Goal: Task Accomplishment & Management: Manage account settings

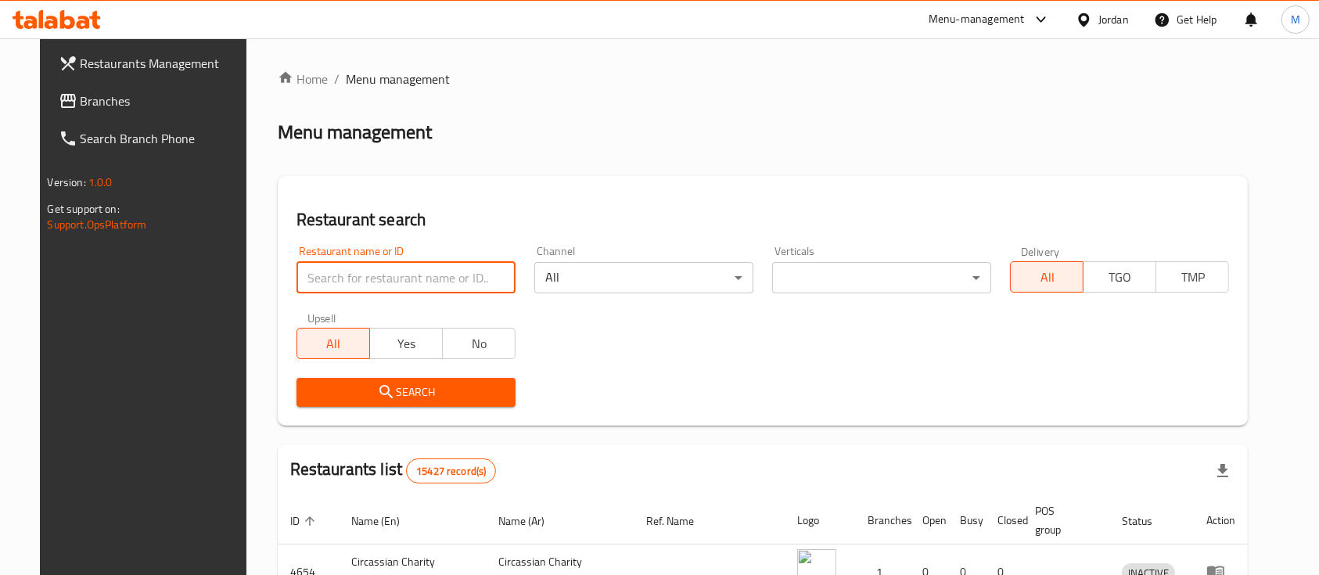
click at [445, 268] on input "search" at bounding box center [406, 277] width 219 height 31
type input "ص"
type input "e"
type input "wesam"
click button "Search" at bounding box center [406, 392] width 219 height 29
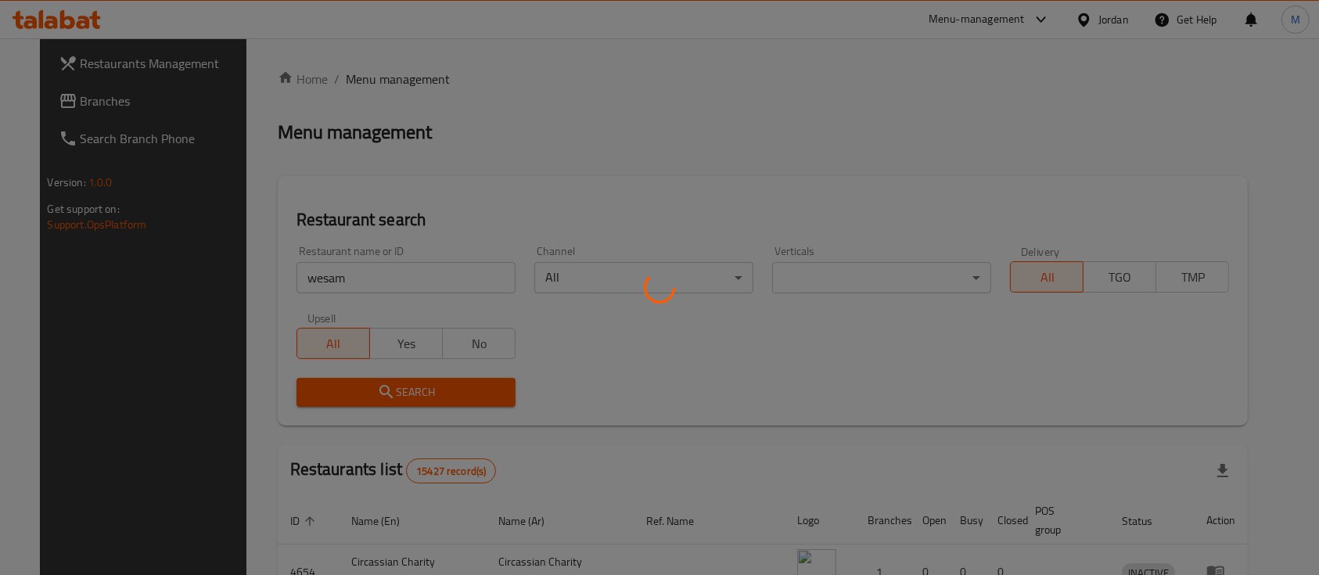
click at [495, 273] on div at bounding box center [659, 287] width 1319 height 575
click at [526, 117] on div at bounding box center [659, 287] width 1319 height 575
click at [388, 285] on div at bounding box center [659, 287] width 1319 height 575
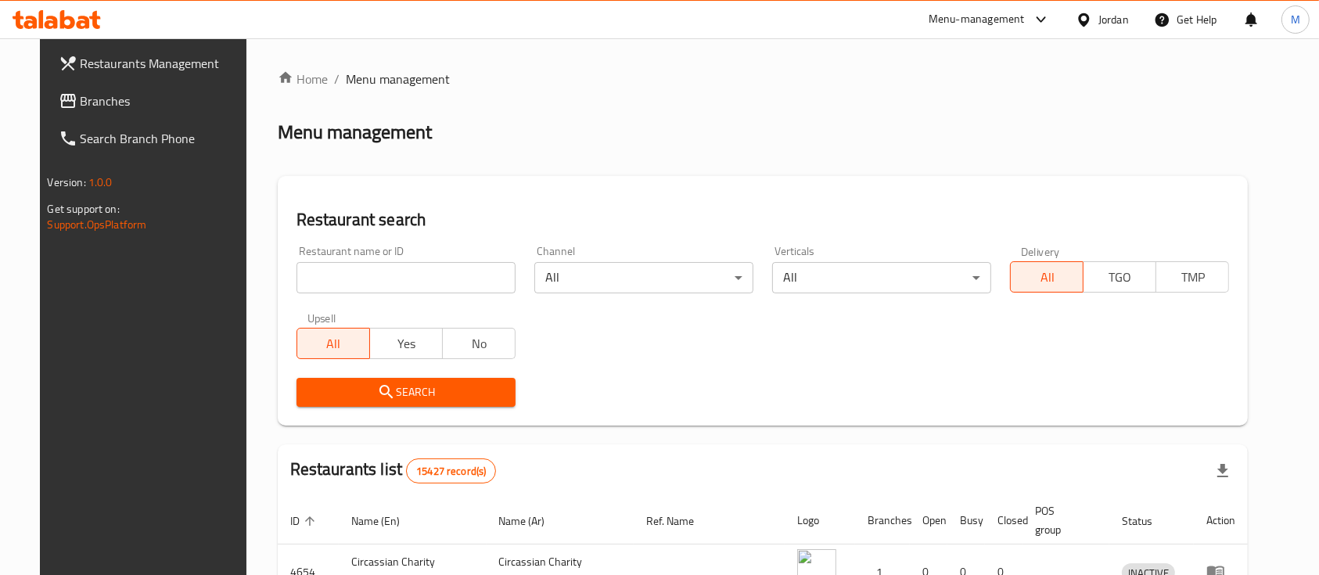
click at [430, 291] on input "search" at bounding box center [406, 277] width 219 height 31
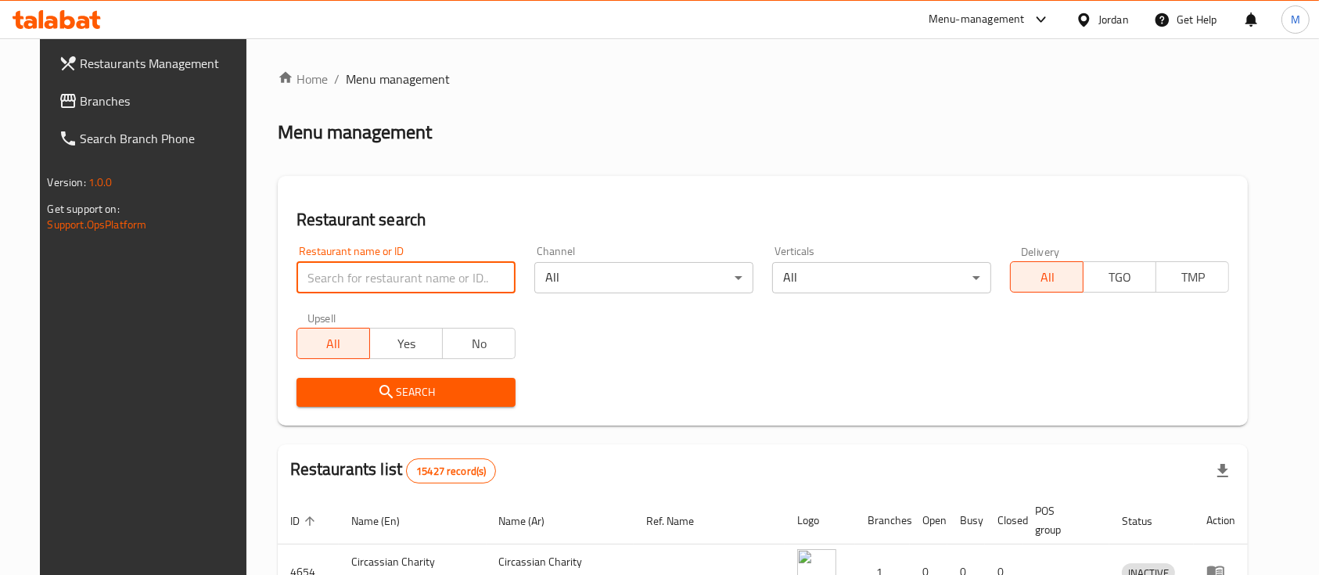
click at [448, 213] on h2 "Restaurant search" at bounding box center [763, 219] width 933 height 23
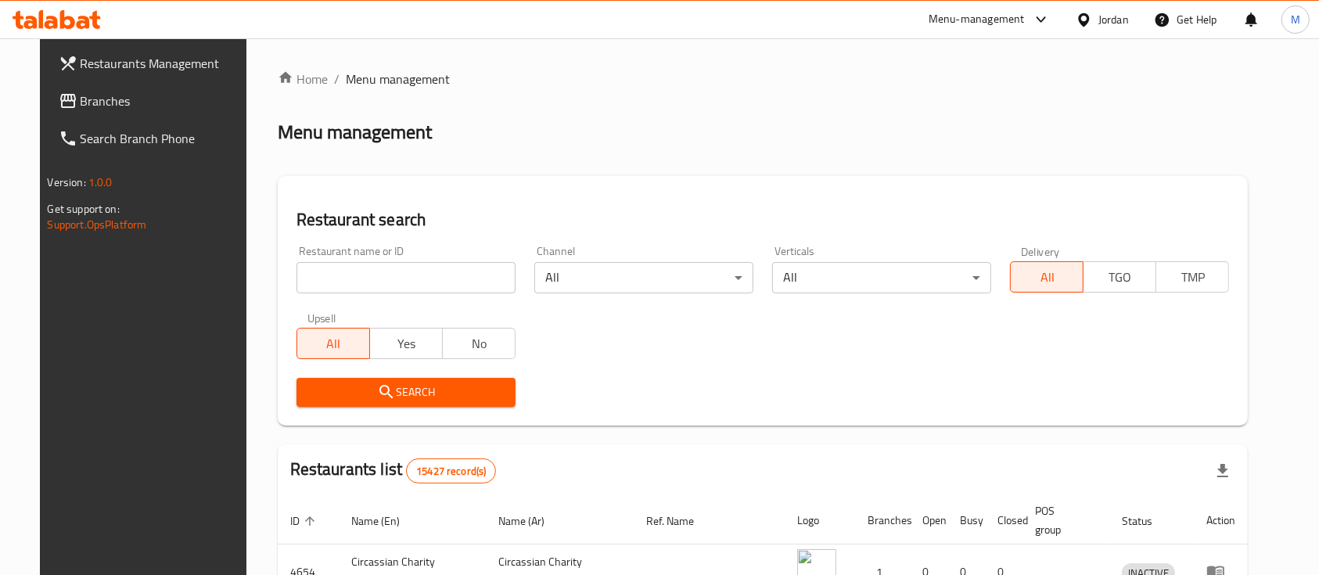
click at [405, 266] on input "search" at bounding box center [406, 277] width 219 height 31
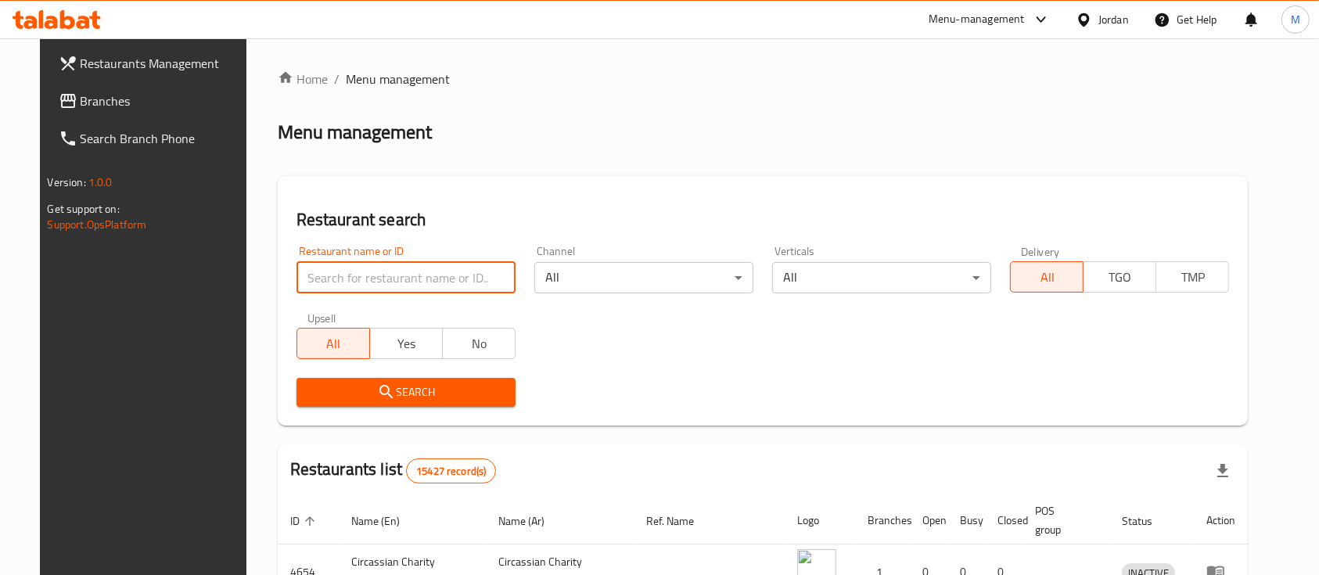
click at [502, 183] on div "Restaurant search Restaurant name or ID Restaurant name or ID Channel All ​ Ver…" at bounding box center [763, 301] width 971 height 250
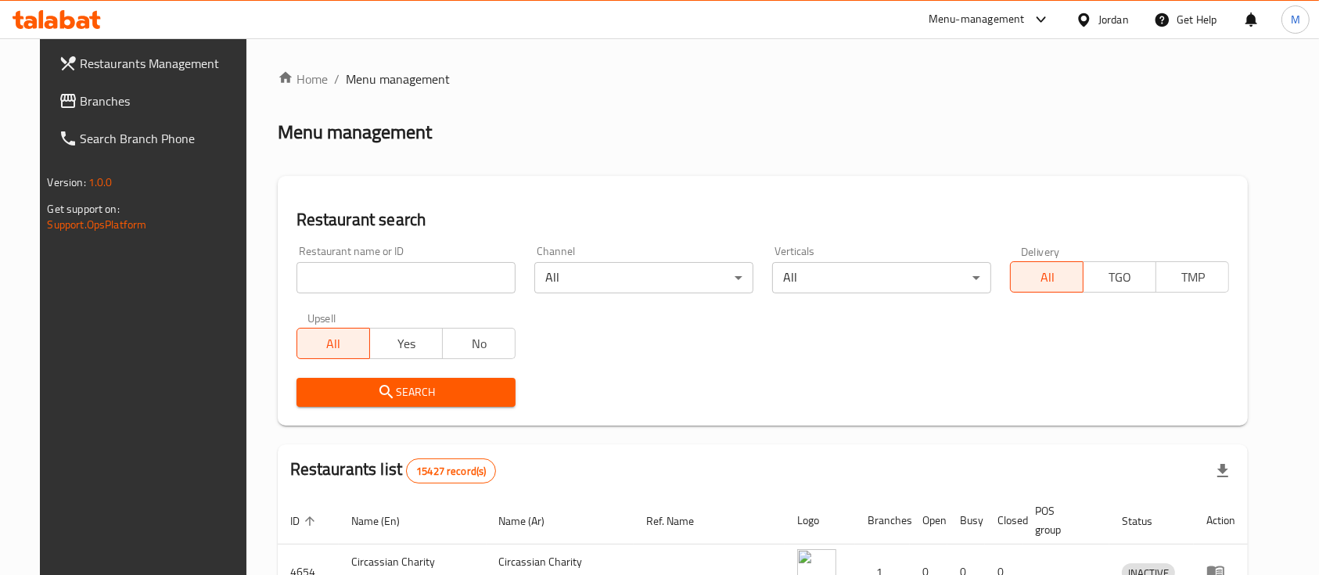
drag, startPoint x: 487, startPoint y: 117, endPoint x: 463, endPoint y: 120, distance: 23.7
click at [463, 120] on div "Menu management" at bounding box center [763, 132] width 971 height 25
click at [352, 290] on input "search" at bounding box center [406, 277] width 219 height 31
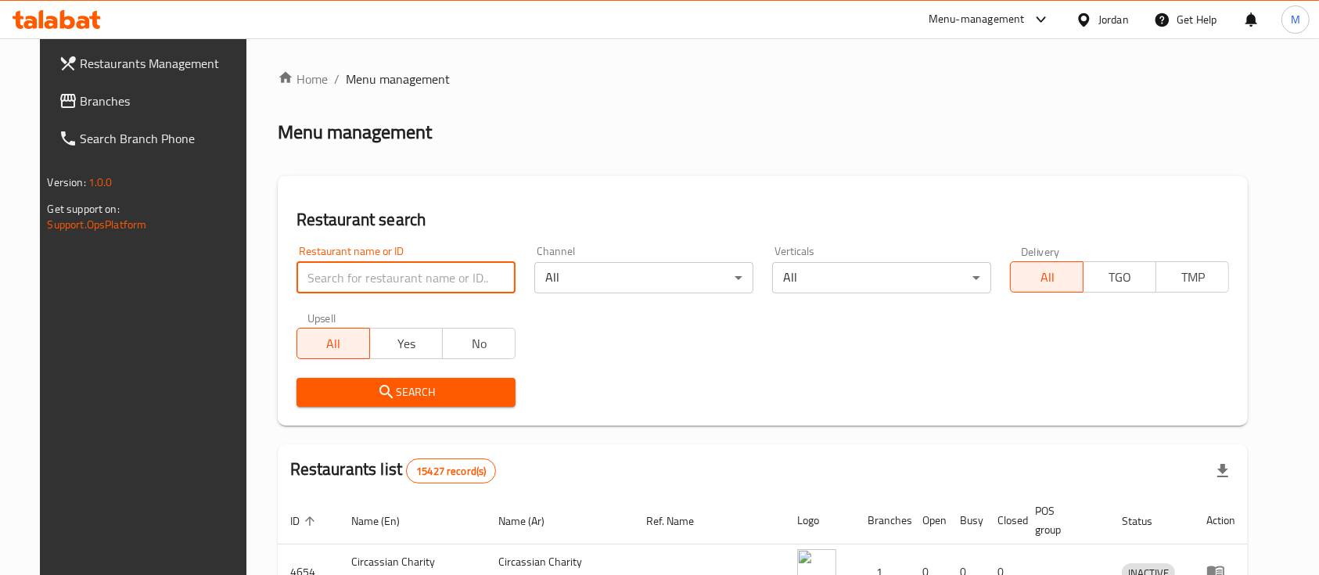
click at [419, 138] on div "Menu management" at bounding box center [763, 132] width 971 height 25
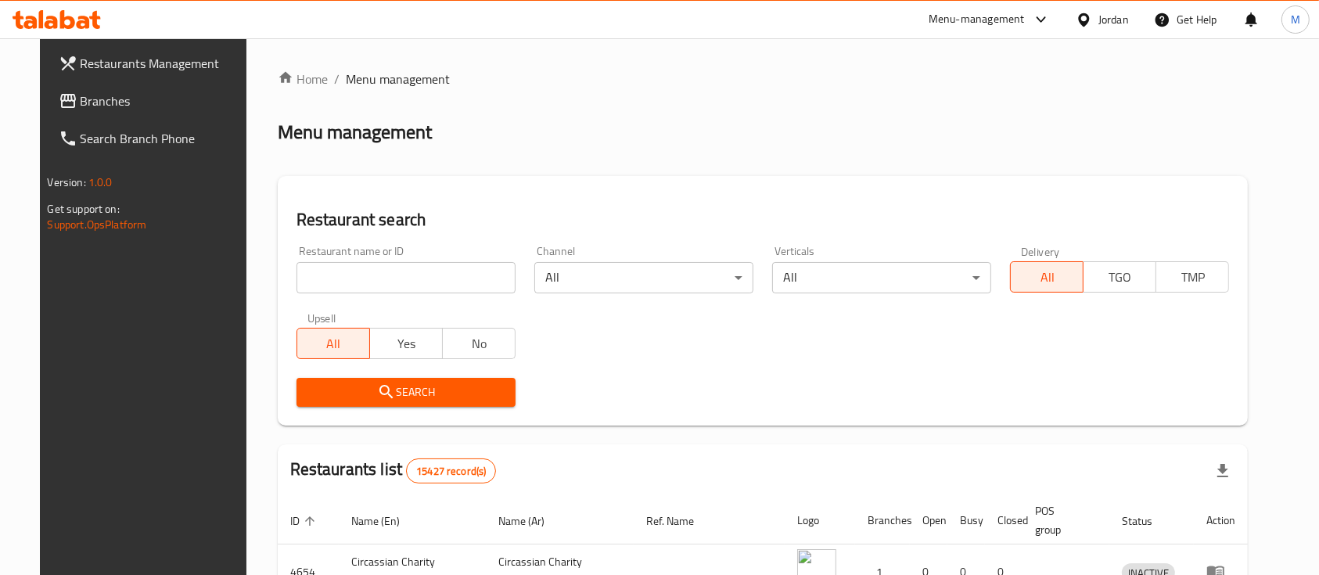
click at [441, 283] on input "search" at bounding box center [406, 277] width 219 height 31
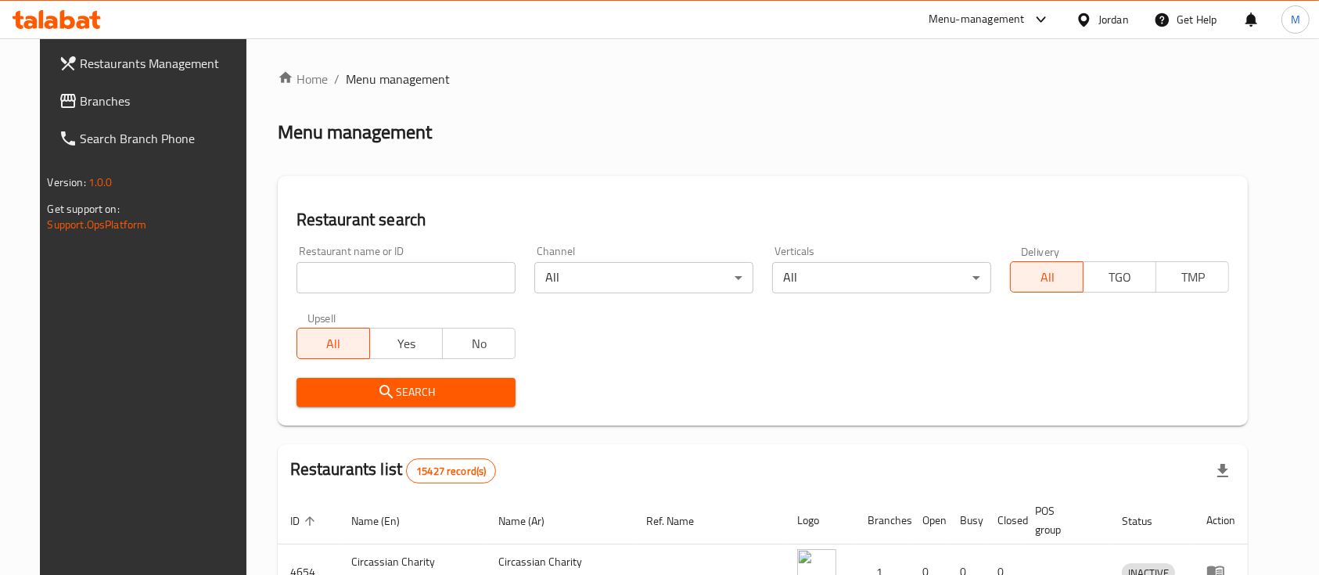
click at [420, 260] on div "Restaurant name or ID Restaurant name or ID" at bounding box center [406, 270] width 219 height 48
click at [405, 275] on input "search" at bounding box center [406, 277] width 219 height 31
type input "wesam shaheen"
click button "Search" at bounding box center [406, 392] width 219 height 29
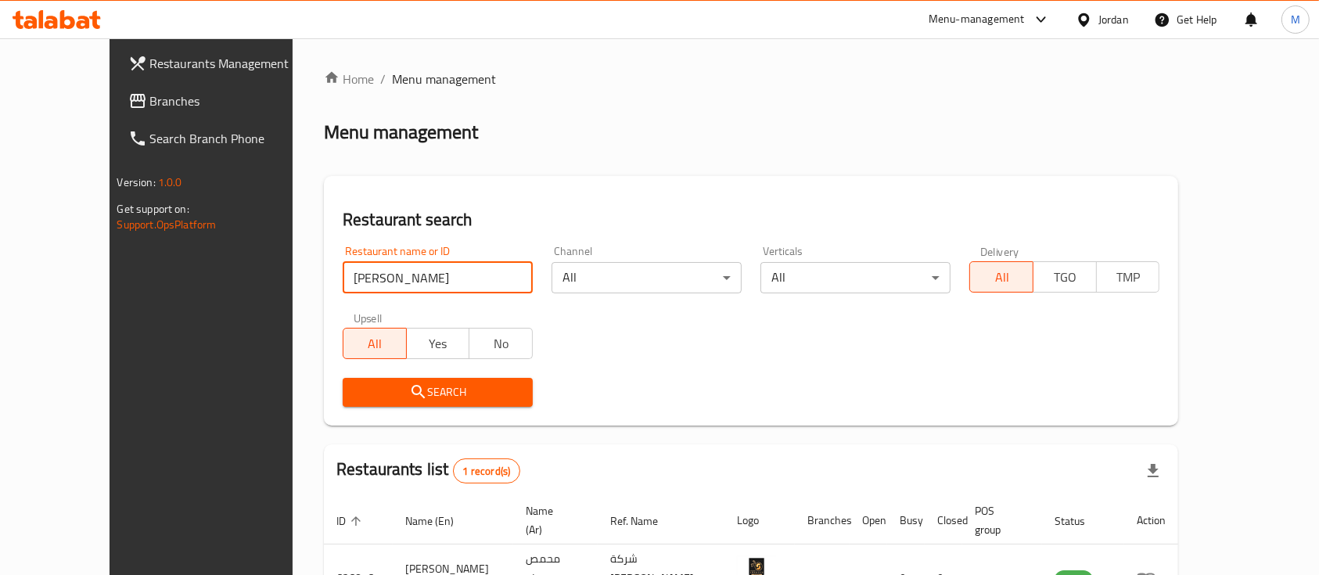
scroll to position [92, 0]
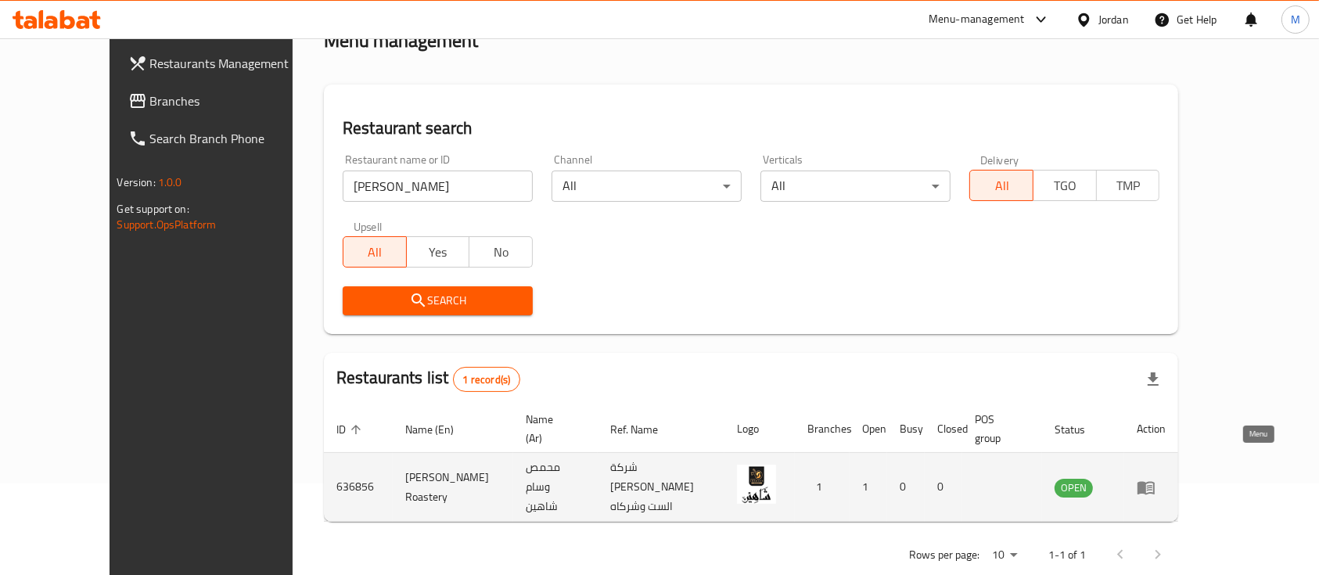
click at [1166, 478] on link "enhanced table" at bounding box center [1151, 487] width 29 height 19
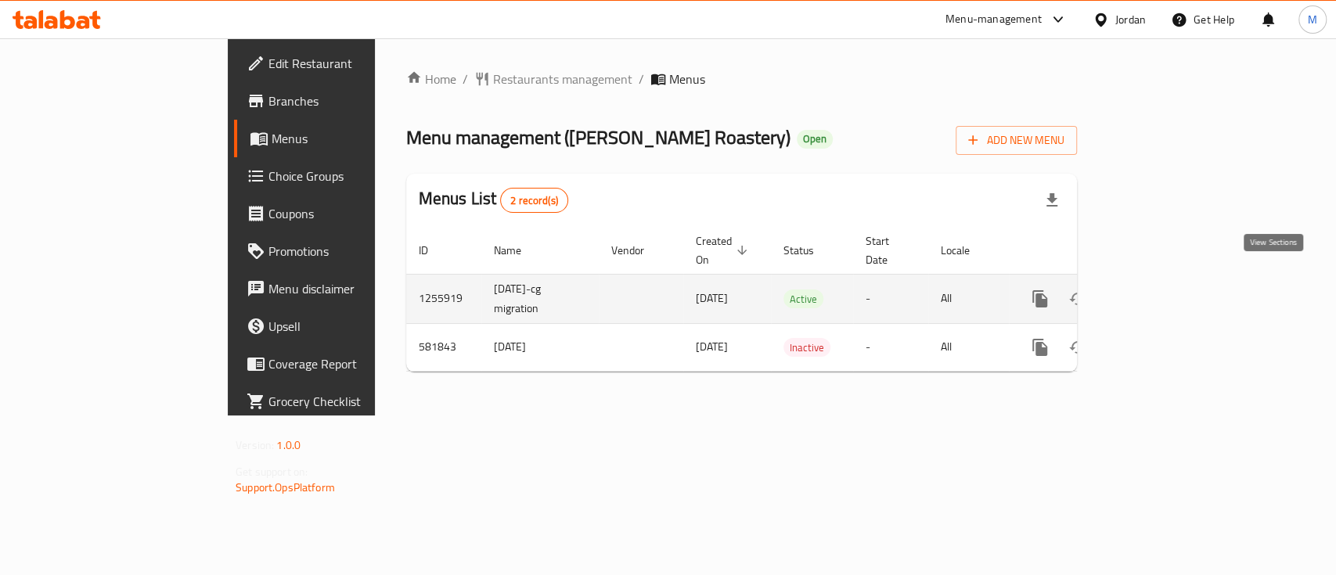
click at [1160, 292] on icon "enhanced table" at bounding box center [1153, 299] width 14 height 14
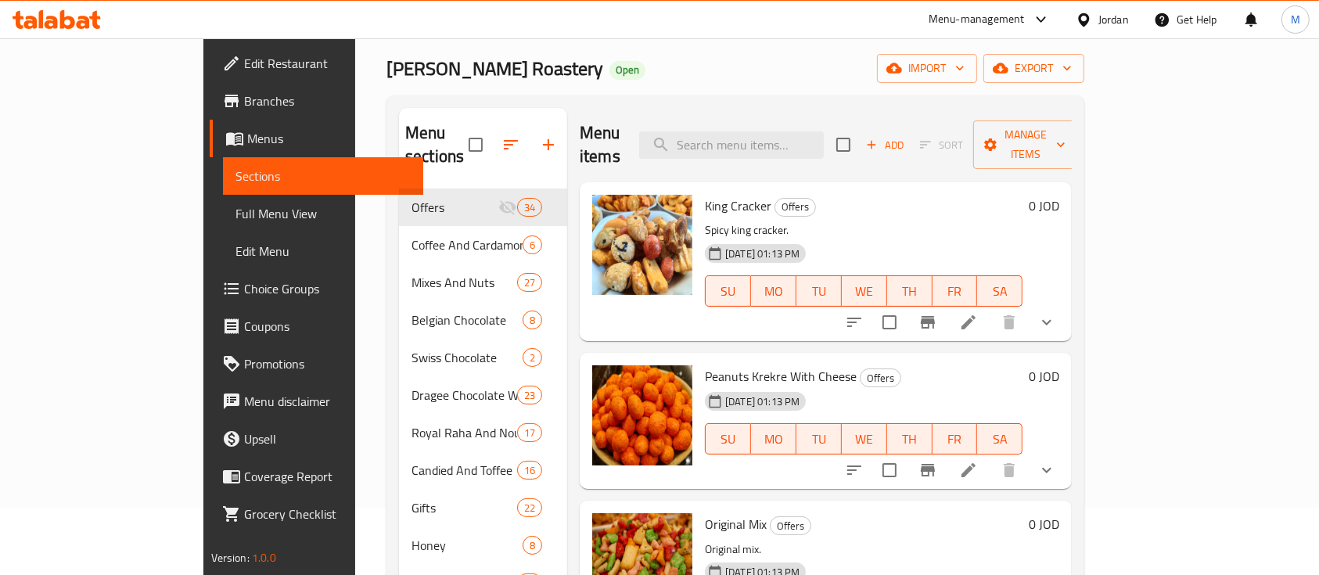
scroll to position [104, 0]
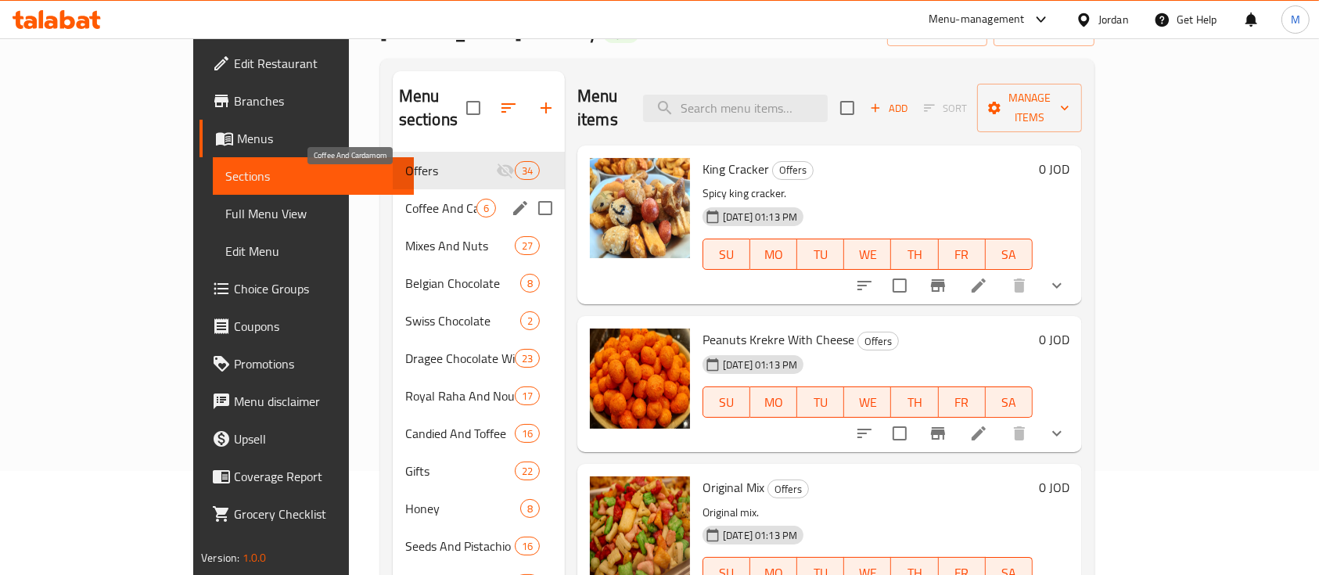
click at [405, 199] on span "Coffee And Cardamom" at bounding box center [440, 208] width 71 height 19
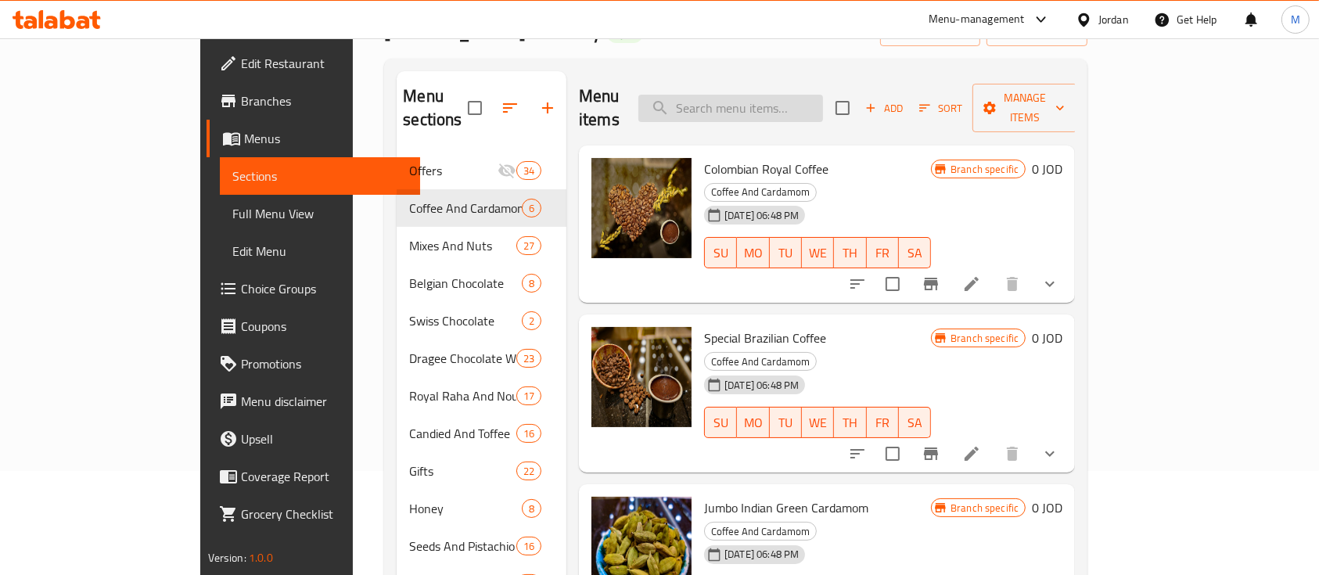
click at [745, 101] on input "search" at bounding box center [730, 108] width 185 height 27
type input "g"
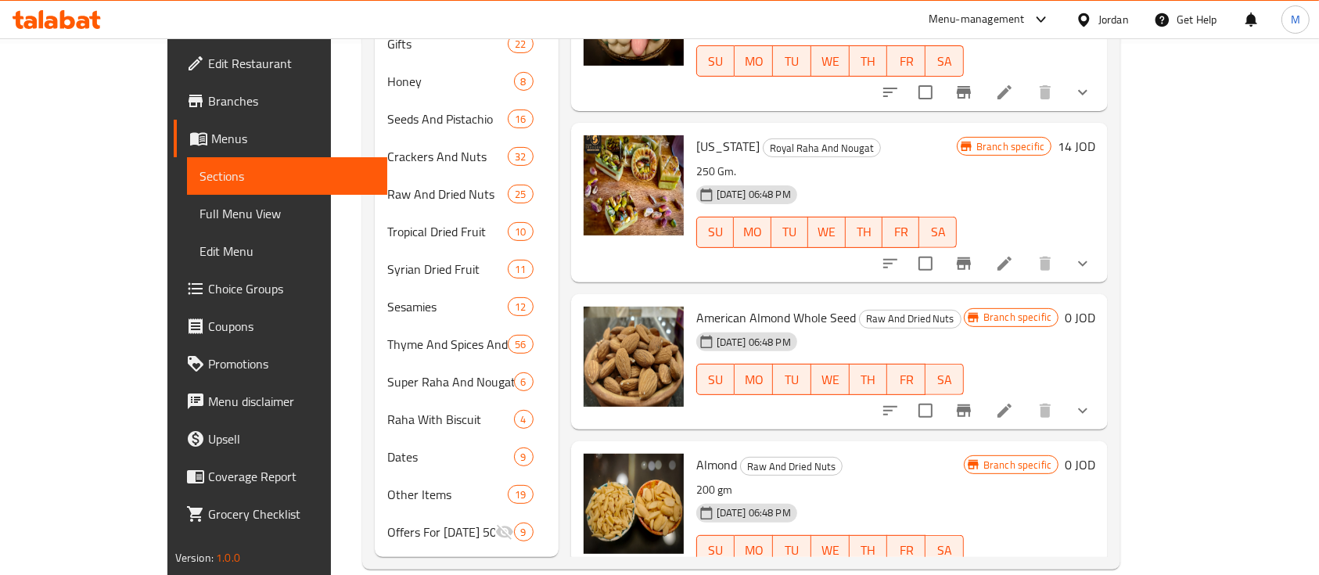
scroll to position [533, 0]
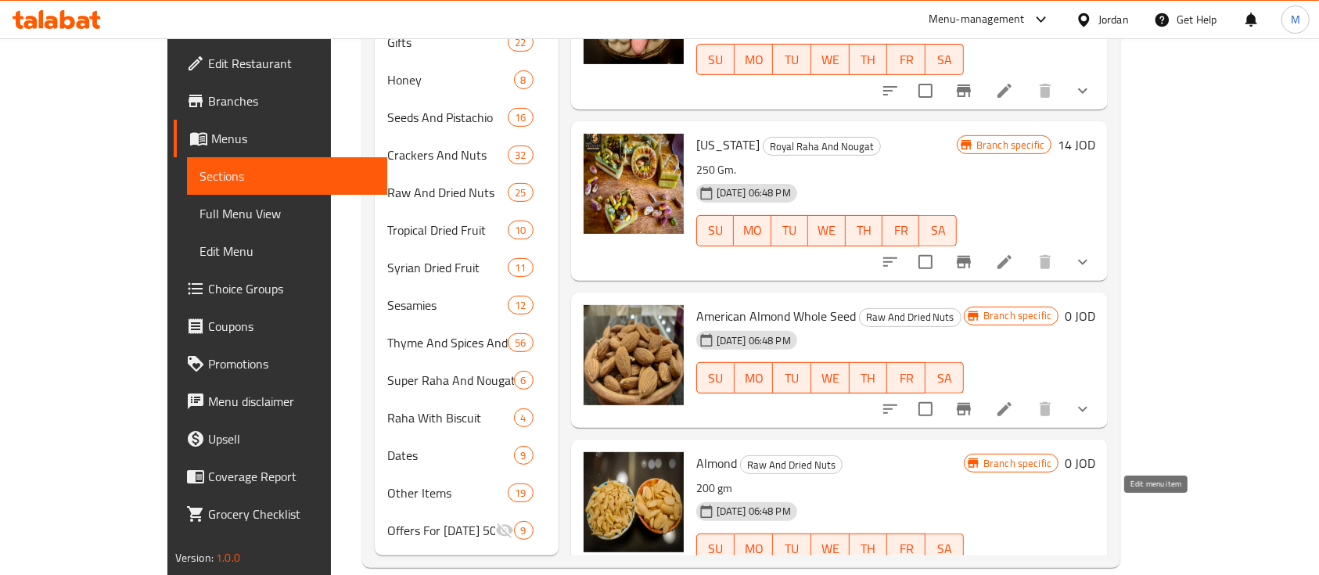
type input "لوز"
click at [1014, 571] on icon at bounding box center [1004, 580] width 19 height 19
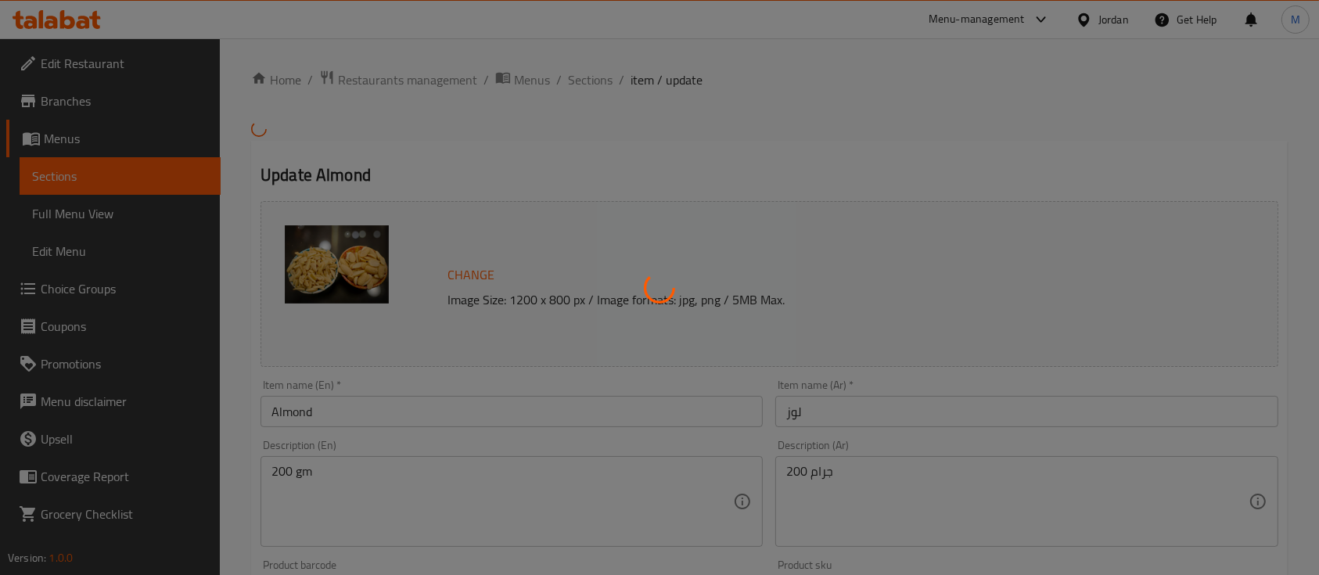
type input "إختيارك من:"
type input "1"
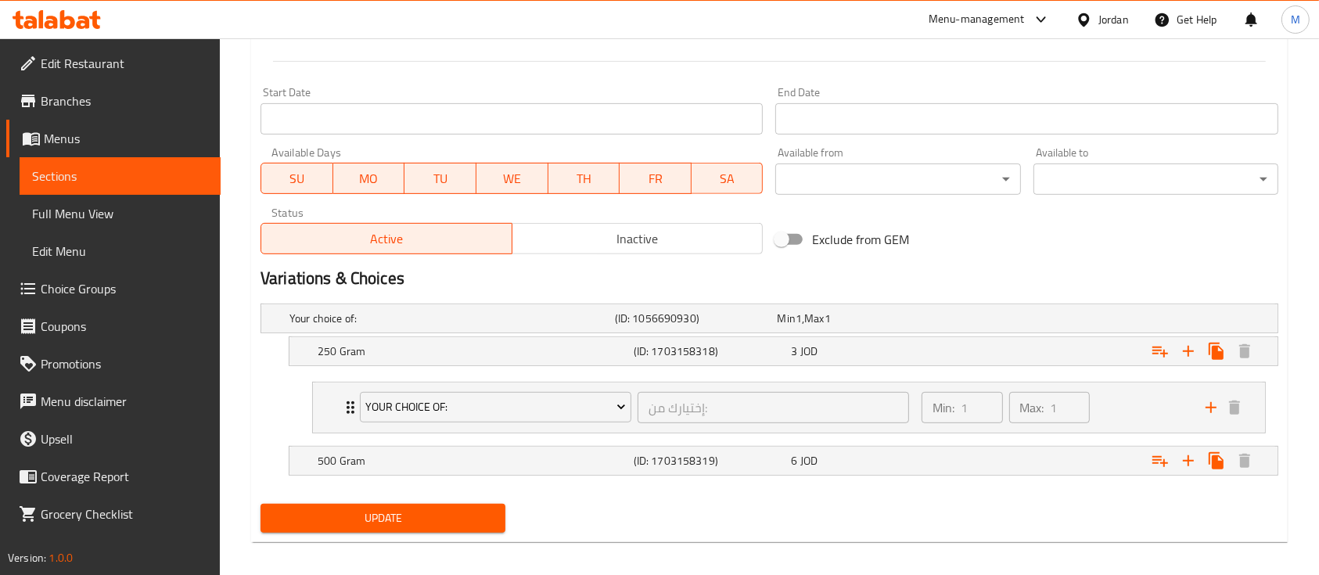
scroll to position [651, 0]
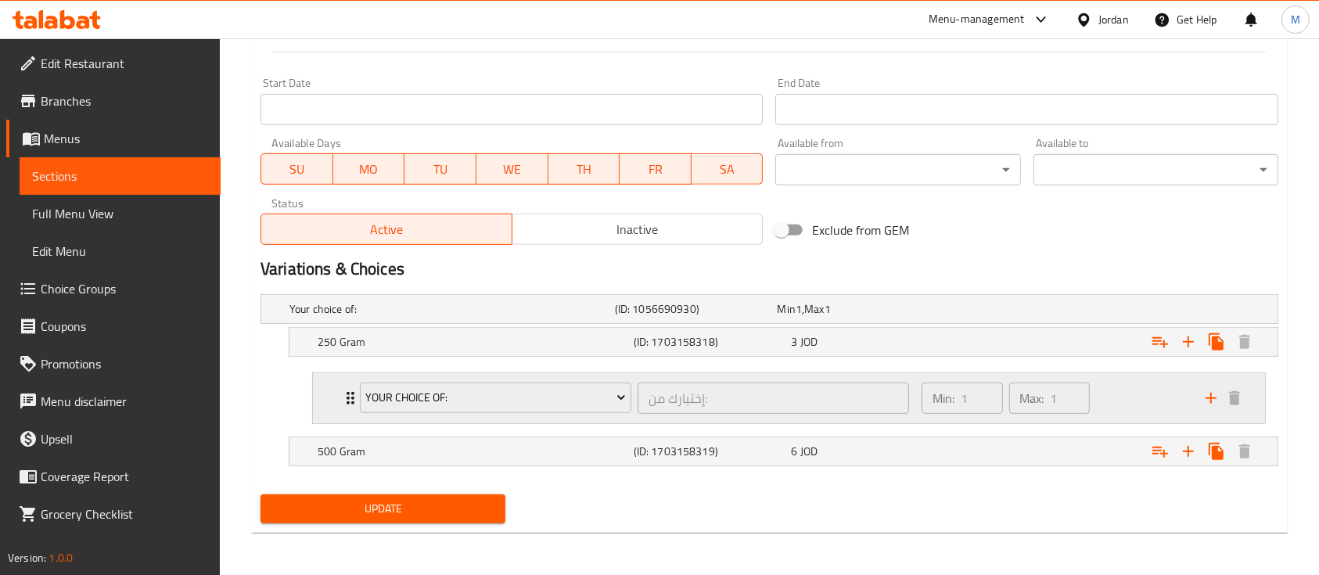
click at [1113, 388] on div "Min: 1 ​ Max: 1 ​" at bounding box center [1054, 398] width 284 height 50
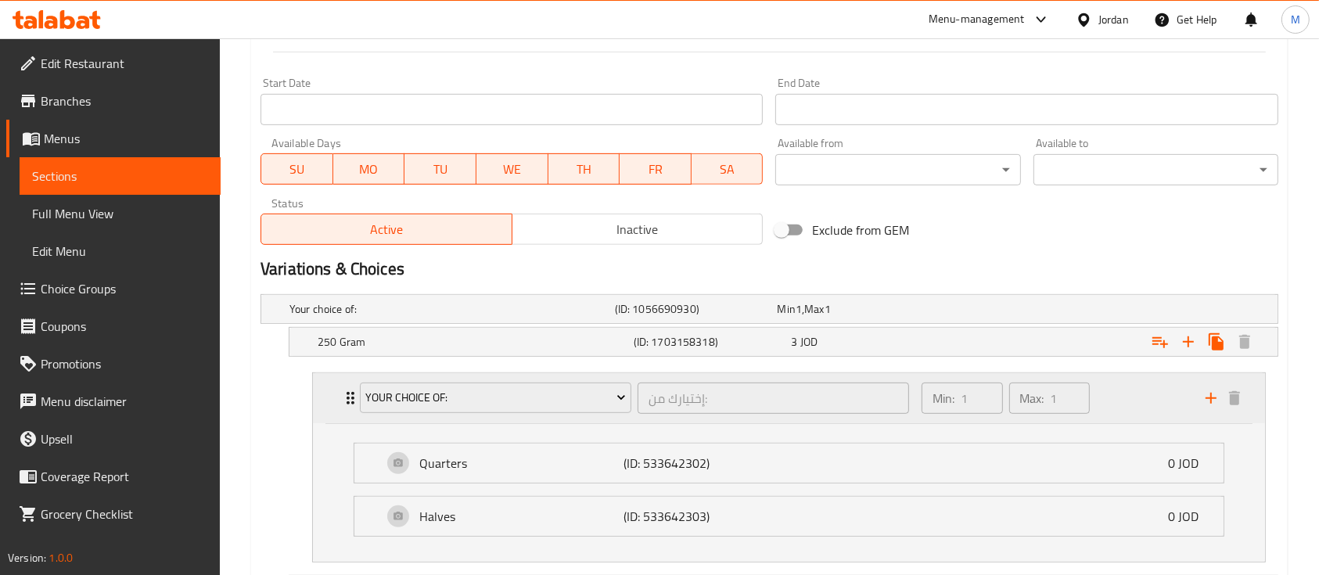
click at [1113, 389] on div "Min: 1 ​ Max: 1 ​" at bounding box center [1054, 398] width 284 height 50
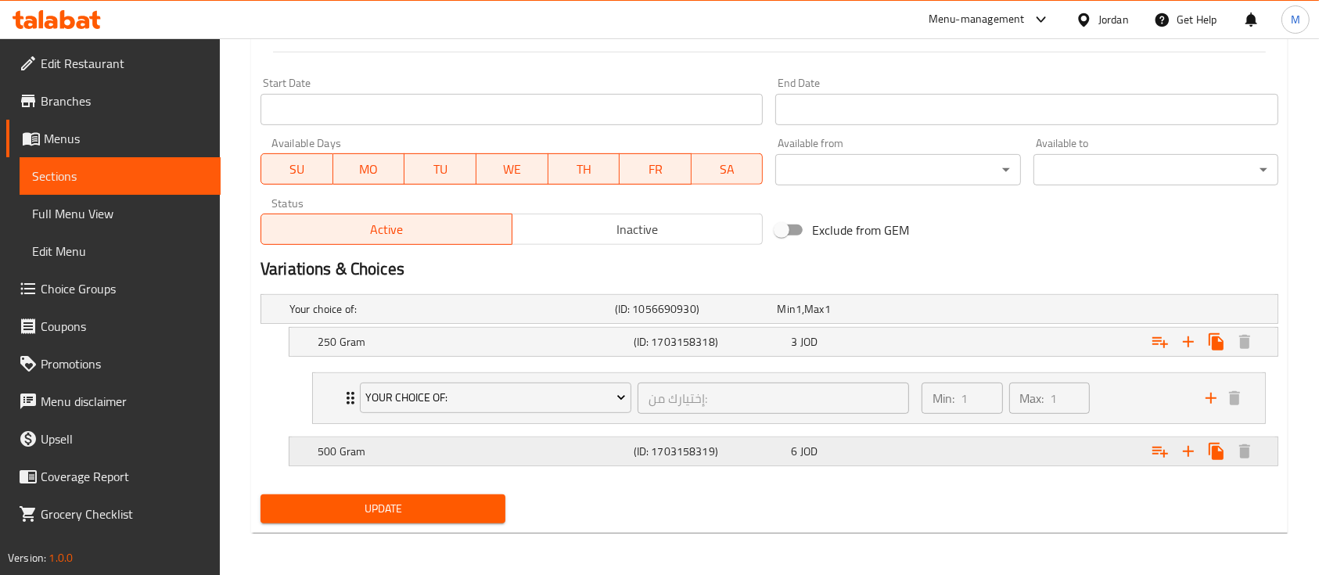
click at [1017, 458] on div "Expand" at bounding box center [1104, 451] width 316 height 34
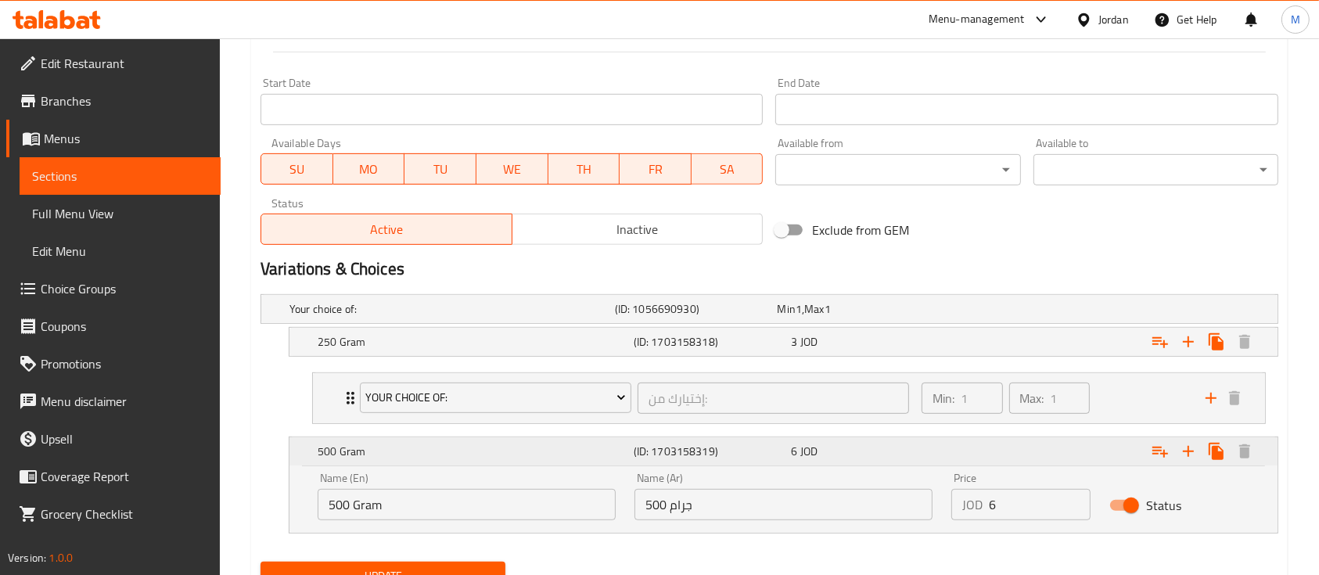
scroll to position [718, 0]
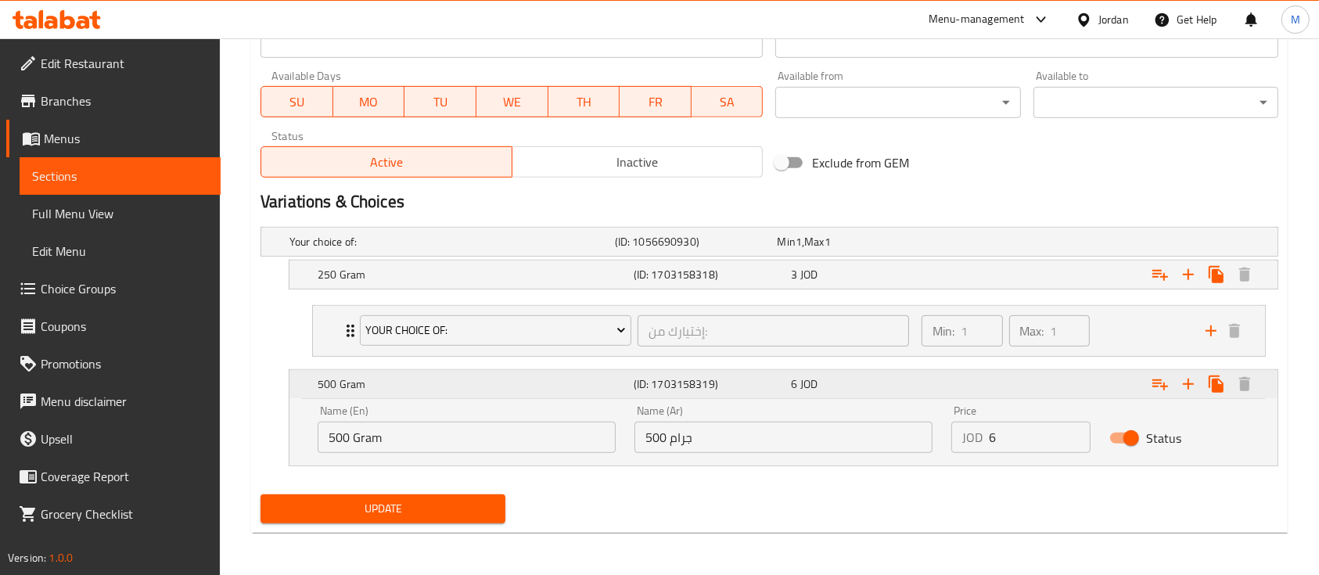
click at [1013, 380] on div "Expand" at bounding box center [1104, 384] width 316 height 34
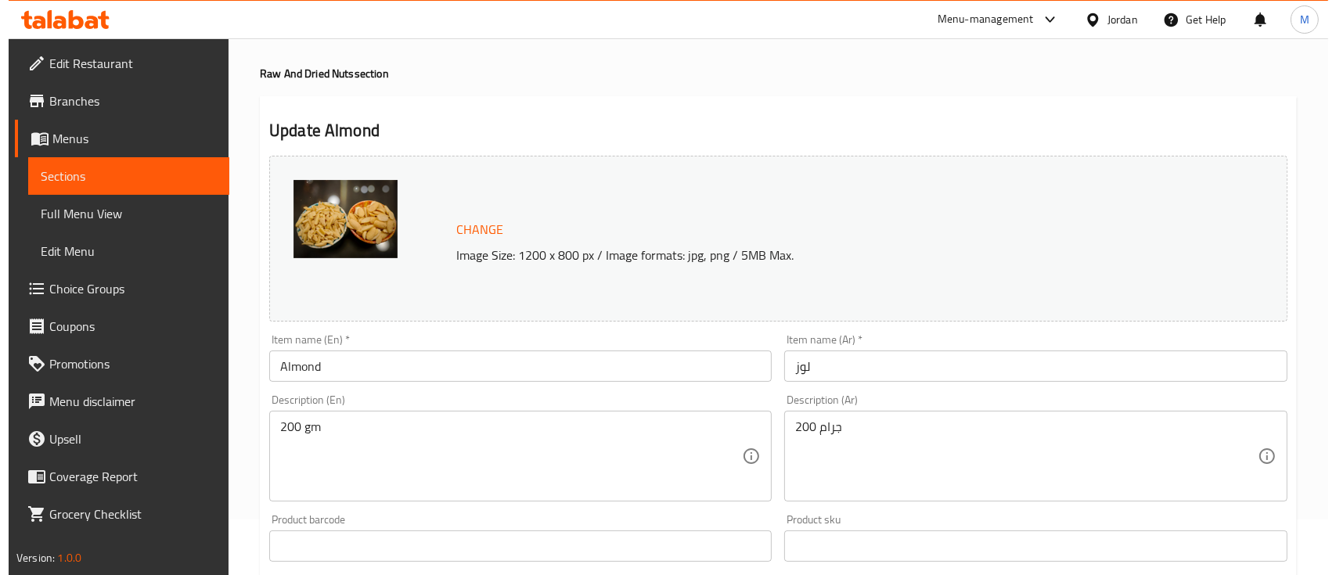
scroll to position [0, 0]
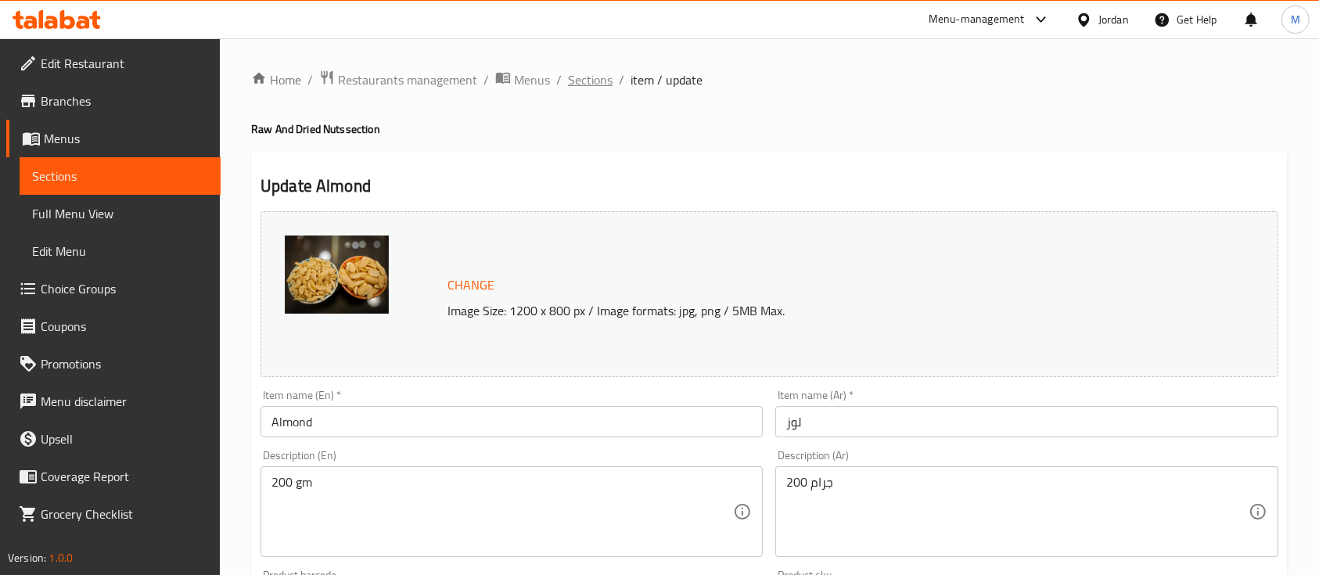
click at [606, 86] on span "Sections" at bounding box center [590, 79] width 45 height 19
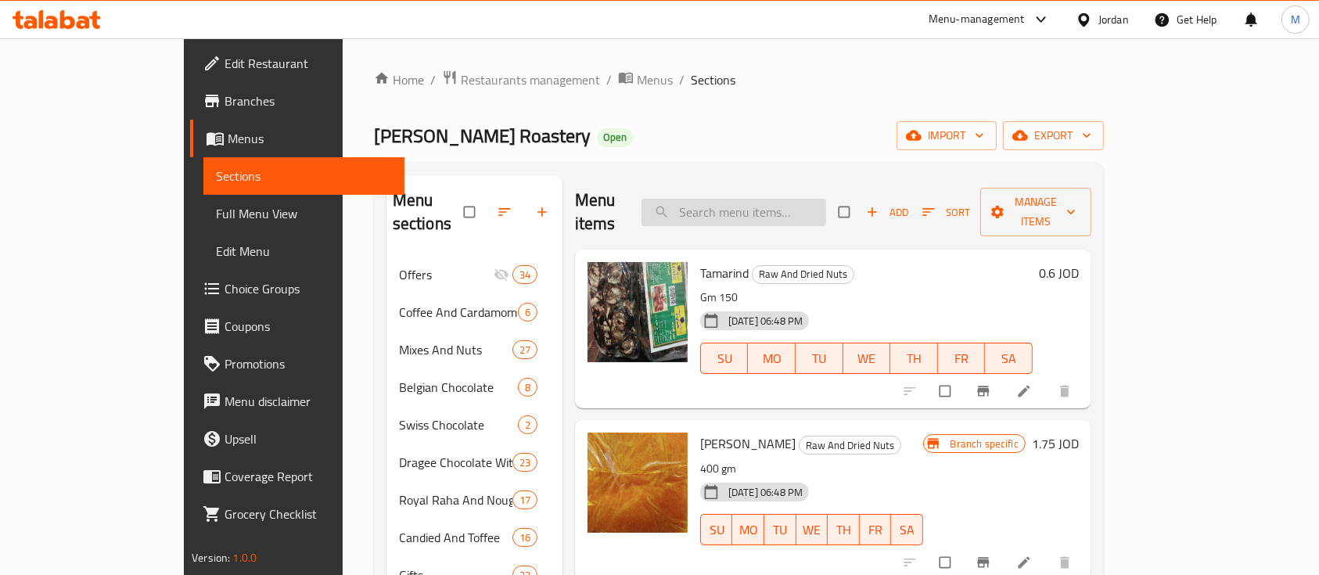
click at [797, 203] on input "search" at bounding box center [734, 212] width 185 height 27
type input ","
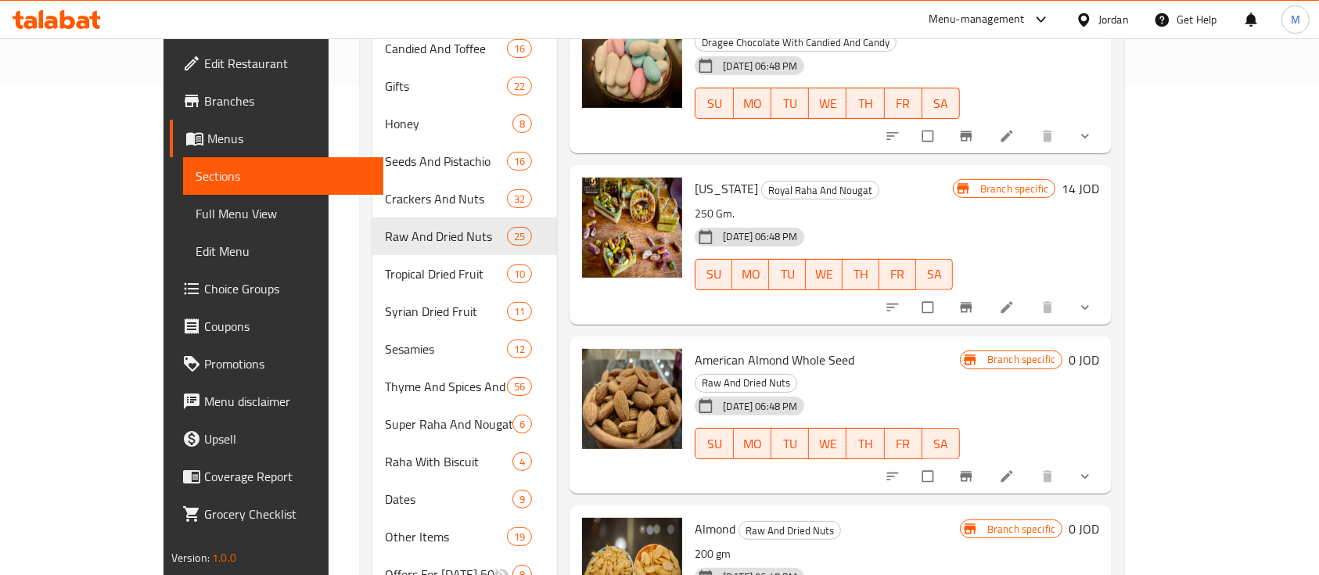
scroll to position [533, 0]
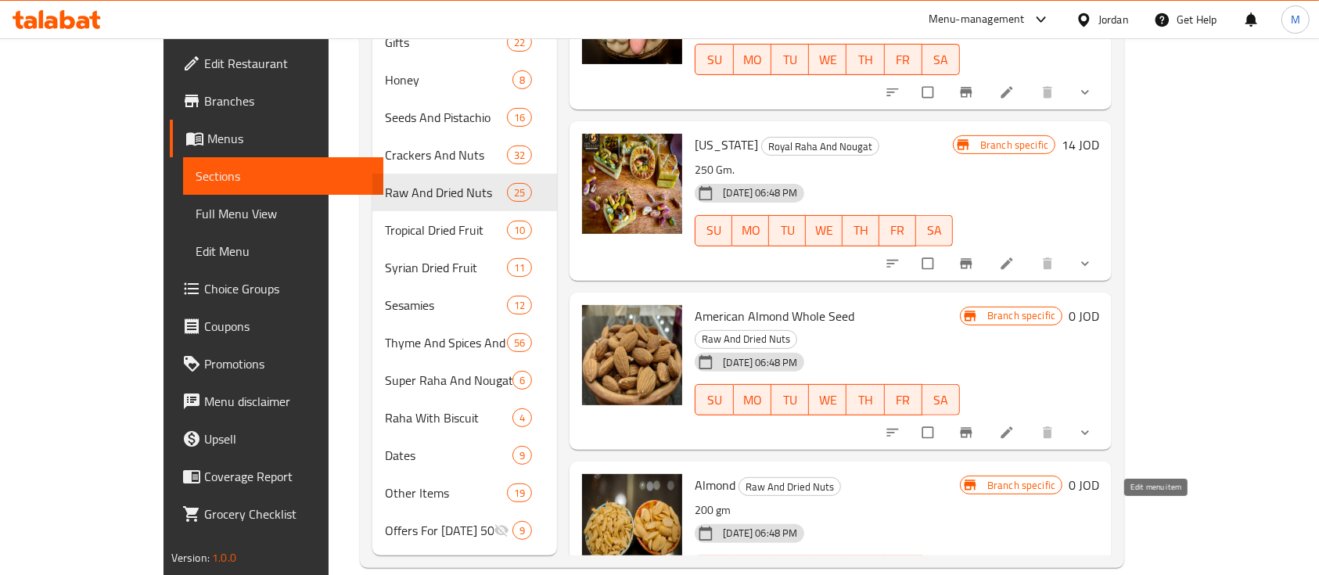
type input "لوز"
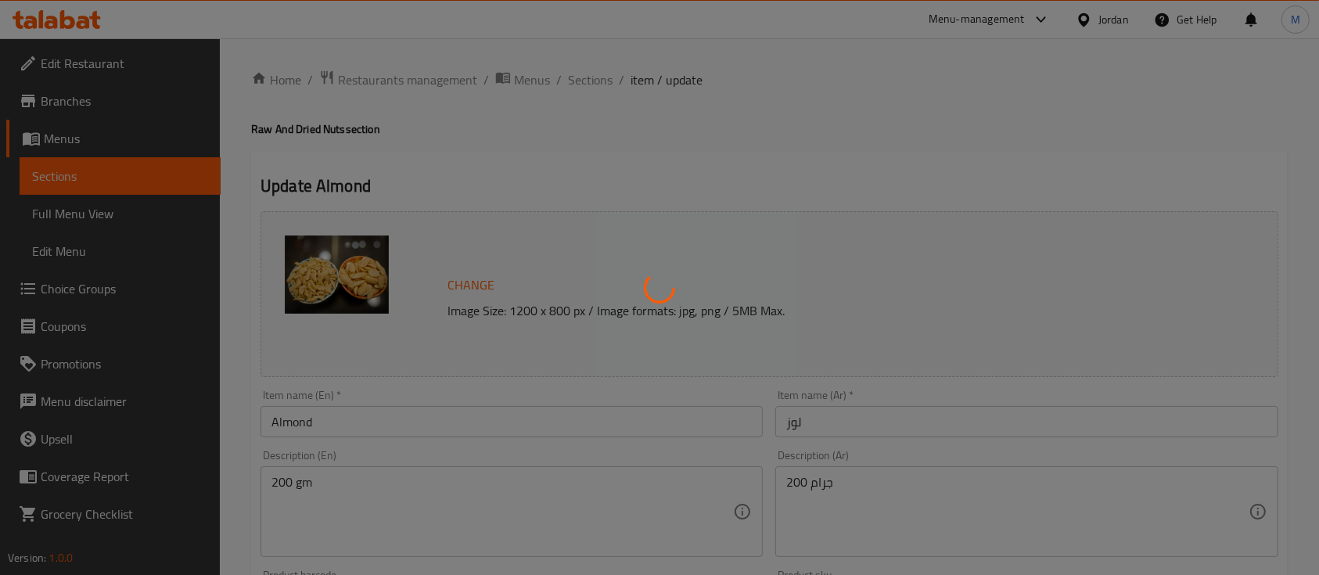
type input "إختيارك من:"
type input "1"
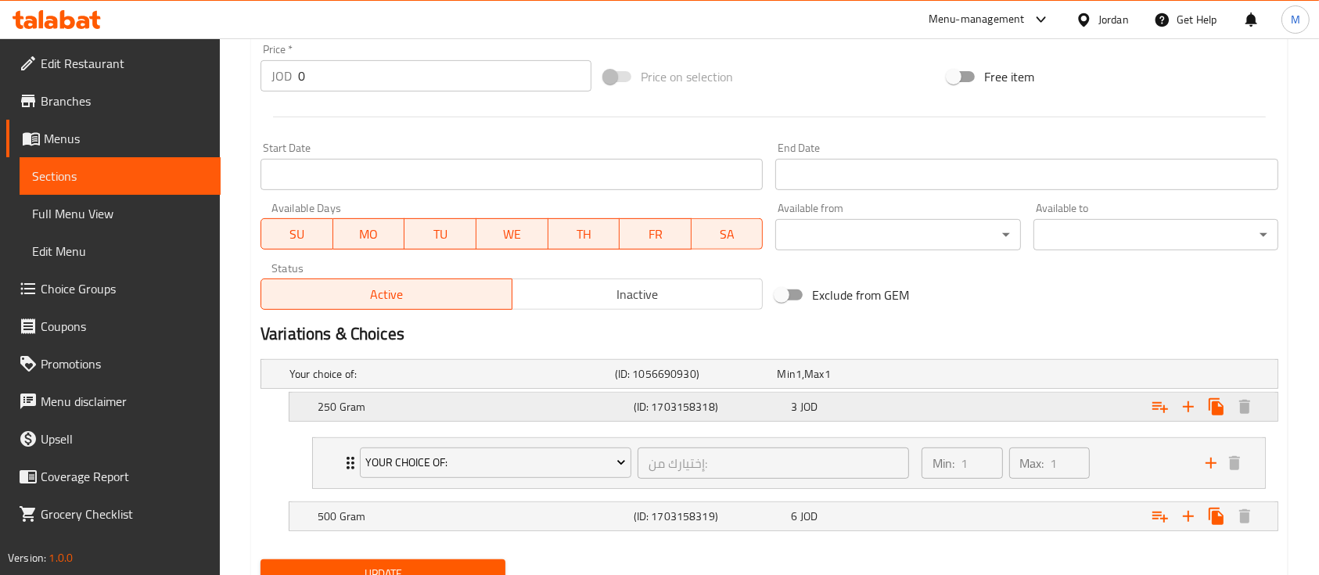
scroll to position [547, 0]
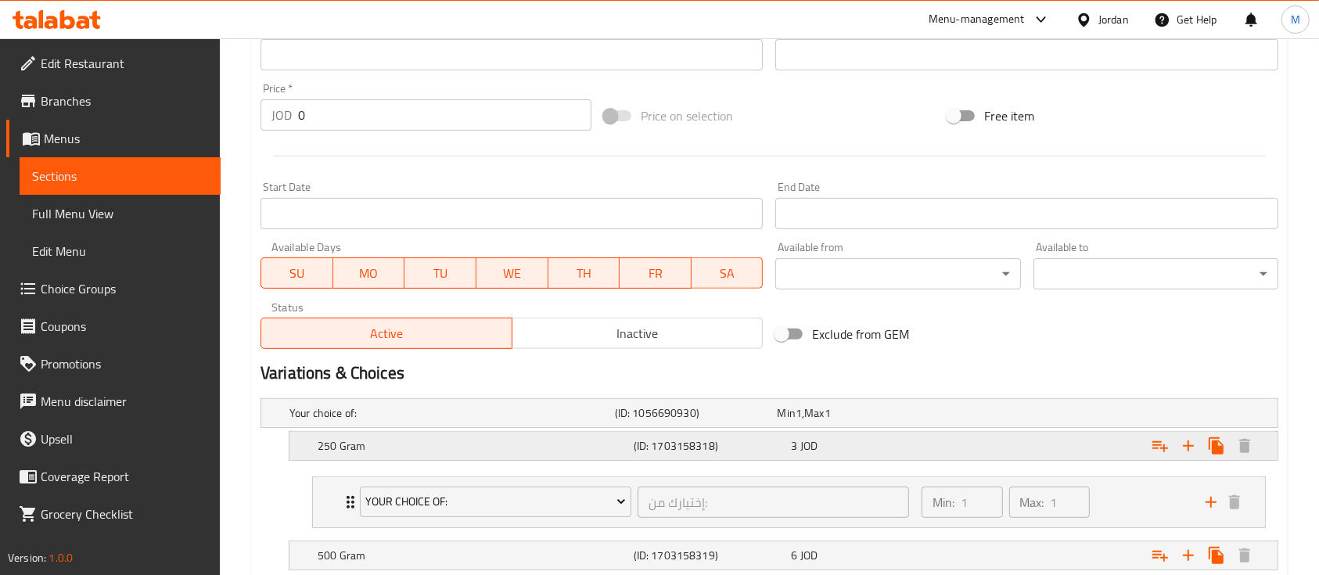
click at [718, 454] on div "(ID: 1703158318)" at bounding box center [710, 446] width 158 height 22
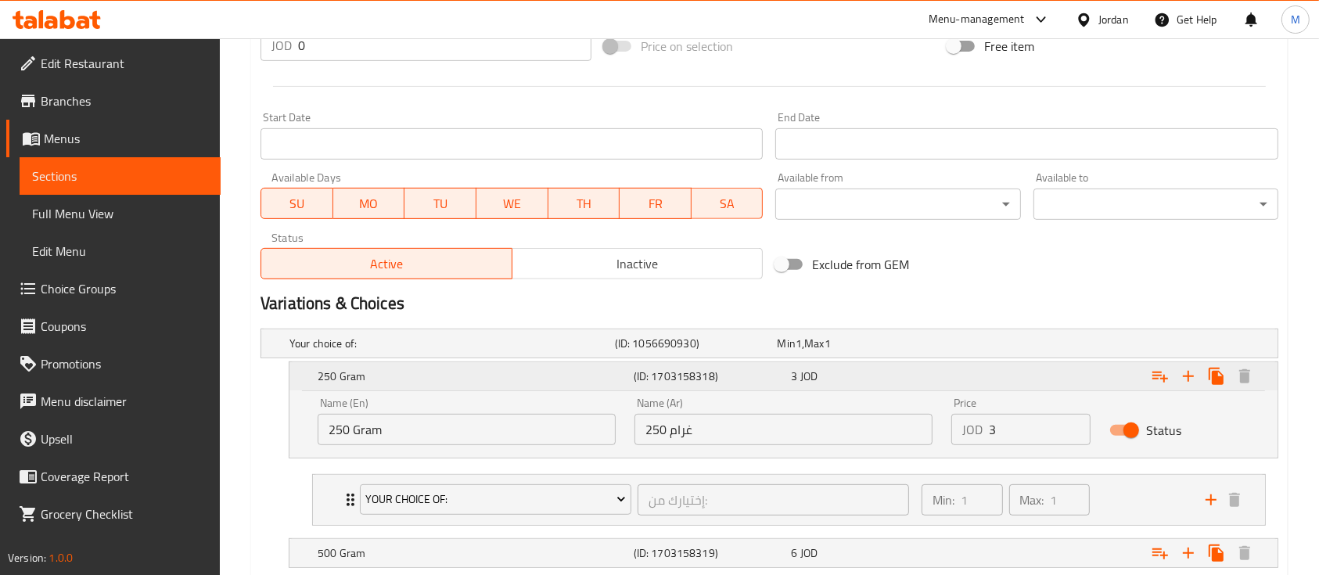
scroll to position [651, 0]
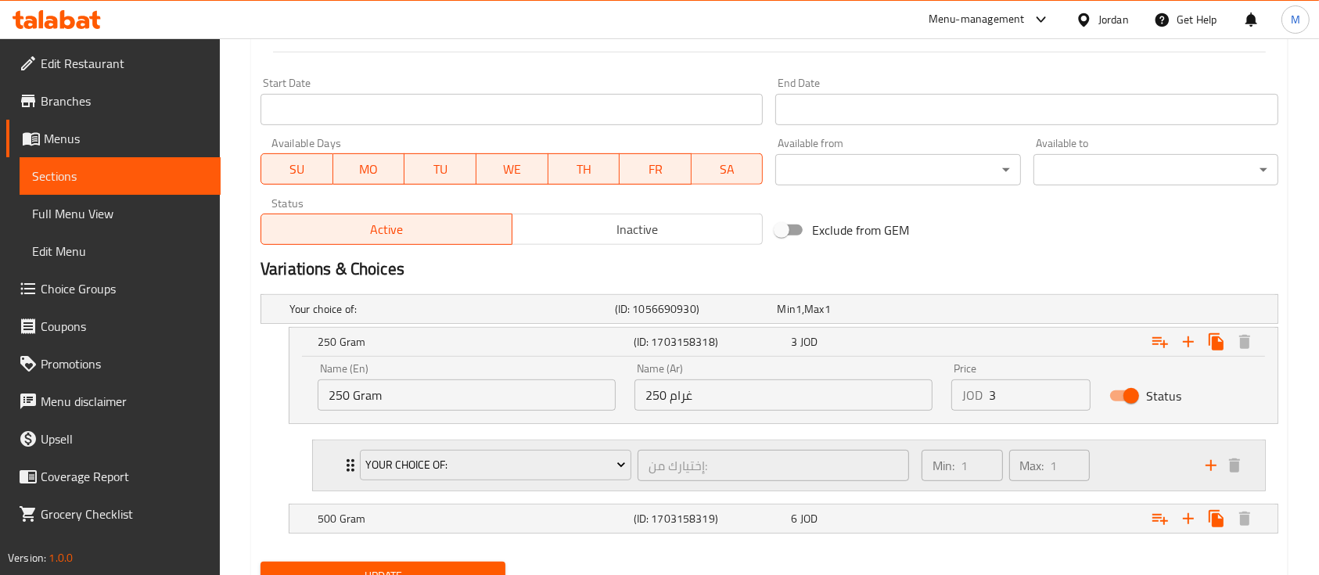
click at [358, 463] on div "Your Choice Of:" at bounding box center [496, 466] width 278 height 38
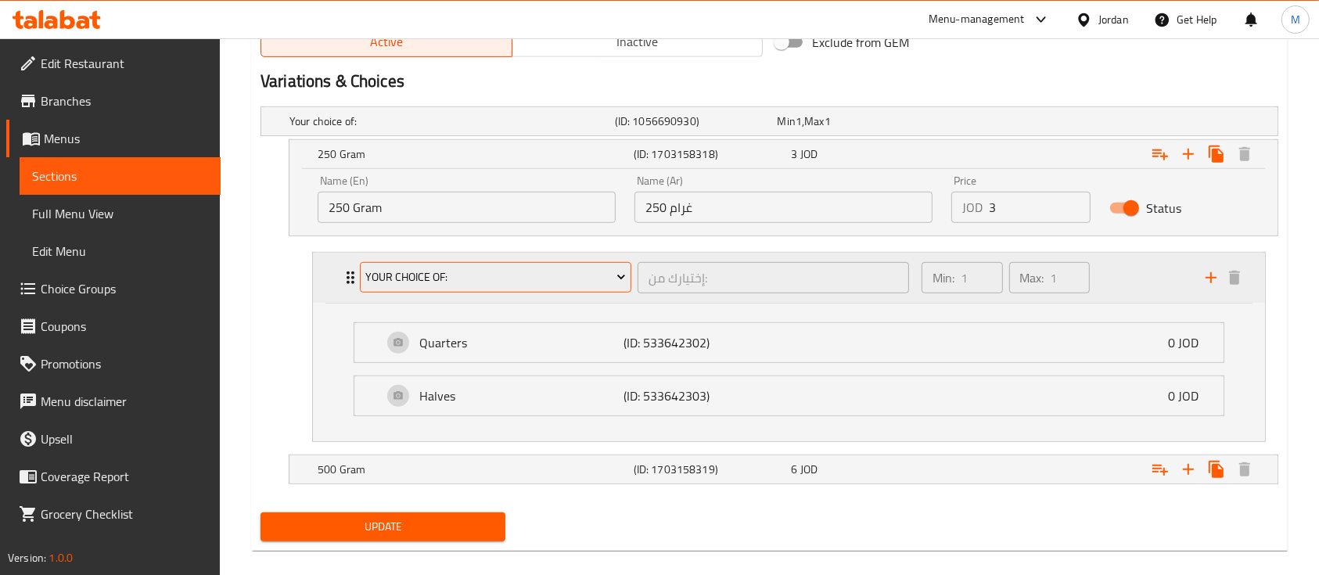
scroll to position [857, 0]
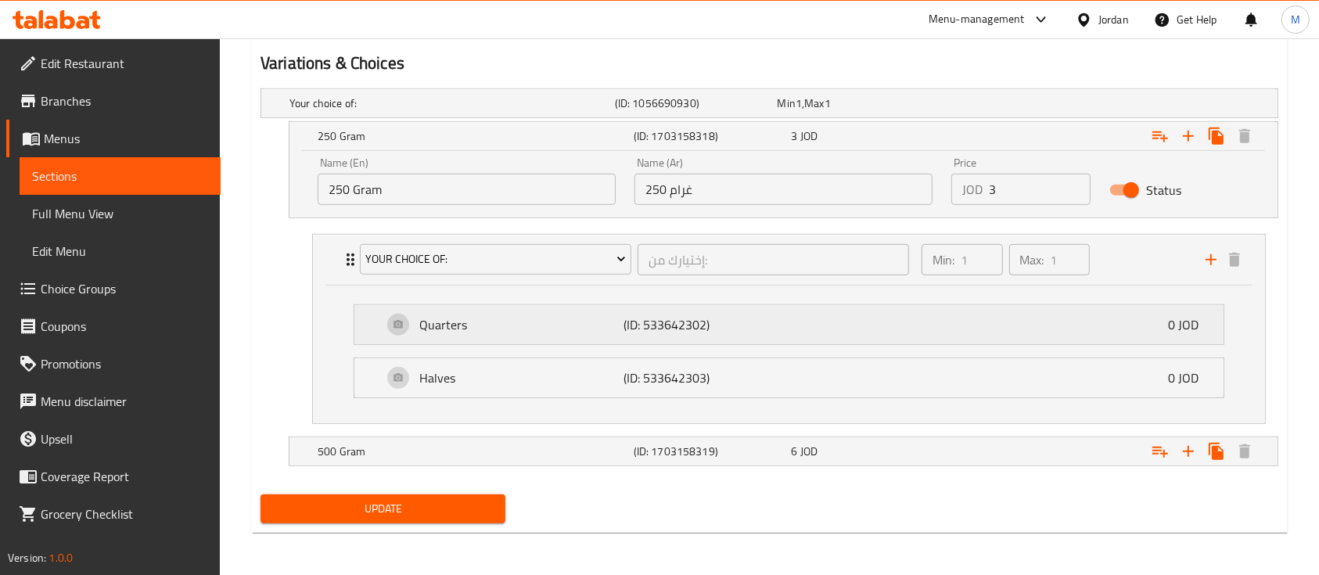
click at [743, 336] on div "Quarters (ID: 533642302) 0 JOD" at bounding box center [794, 324] width 822 height 39
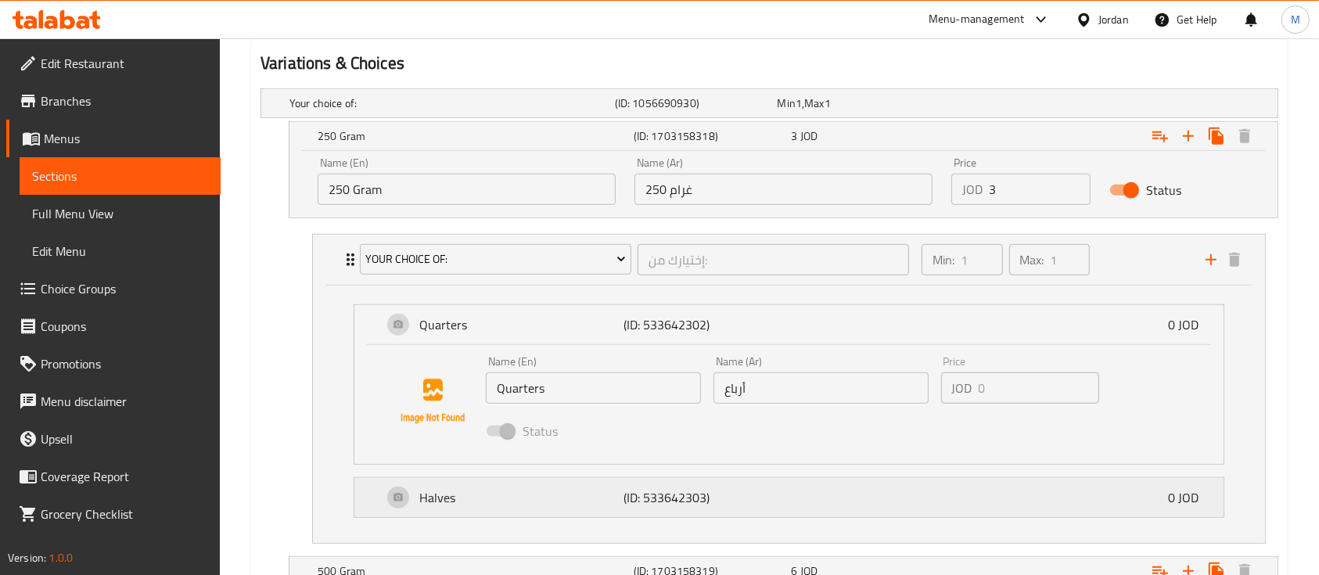
click at [778, 502] on div "Halves (ID: 533642303) 0 JOD" at bounding box center [794, 497] width 822 height 39
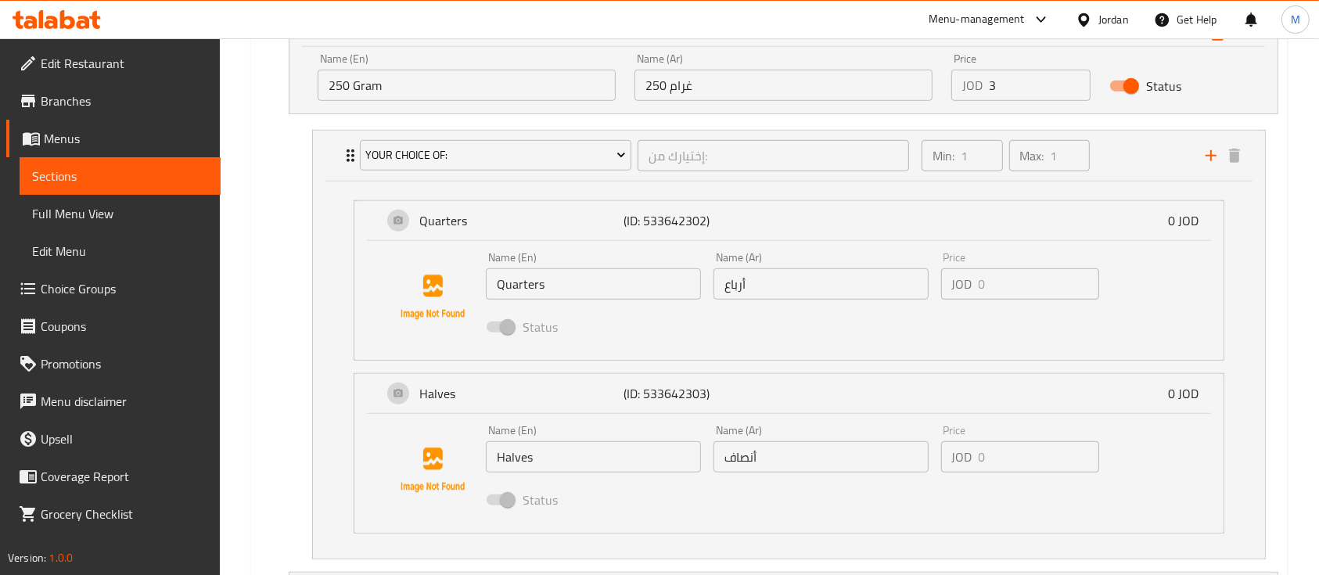
scroll to position [1065, 0]
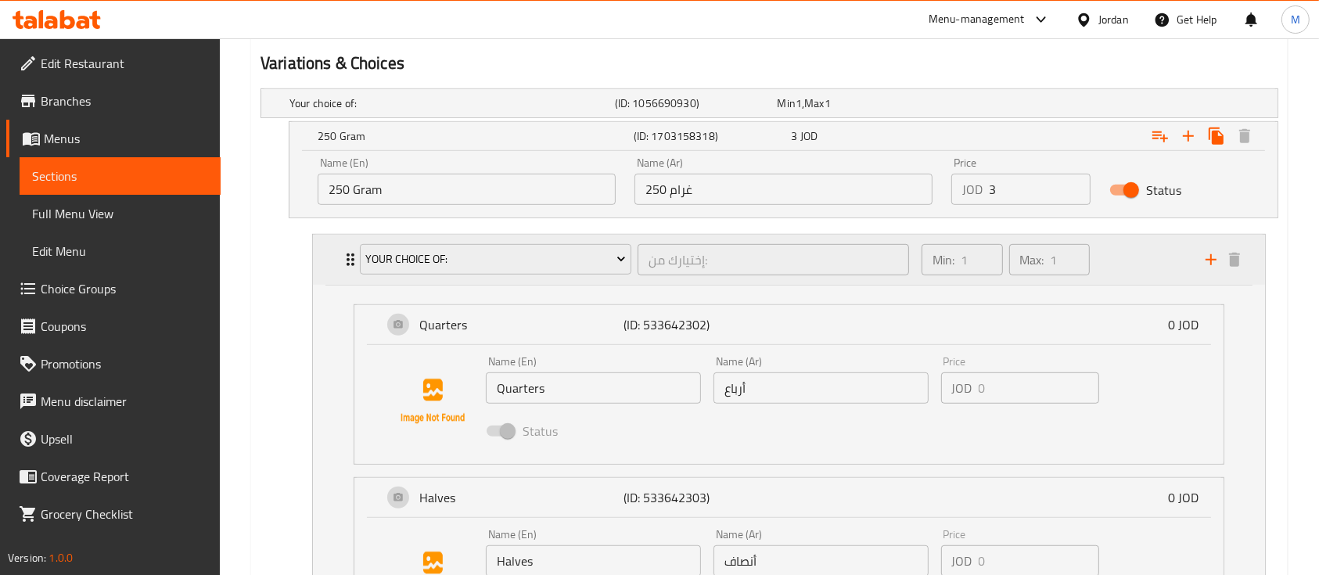
click at [329, 272] on div "Your Choice Of: إختيارك من: ​ Min: 1 ​ Max: 1 ​" at bounding box center [789, 260] width 952 height 50
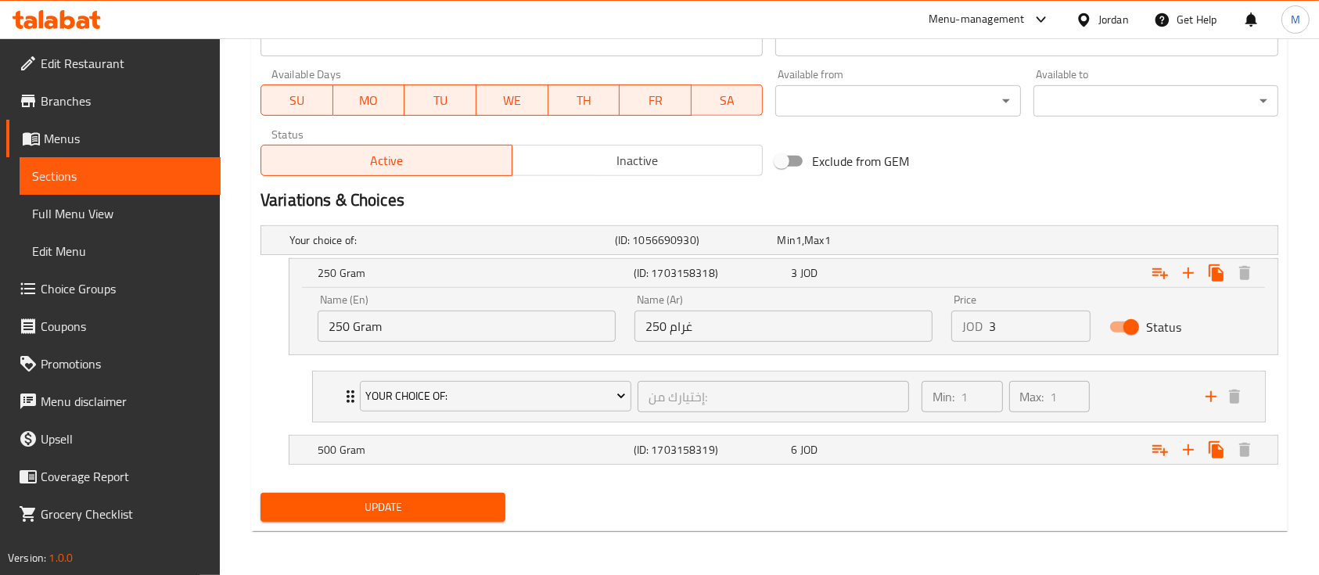
scroll to position [718, 0]
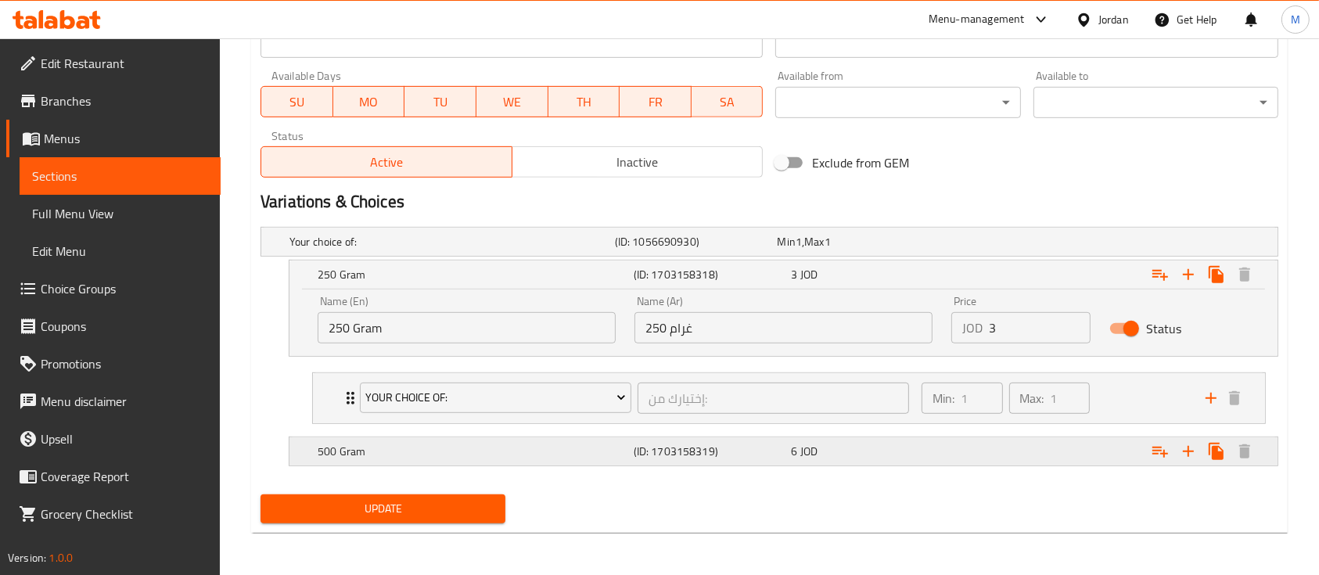
click at [408, 451] on h5 "500 Gram" at bounding box center [473, 452] width 310 height 16
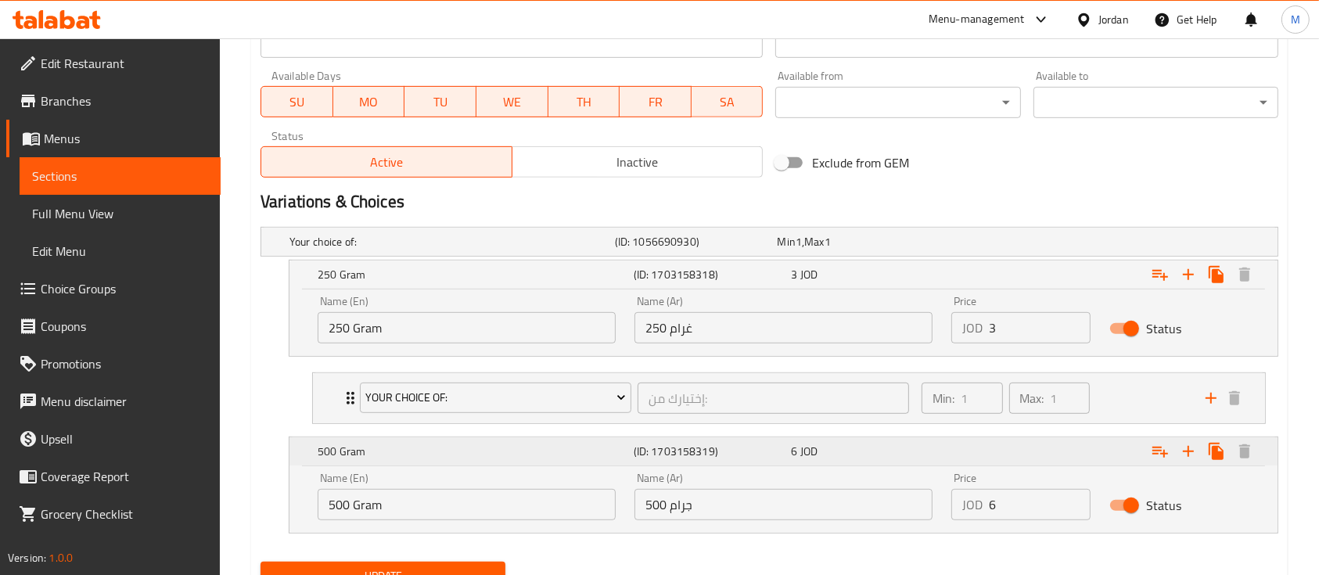
click at [459, 452] on h5 "500 Gram" at bounding box center [473, 452] width 310 height 16
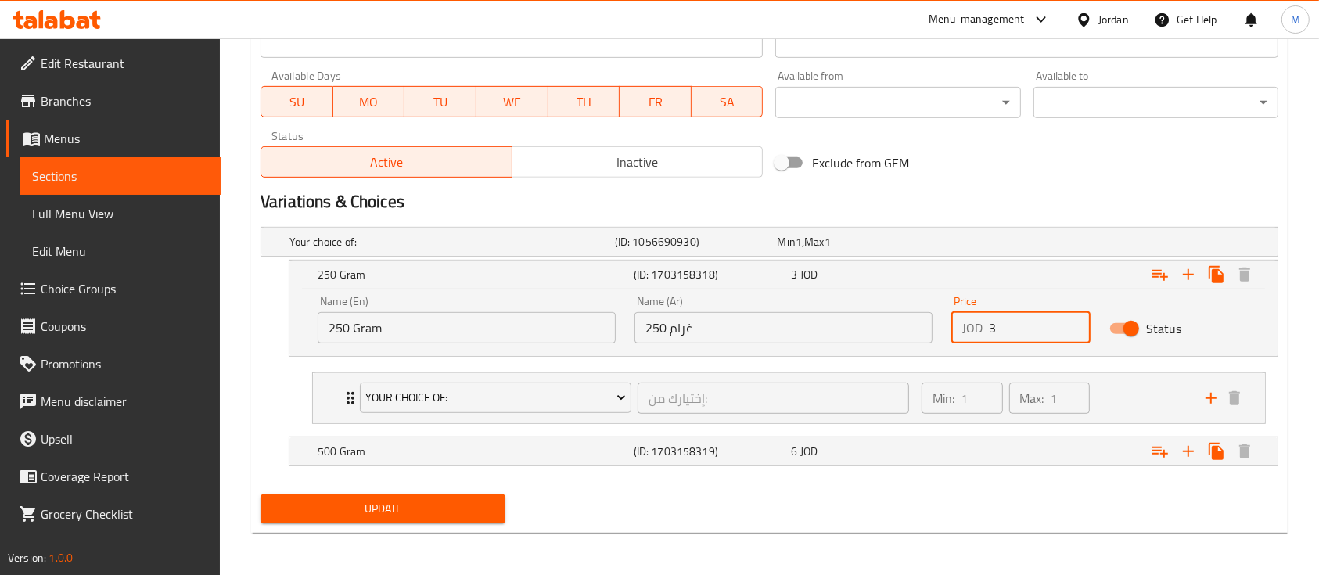
drag, startPoint x: 995, startPoint y: 327, endPoint x: 987, endPoint y: 327, distance: 8.6
click at [987, 327] on div "JOD 3 Price" at bounding box center [1020, 327] width 139 height 31
click at [466, 502] on span "Update" at bounding box center [383, 509] width 220 height 20
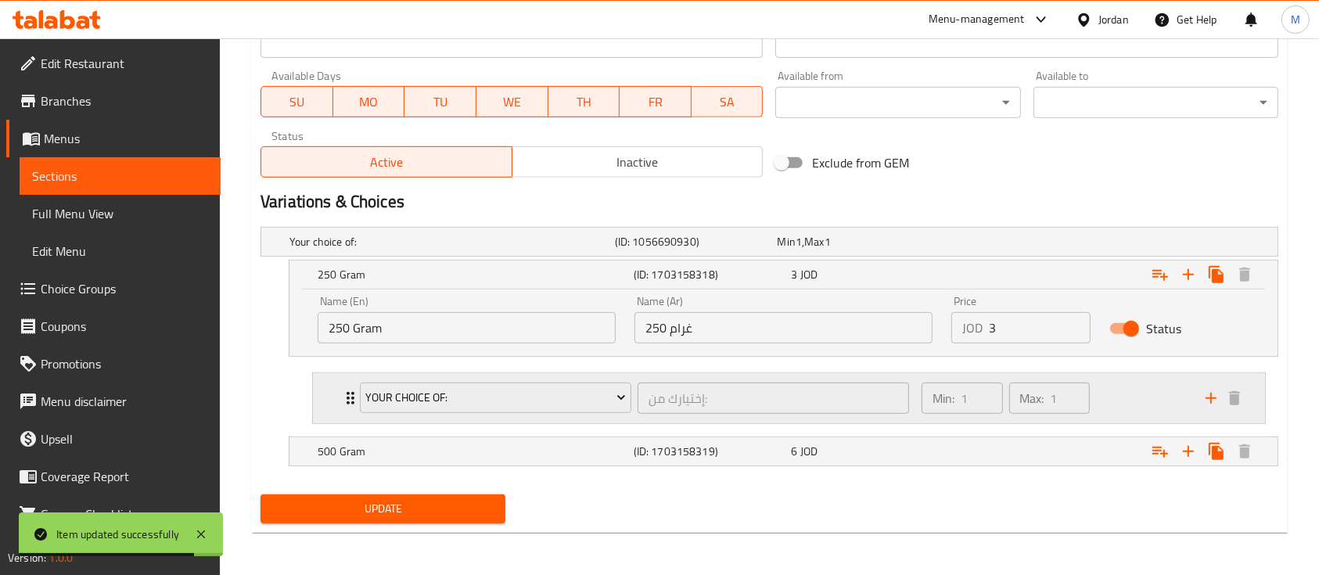
click at [330, 397] on div "Your Choice Of: إختيارك من: ​ Min: 1 ​ Max: 1 ​" at bounding box center [789, 398] width 952 height 50
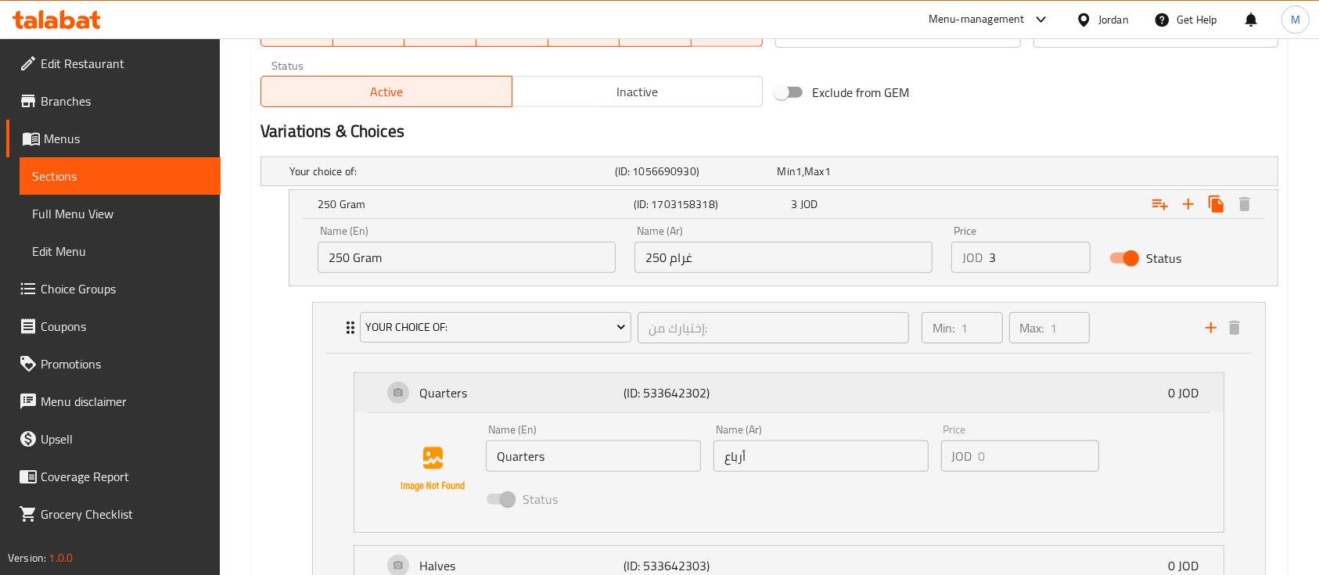
scroll to position [822, 0]
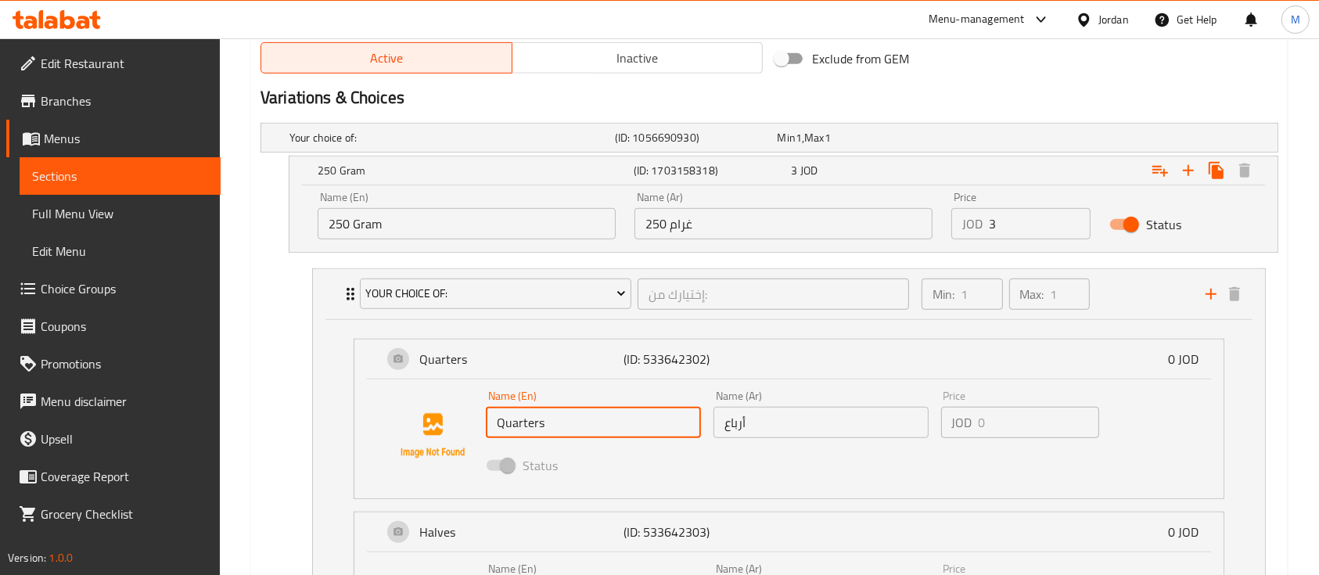
drag, startPoint x: 546, startPoint y: 426, endPoint x: 469, endPoint y: 423, distance: 76.8
click at [469, 423] on div "Name (En) Quarters Name (En) Name (Ar) أرباع Name (Ar) Price JOD 0 Price Status" at bounding box center [788, 436] width 819 height 106
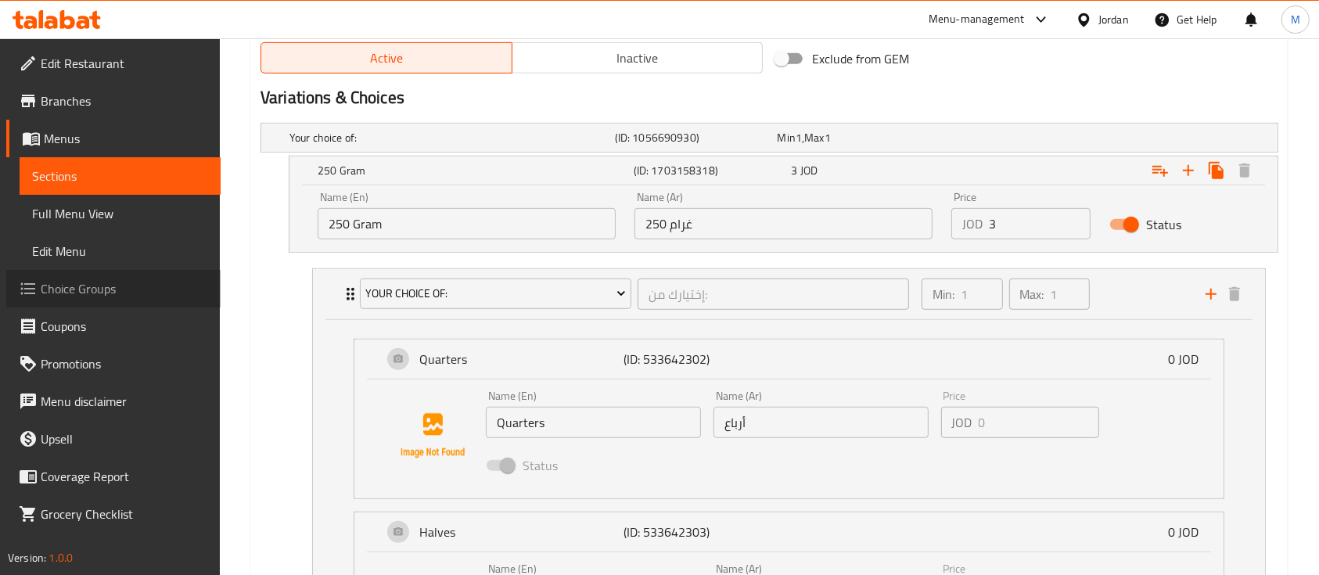
click at [150, 298] on link "Choice Groups" at bounding box center [113, 289] width 214 height 38
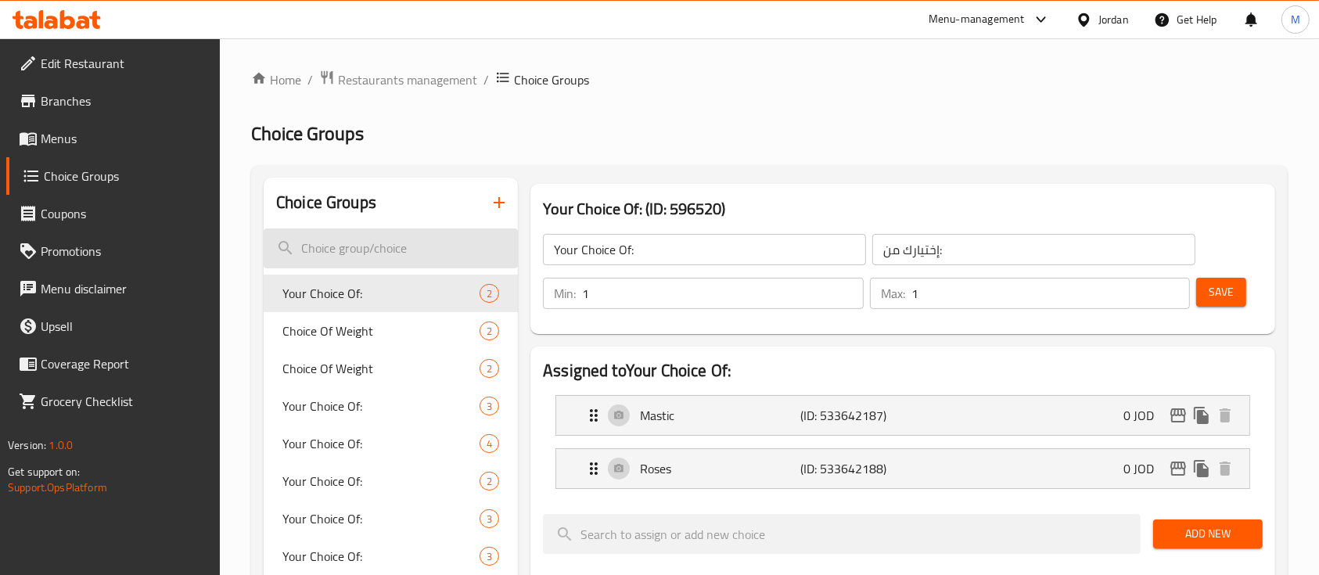
click at [381, 237] on input "search" at bounding box center [391, 248] width 254 height 40
paste input "Quarters"
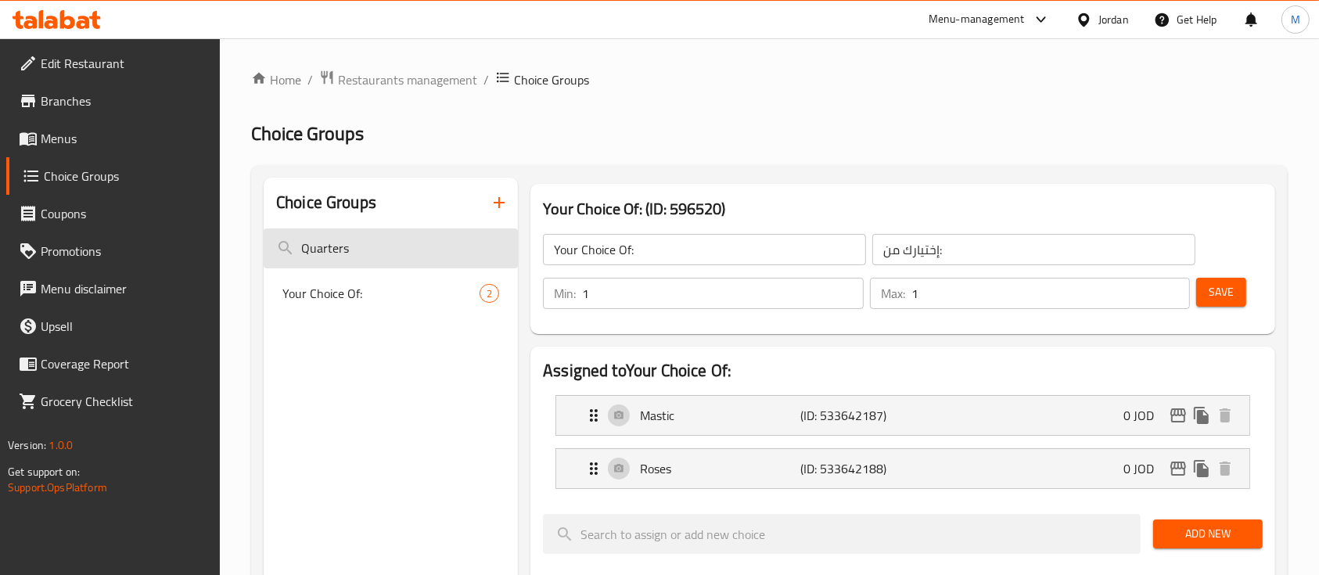
drag, startPoint x: 387, startPoint y: 245, endPoint x: 275, endPoint y: 253, distance: 111.4
click at [275, 253] on input "Quarters" at bounding box center [391, 248] width 254 height 40
type input "Quarters"
click at [363, 304] on div "Your Choice Of: 2" at bounding box center [391, 294] width 254 height 38
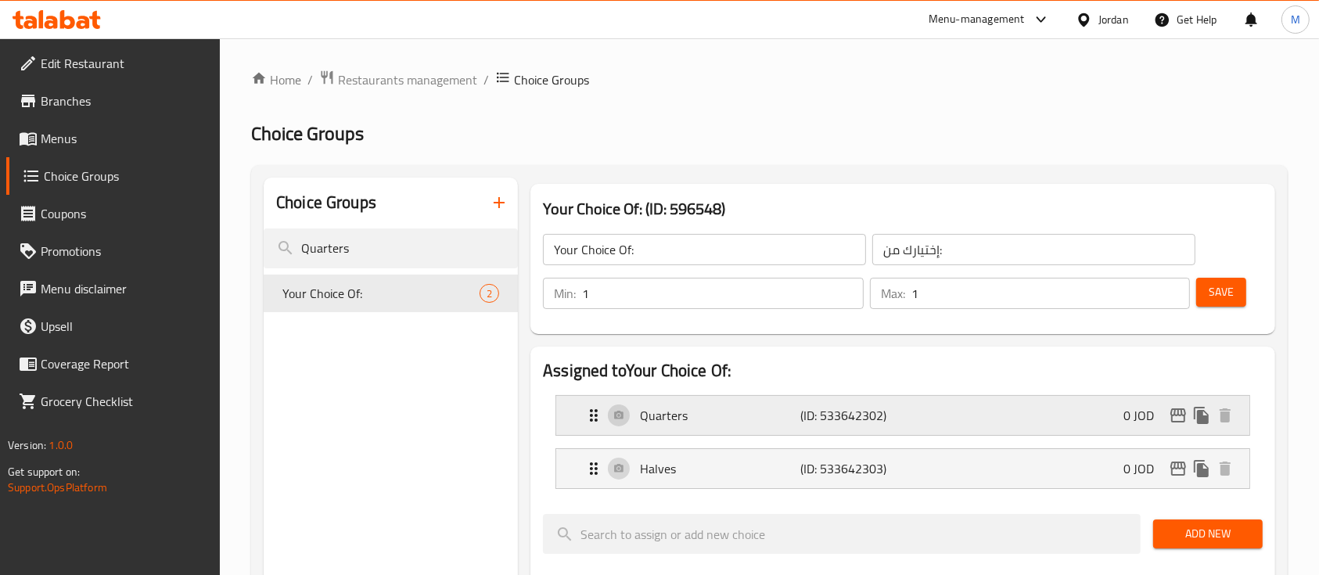
click at [973, 409] on div "Quarters (ID: 533642302) 0 JOD" at bounding box center [907, 415] width 646 height 39
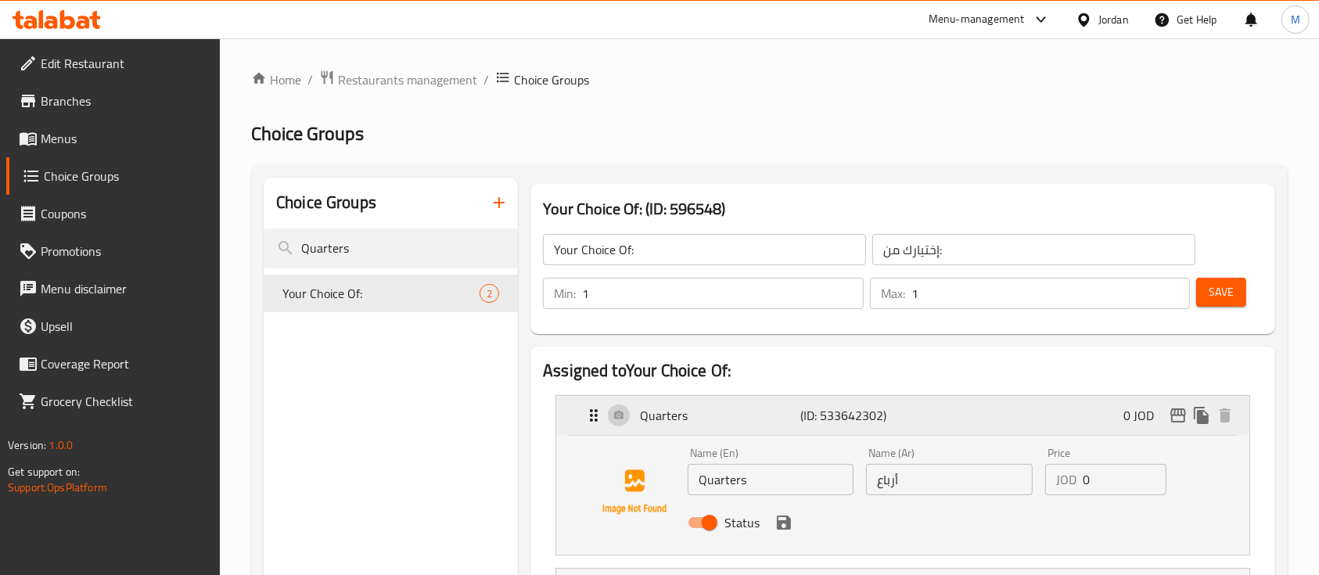
scroll to position [104, 0]
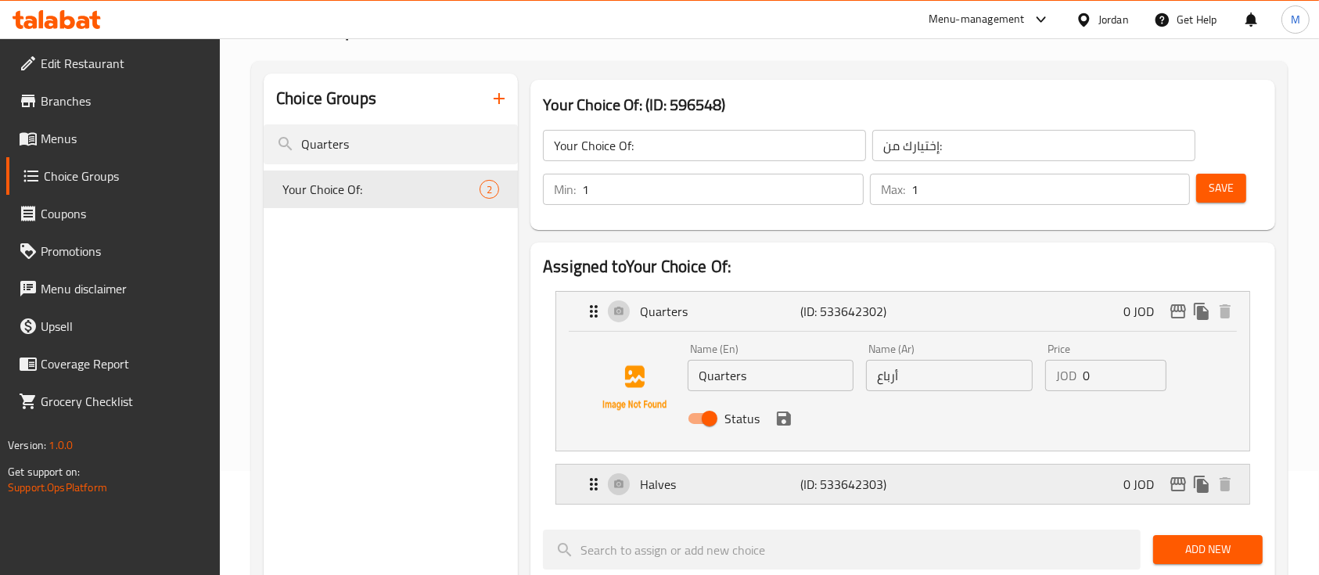
click at [1005, 480] on div "Halves (ID: 533642303) 0 JOD" at bounding box center [907, 484] width 646 height 39
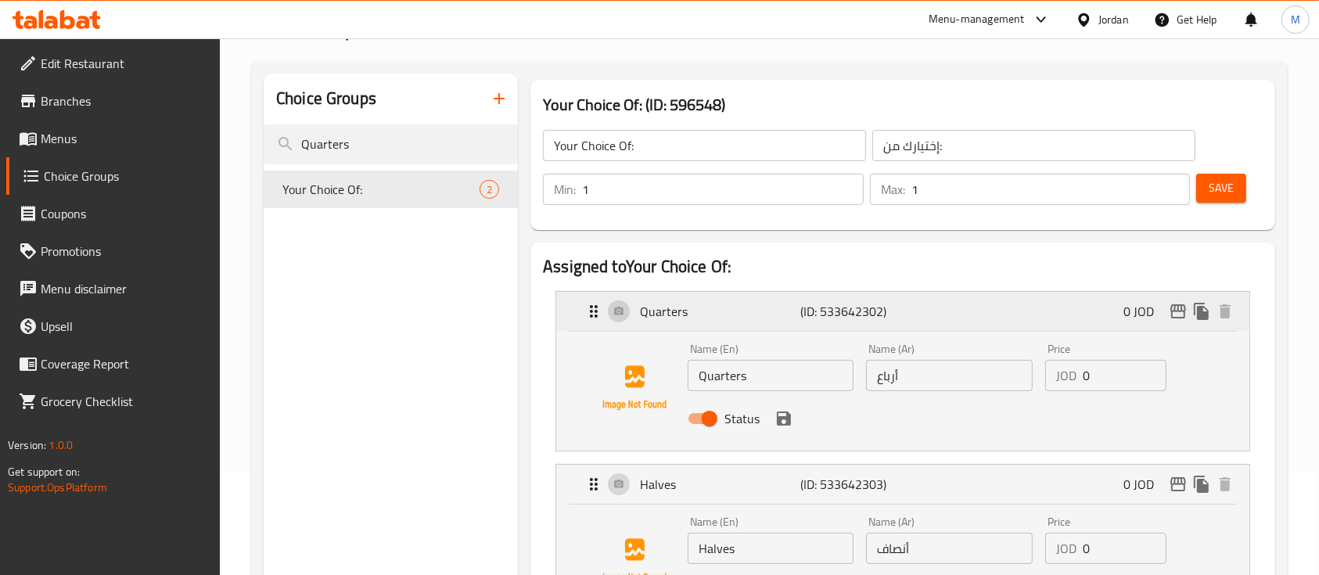
scroll to position [0, 0]
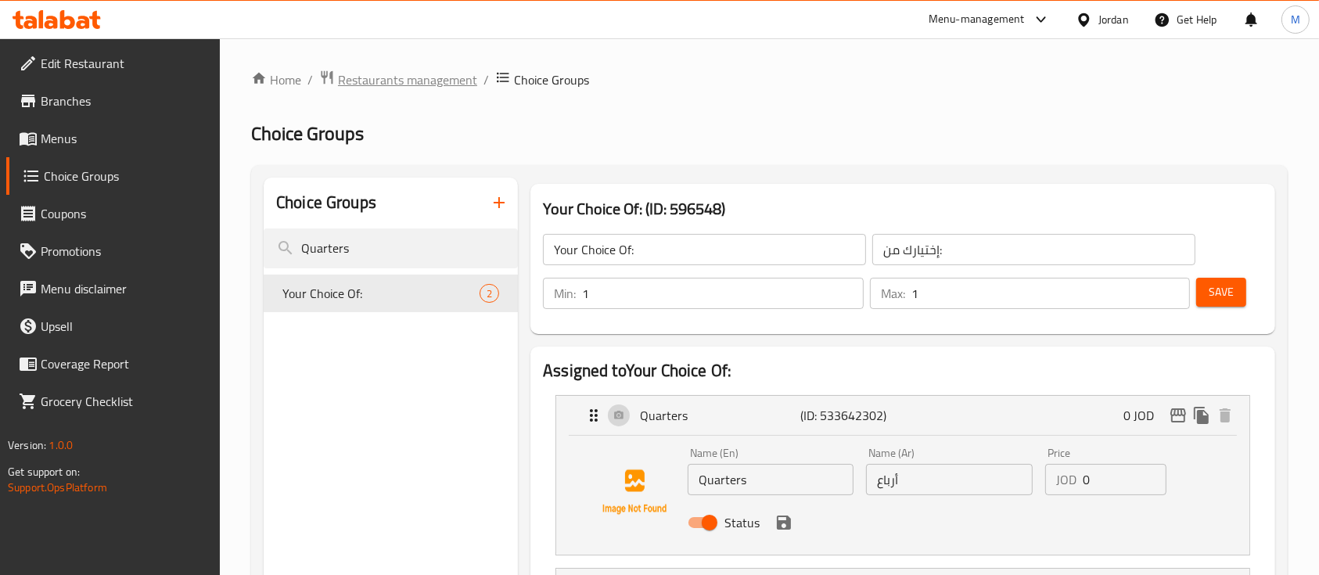
click at [411, 85] on span "Restaurants management" at bounding box center [407, 79] width 139 height 19
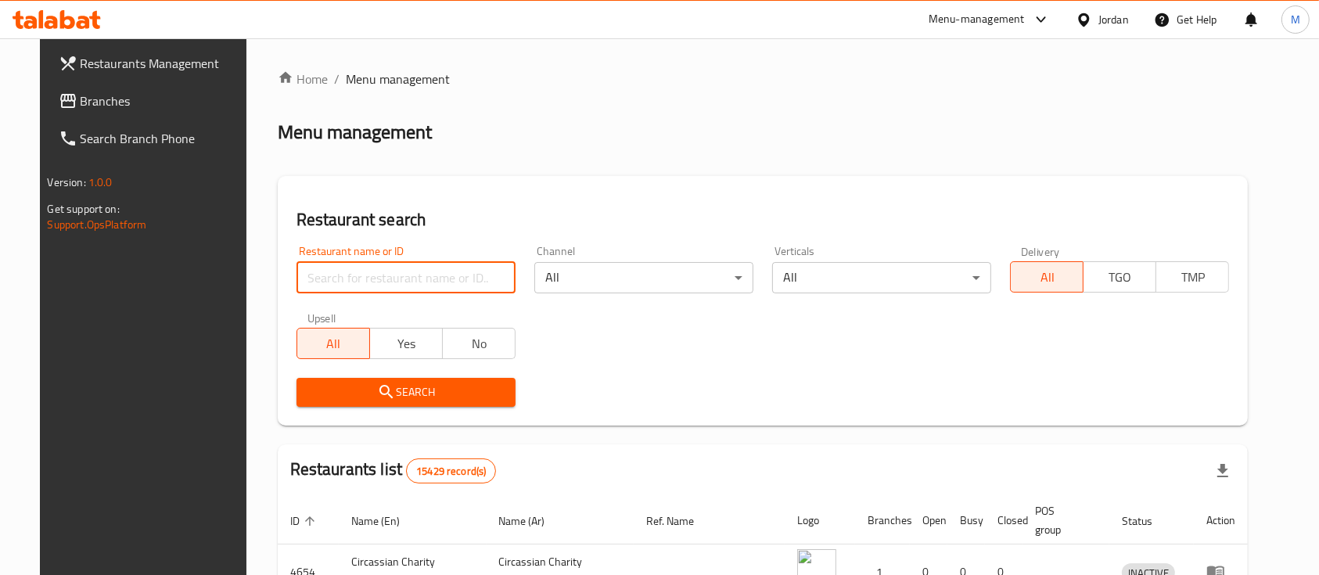
click at [484, 275] on input "search" at bounding box center [406, 277] width 219 height 31
type input "ص"
type input "wesam shaheen roastery"
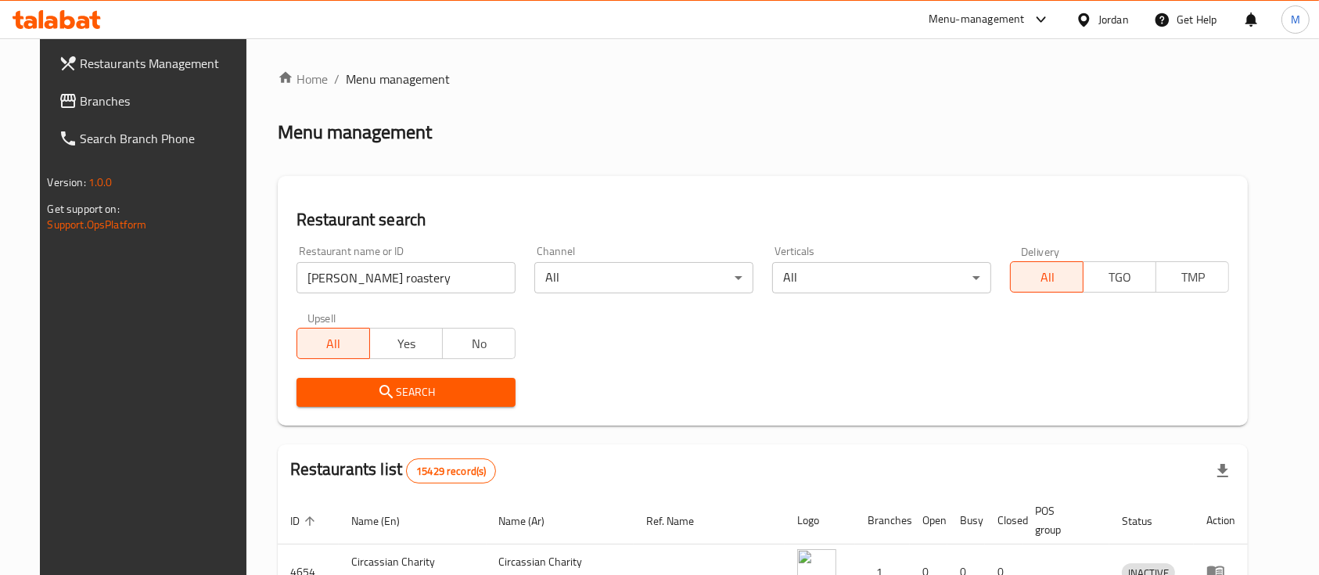
click at [443, 402] on button "Search" at bounding box center [406, 392] width 219 height 29
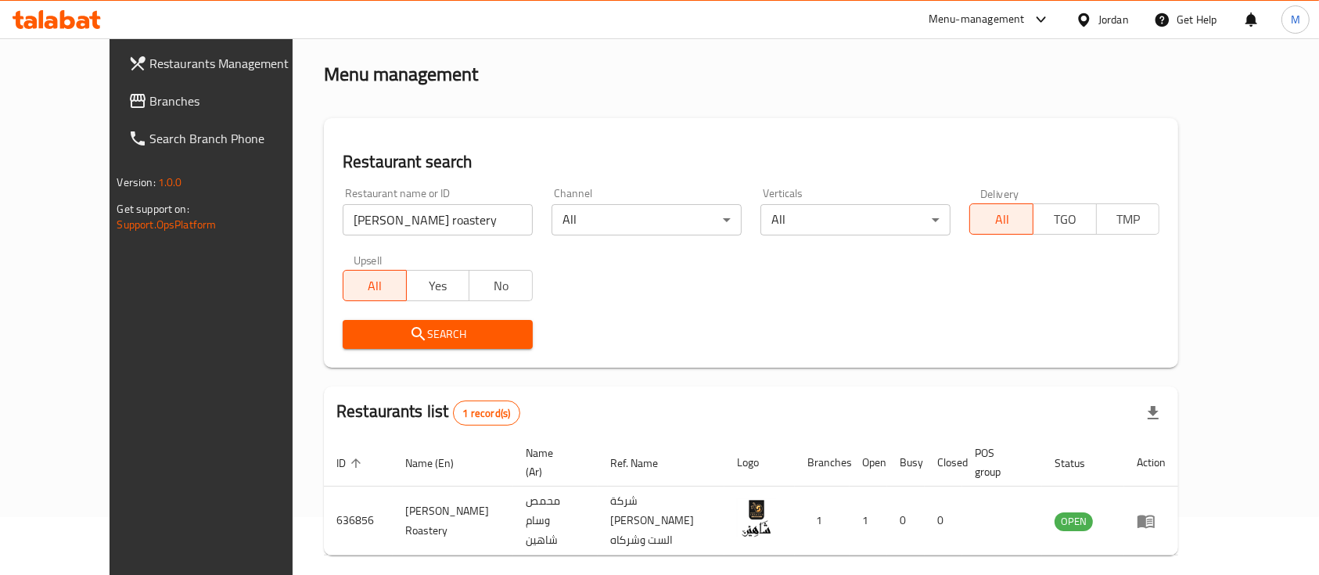
scroll to position [92, 0]
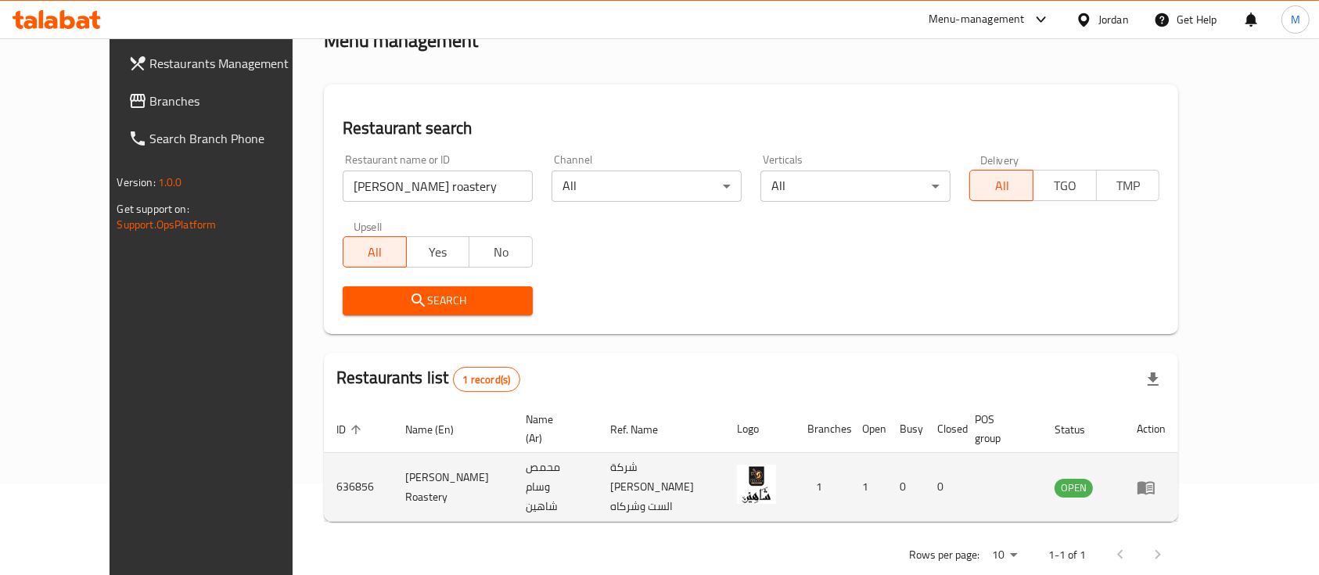
click at [1178, 460] on td "enhanced table" at bounding box center [1151, 487] width 54 height 69
click at [1155, 481] on icon "enhanced table" at bounding box center [1146, 487] width 17 height 13
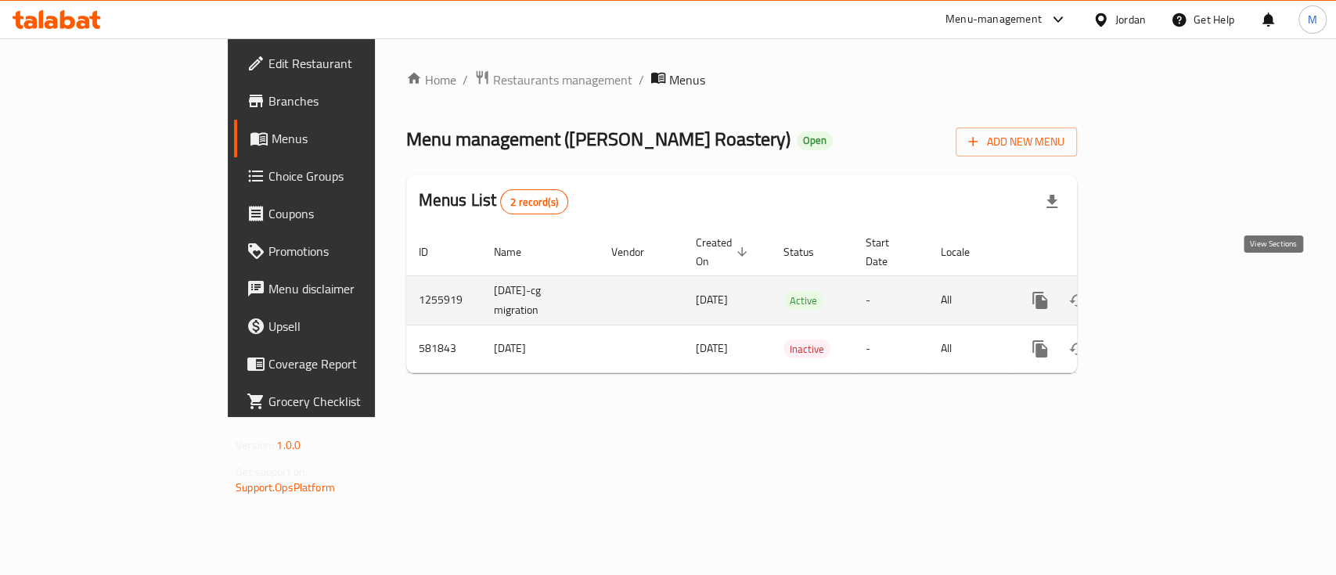
click at [1171, 284] on link "enhanced table" at bounding box center [1153, 301] width 38 height 38
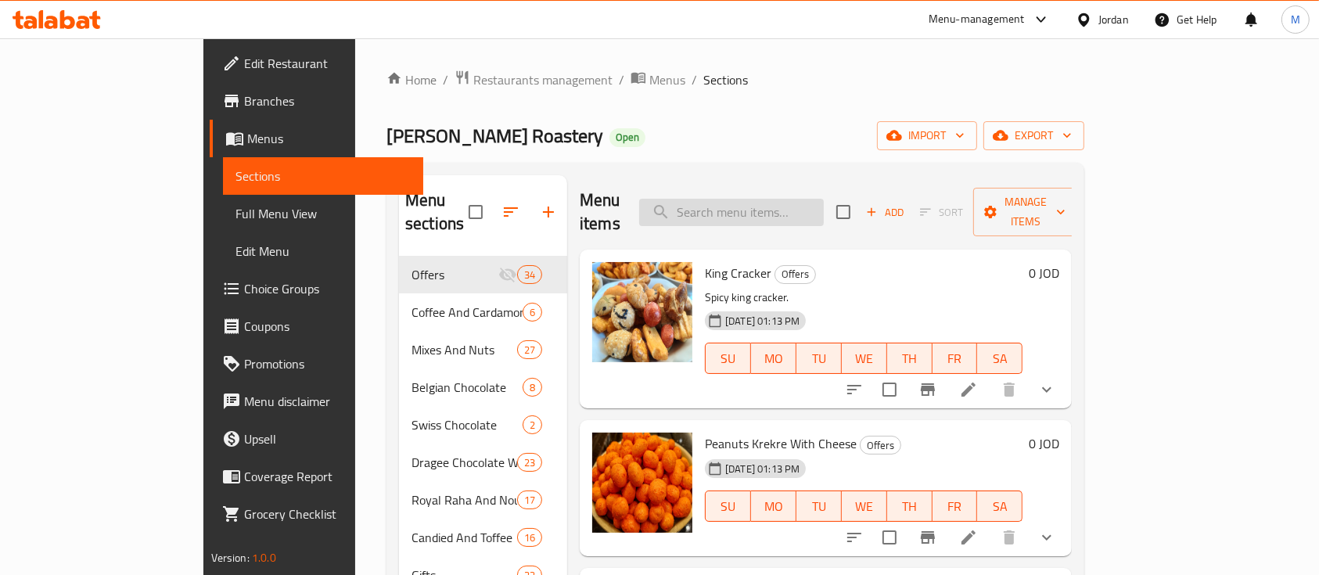
click at [783, 200] on input "search" at bounding box center [731, 212] width 185 height 27
type input "g"
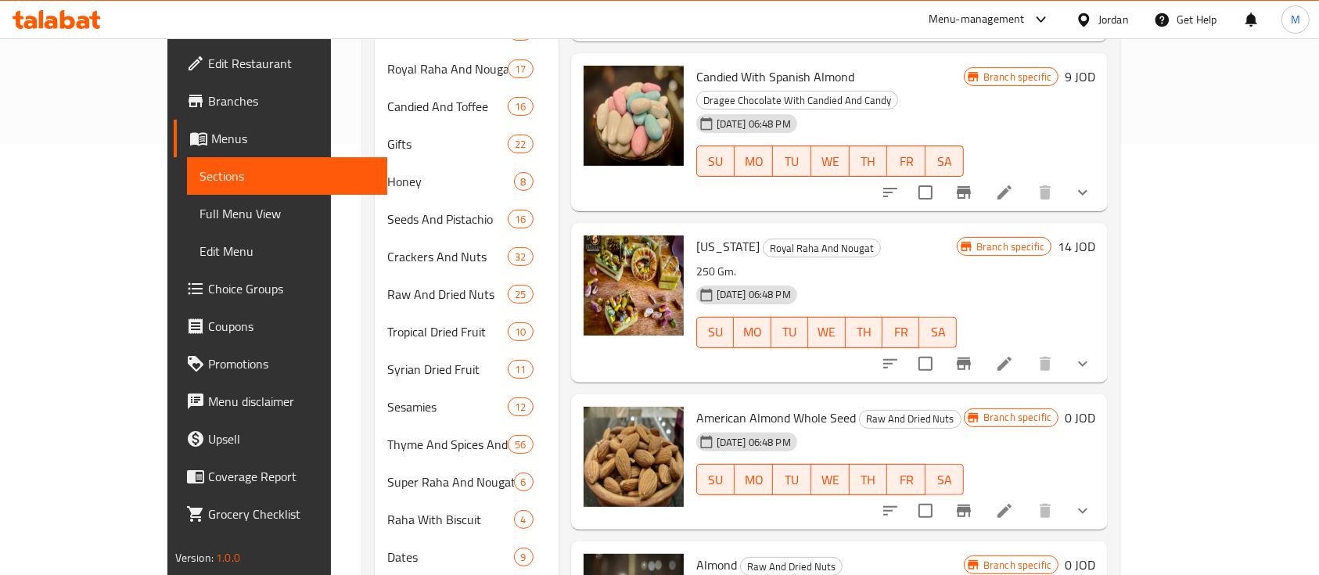
scroll to position [533, 0]
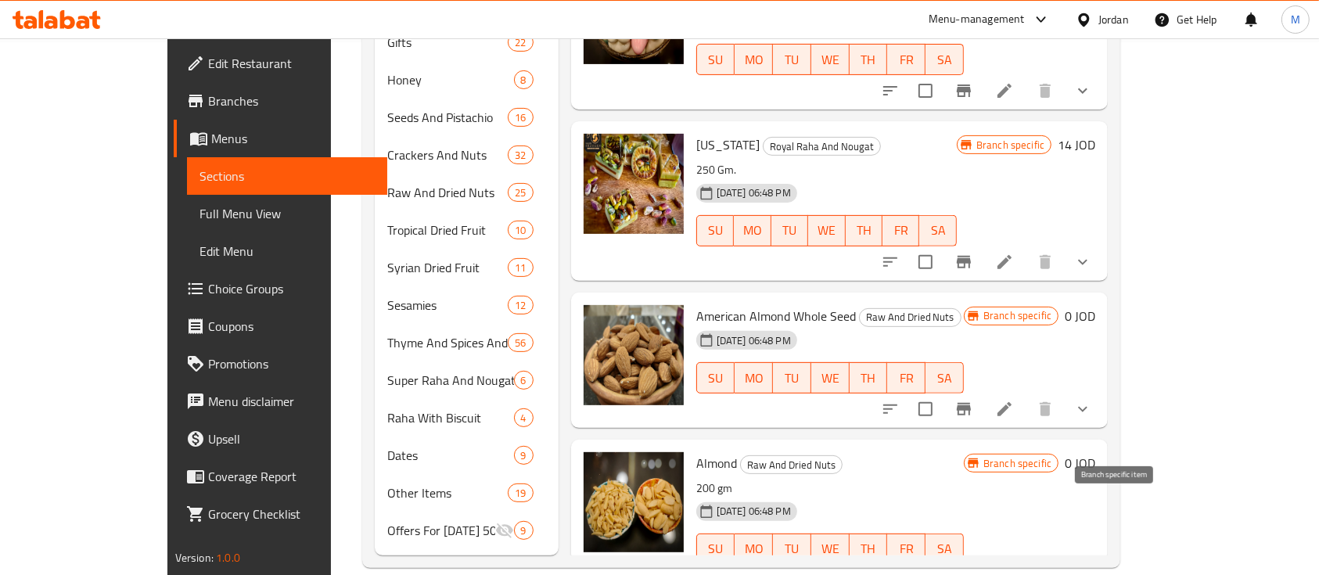
type input "لوز"
click at [971, 574] on icon "Branch-specific-item" at bounding box center [964, 580] width 14 height 13
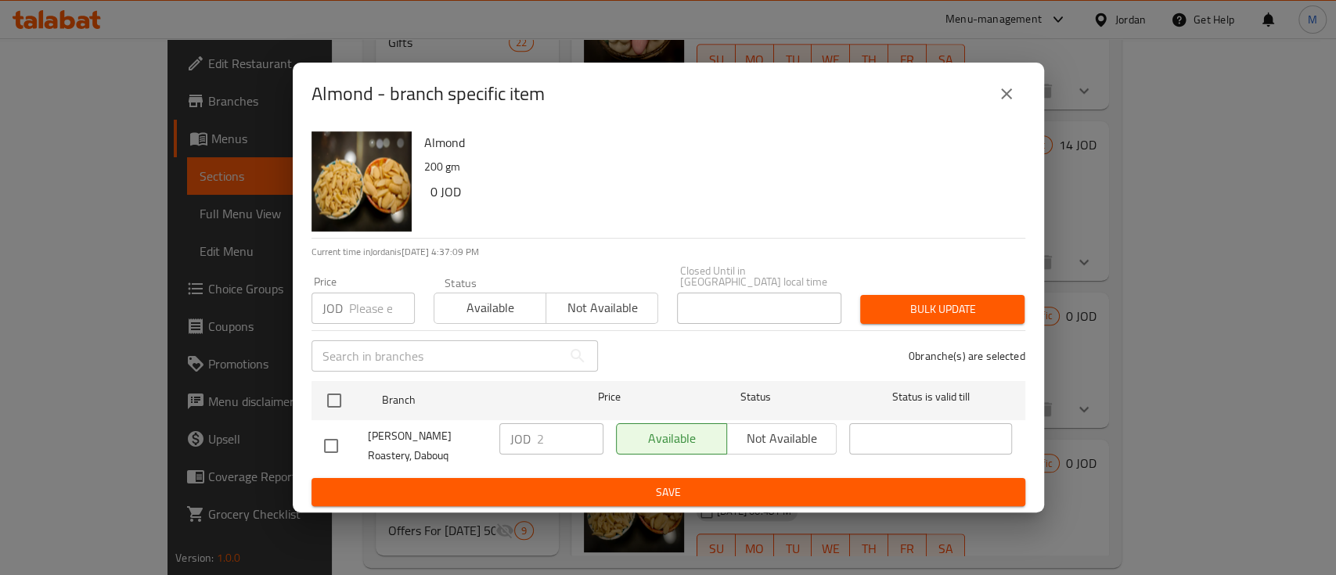
click at [367, 316] on input "number" at bounding box center [382, 308] width 66 height 31
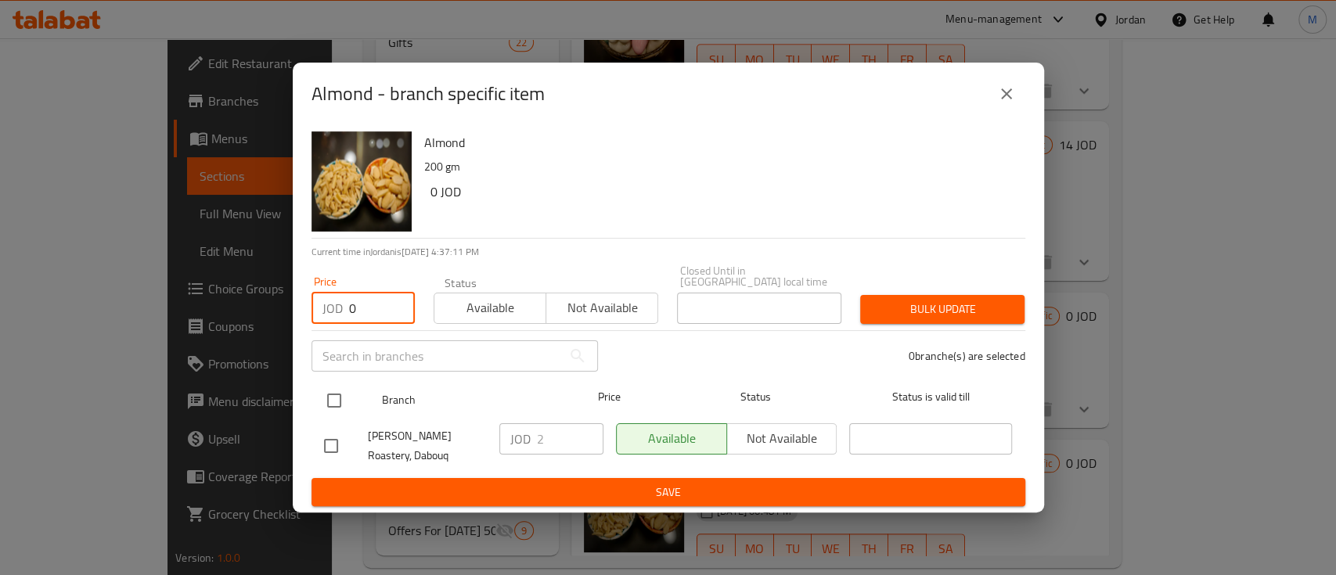
type input "0"
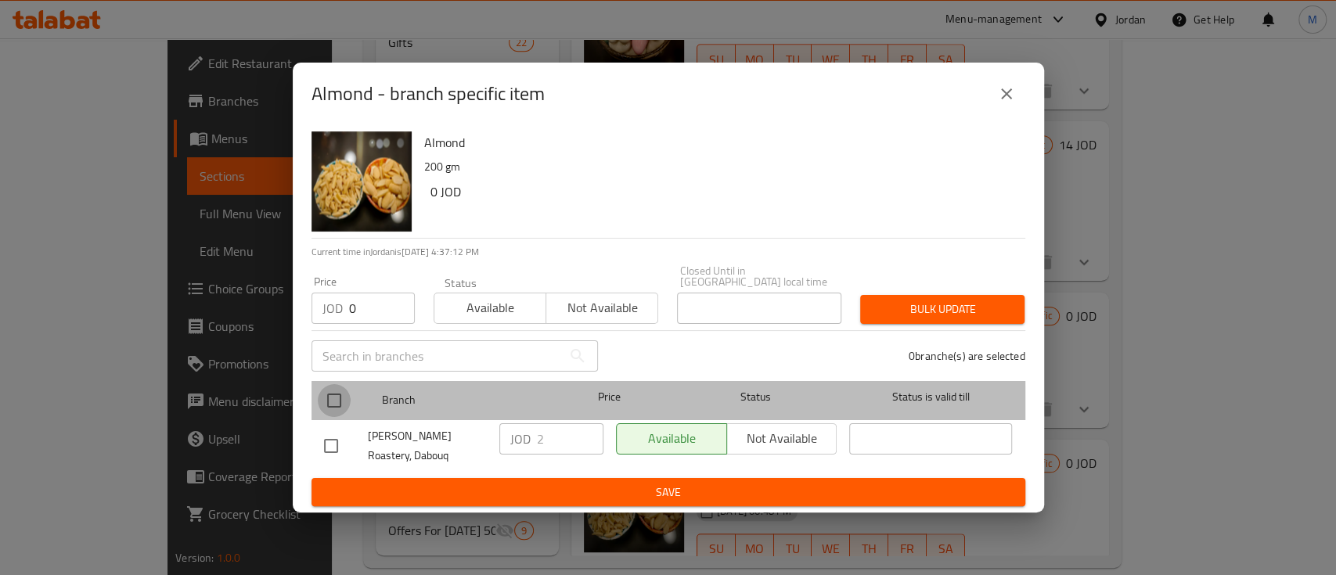
click at [335, 397] on input "checkbox" at bounding box center [334, 400] width 33 height 33
checkbox input "true"
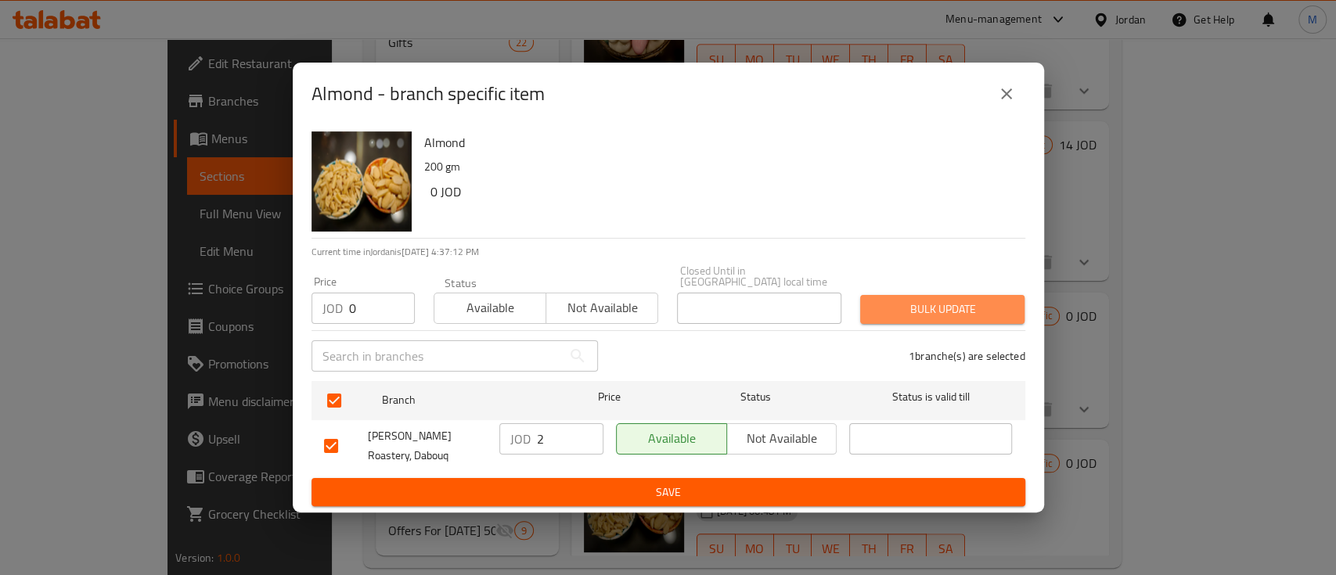
click at [929, 303] on span "Bulk update" at bounding box center [941, 310] width 139 height 20
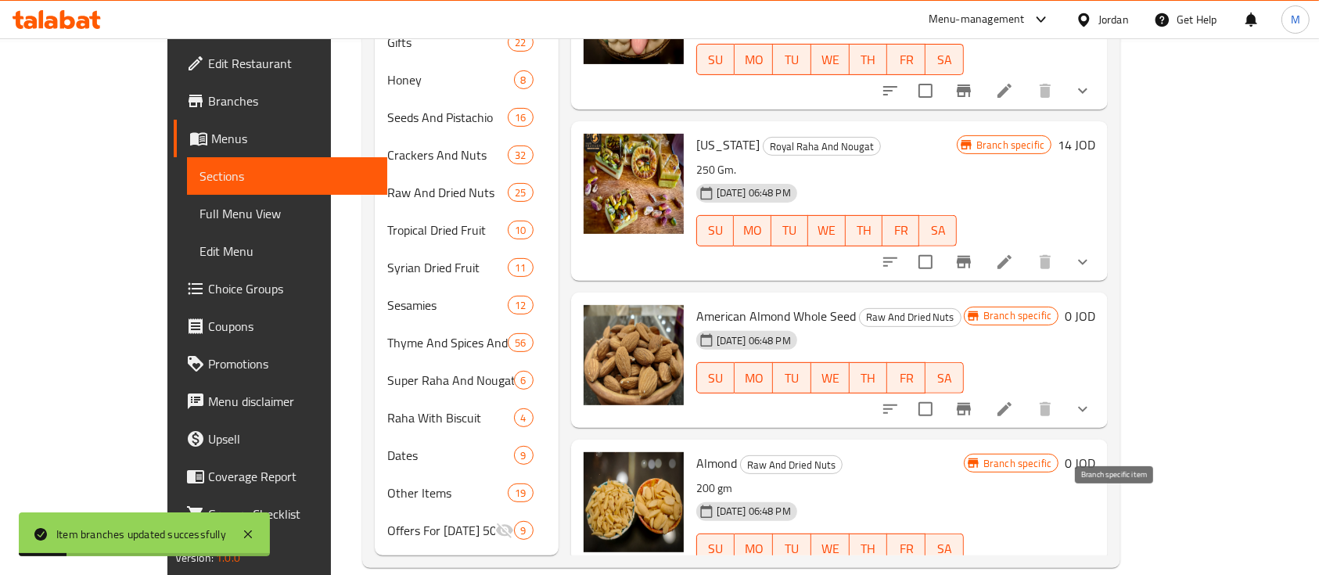
click at [971, 574] on icon "Branch-specific-item" at bounding box center [964, 580] width 14 height 13
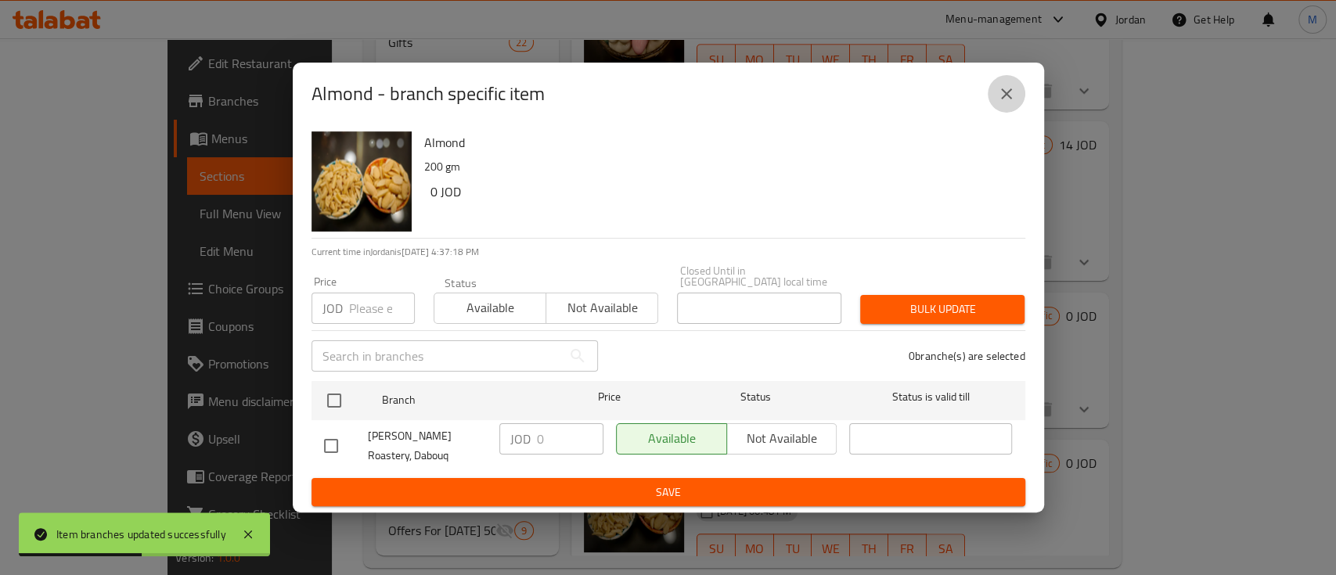
click at [1002, 97] on icon "close" at bounding box center [1006, 93] width 11 height 11
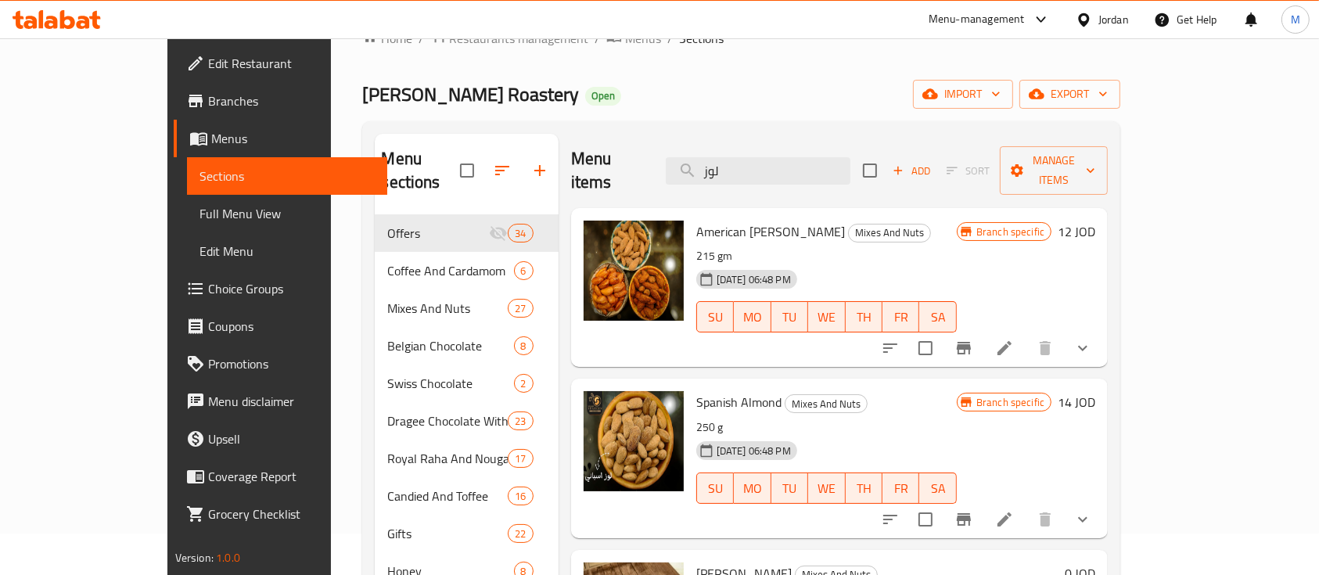
scroll to position [0, 0]
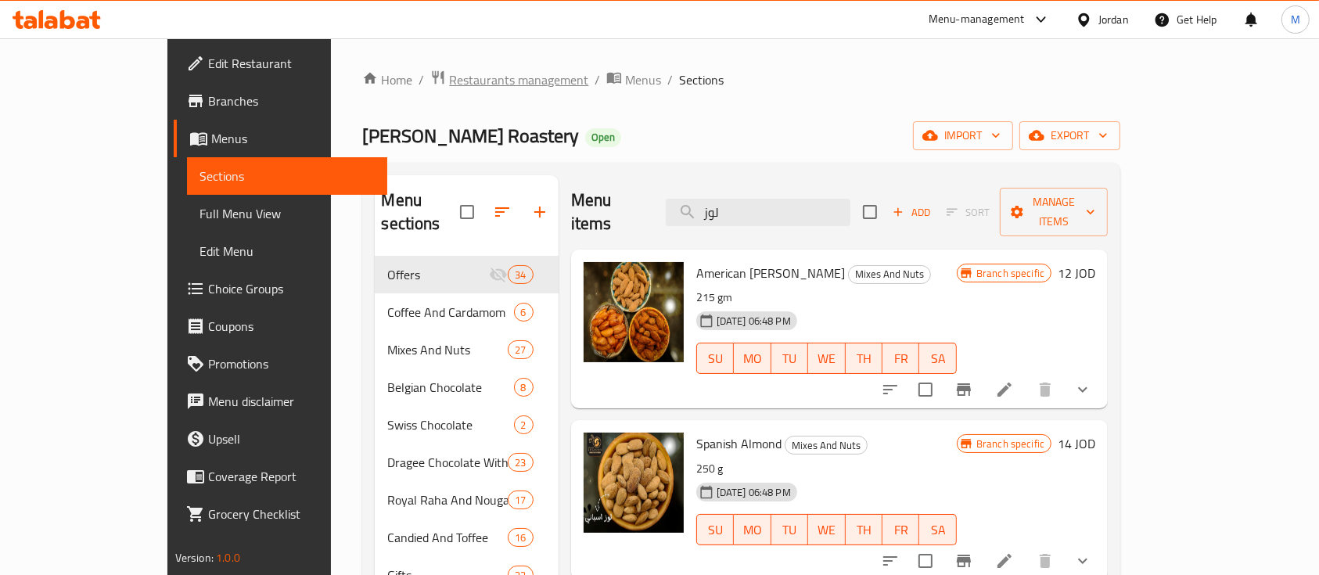
click at [469, 80] on span "Restaurants management" at bounding box center [518, 79] width 139 height 19
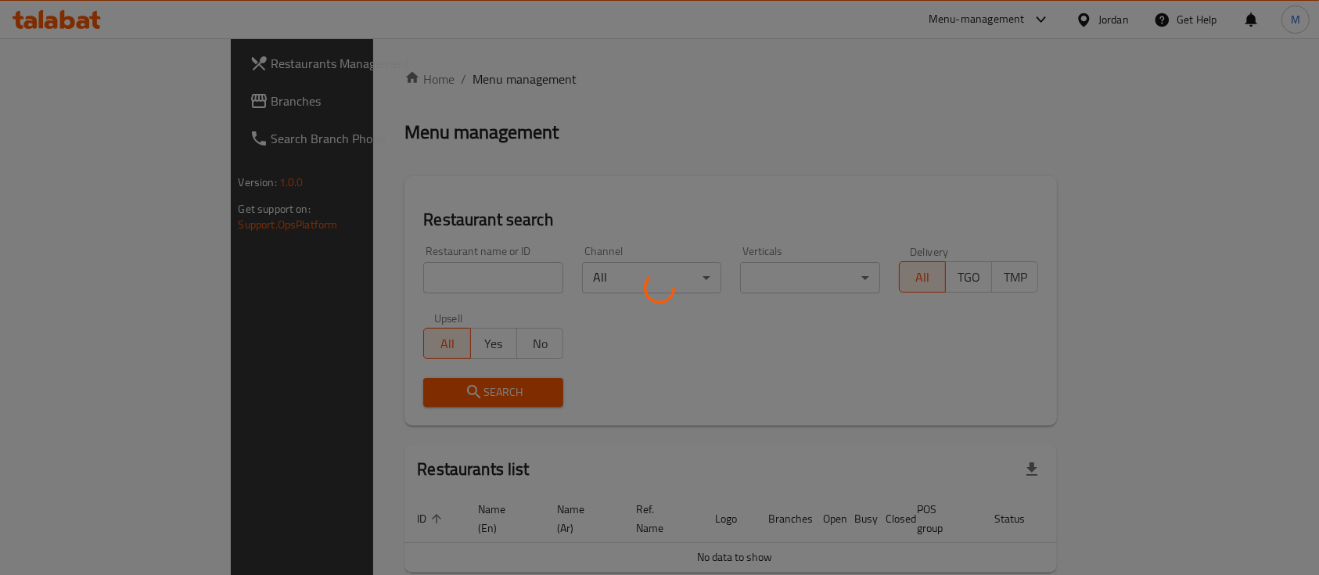
click at [458, 280] on div at bounding box center [659, 287] width 1319 height 575
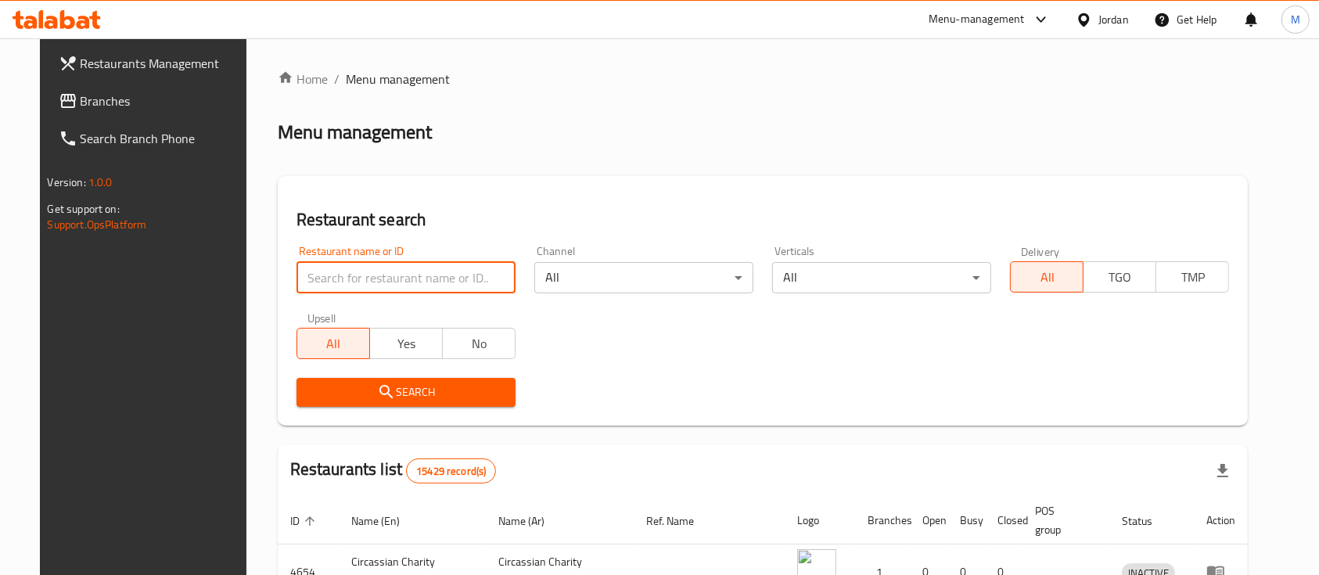
click at [425, 275] on input "search" at bounding box center [406, 277] width 219 height 31
type input "f"
type input "بيت الخواجا"
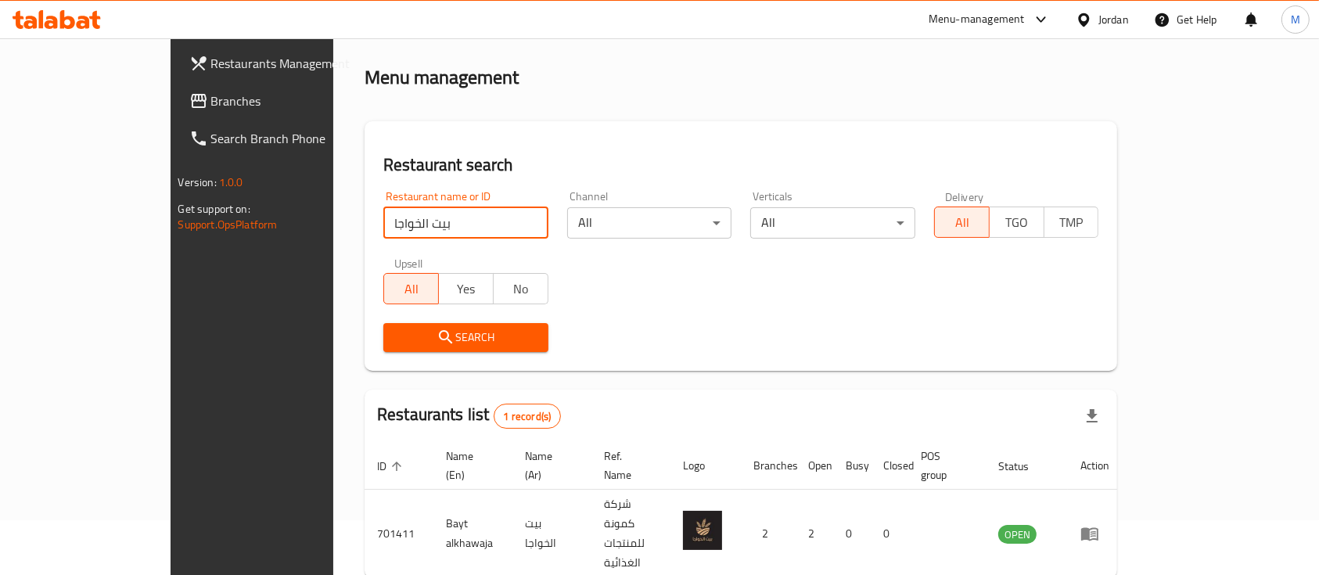
scroll to position [92, 0]
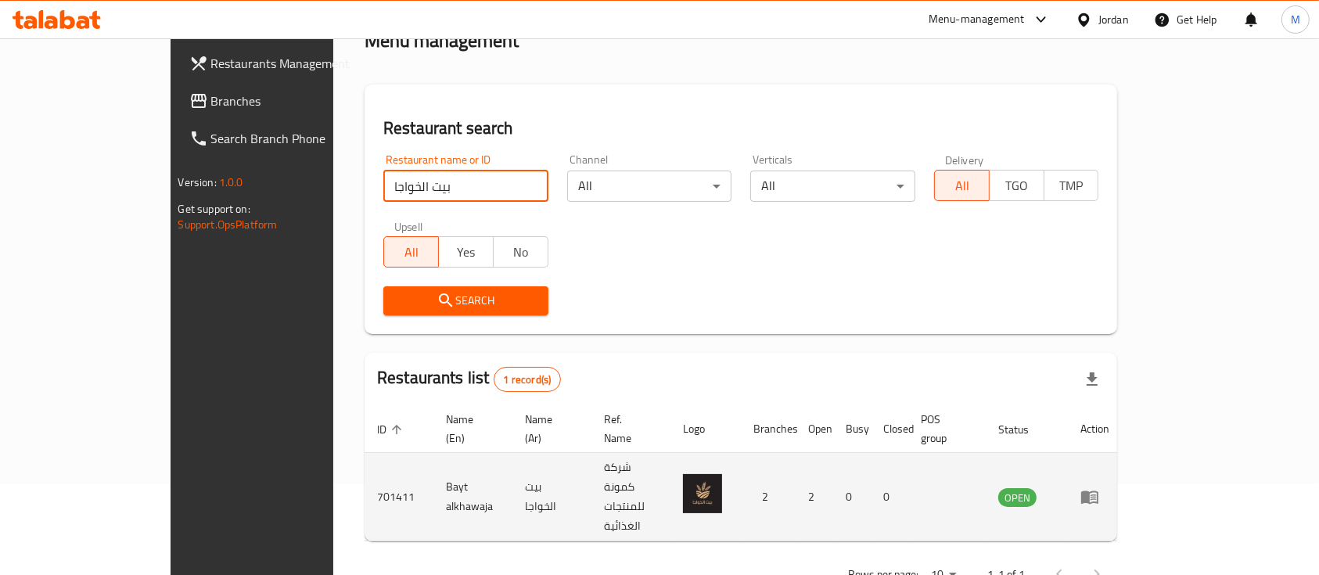
click at [1099, 491] on icon "enhanced table" at bounding box center [1089, 497] width 17 height 13
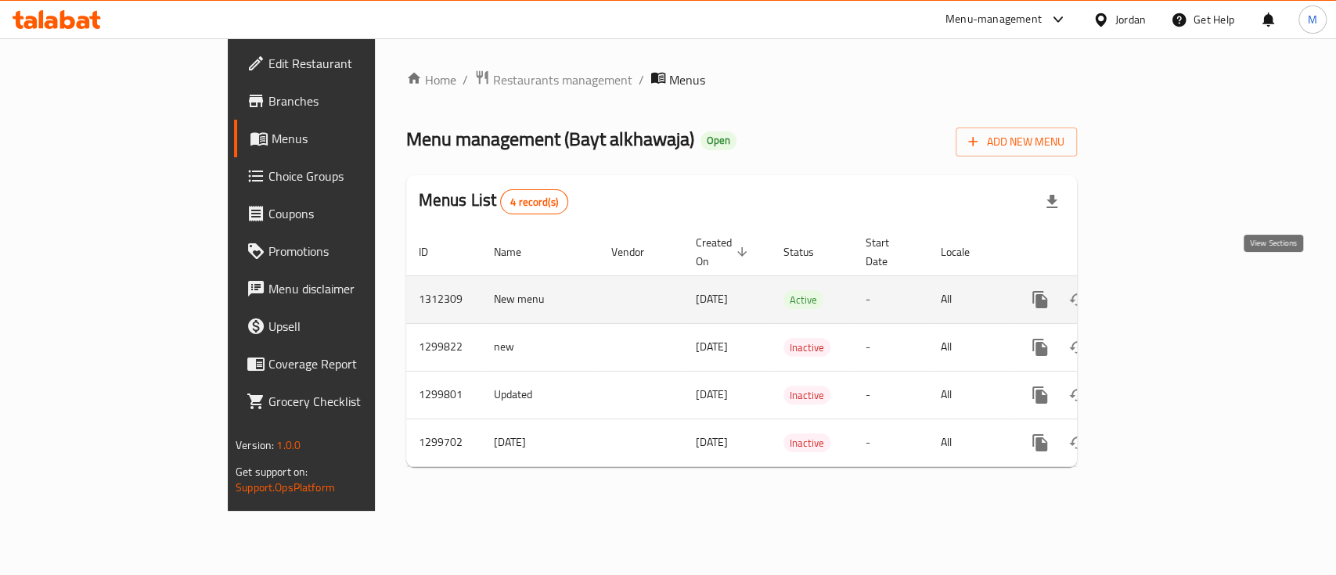
click at [1162, 290] on icon "enhanced table" at bounding box center [1152, 299] width 19 height 19
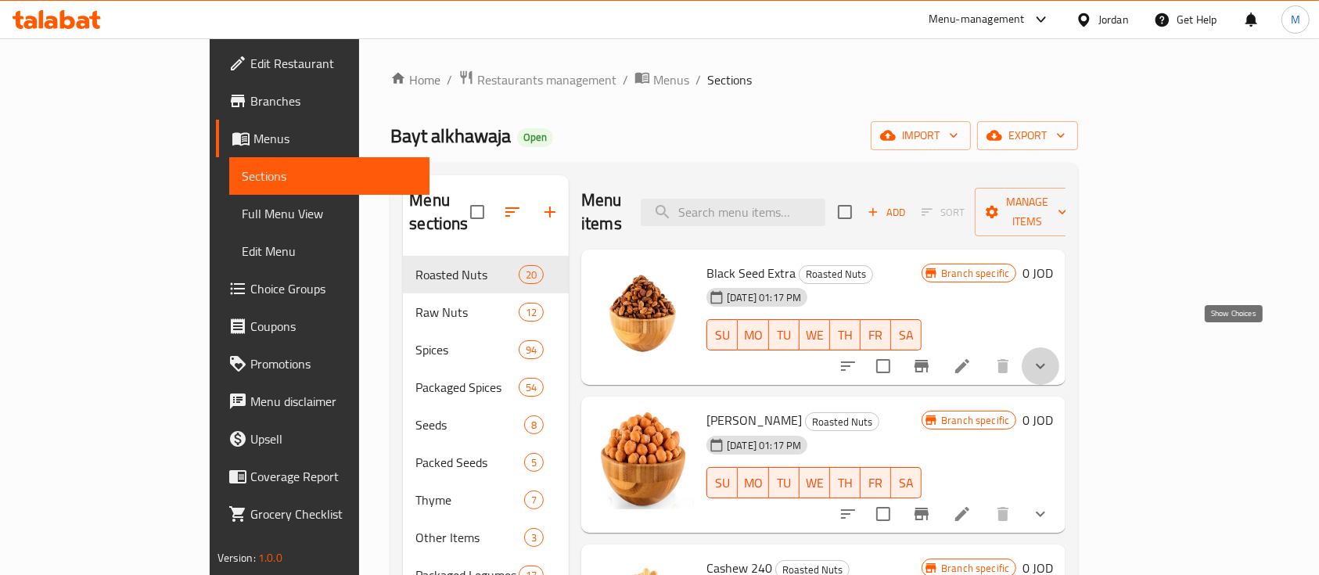
click at [1045, 364] on icon "show more" at bounding box center [1040, 366] width 9 height 5
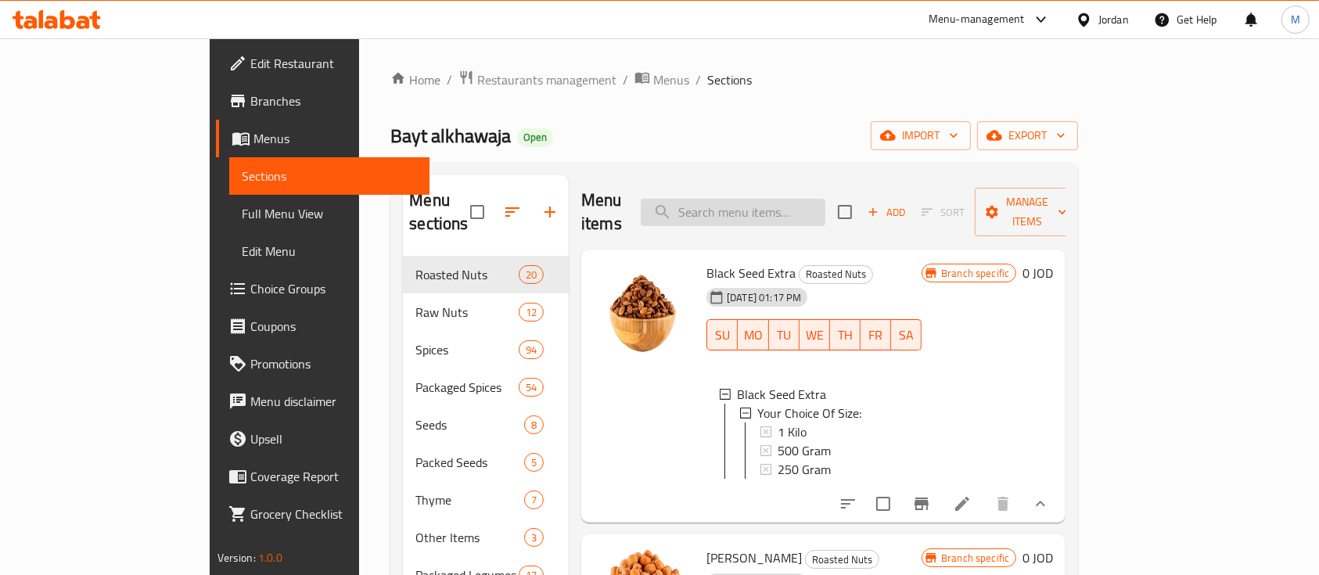
click at [822, 211] on input "search" at bounding box center [733, 212] width 185 height 27
paste input "بذر أسود إكسترا"
type input "بذر أسود إكسترا"
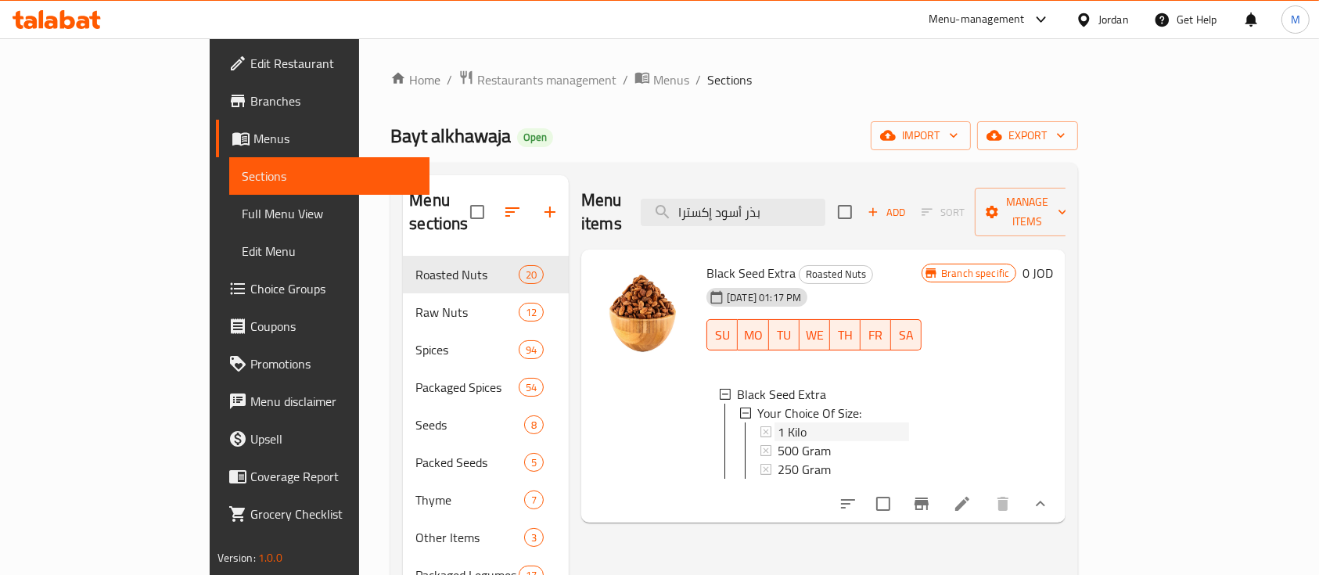
click at [778, 423] on span "1 Kilo" at bounding box center [792, 432] width 29 height 19
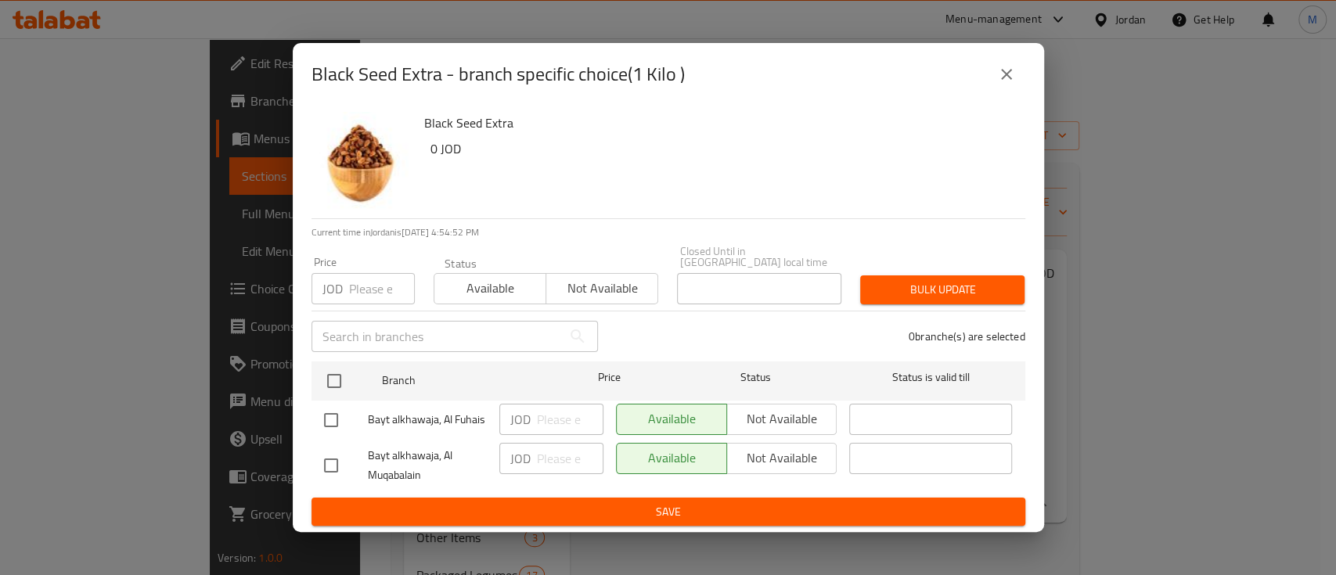
click at [1008, 84] on icon "close" at bounding box center [1006, 74] width 19 height 19
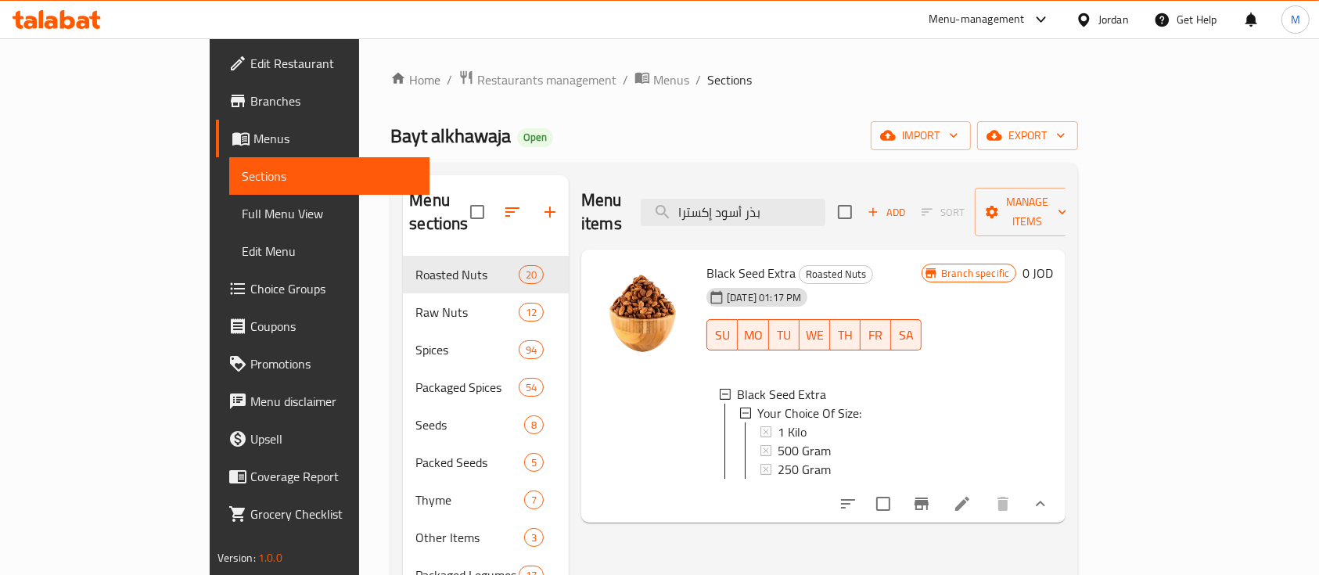
click at [972, 495] on icon at bounding box center [962, 504] width 19 height 19
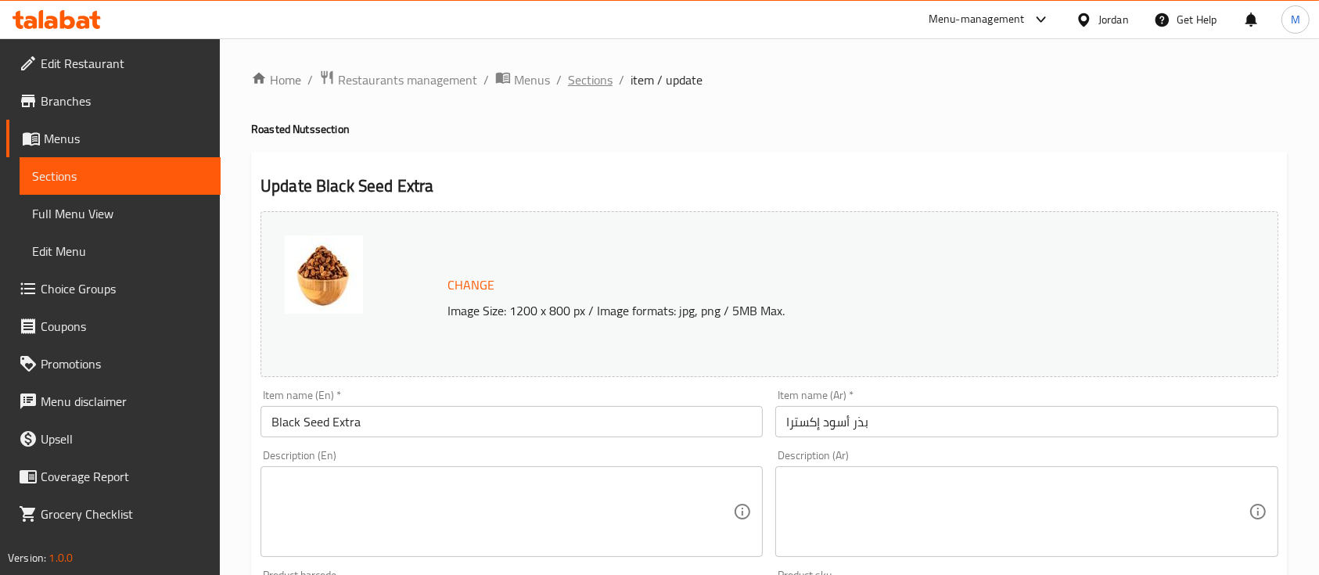
click at [582, 84] on span "Sections" at bounding box center [590, 79] width 45 height 19
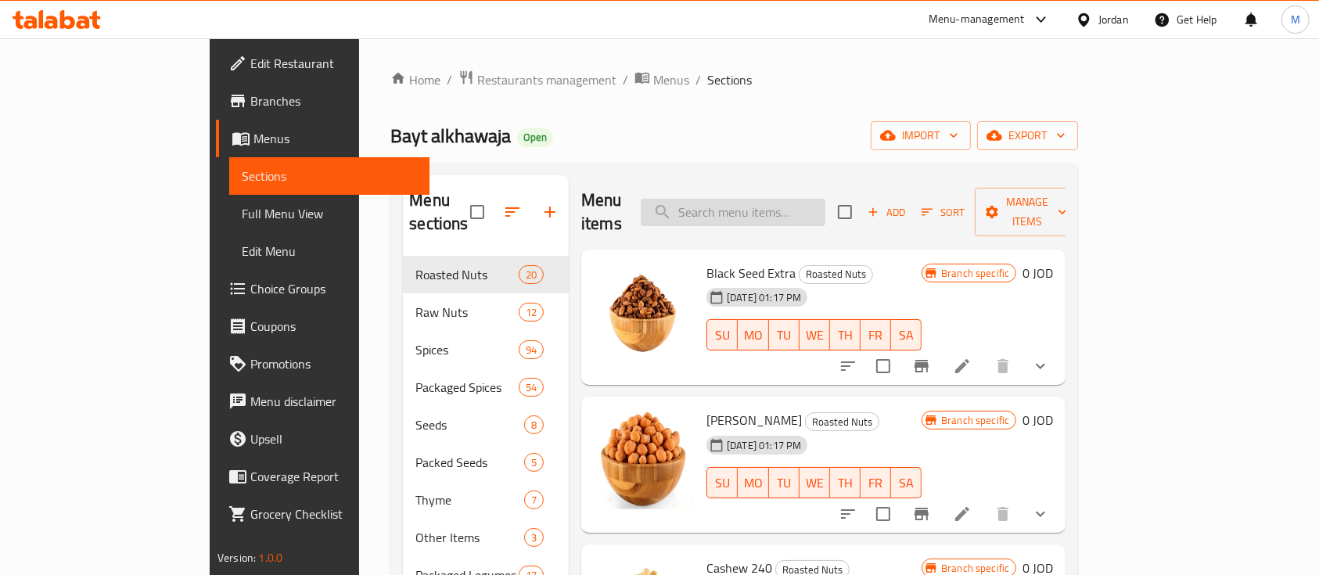
click at [745, 212] on input "search" at bounding box center [733, 212] width 185 height 27
paste input "مخلوطة سوبر"
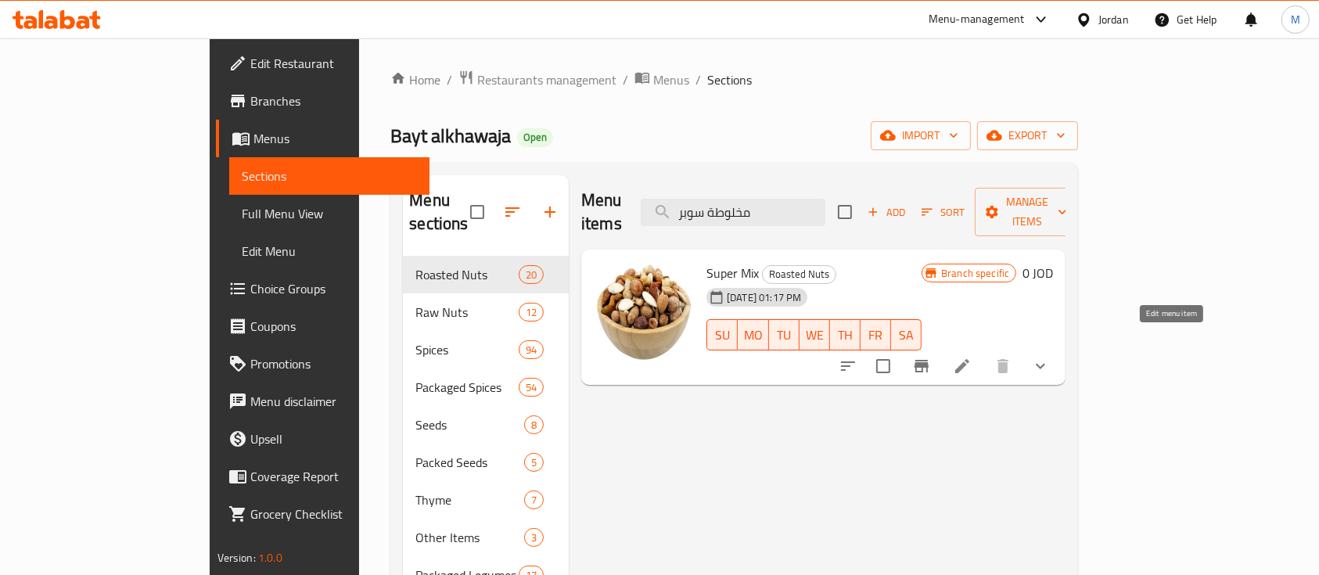
type input "مخلوطة سوبر"
click at [972, 357] on icon at bounding box center [962, 366] width 19 height 19
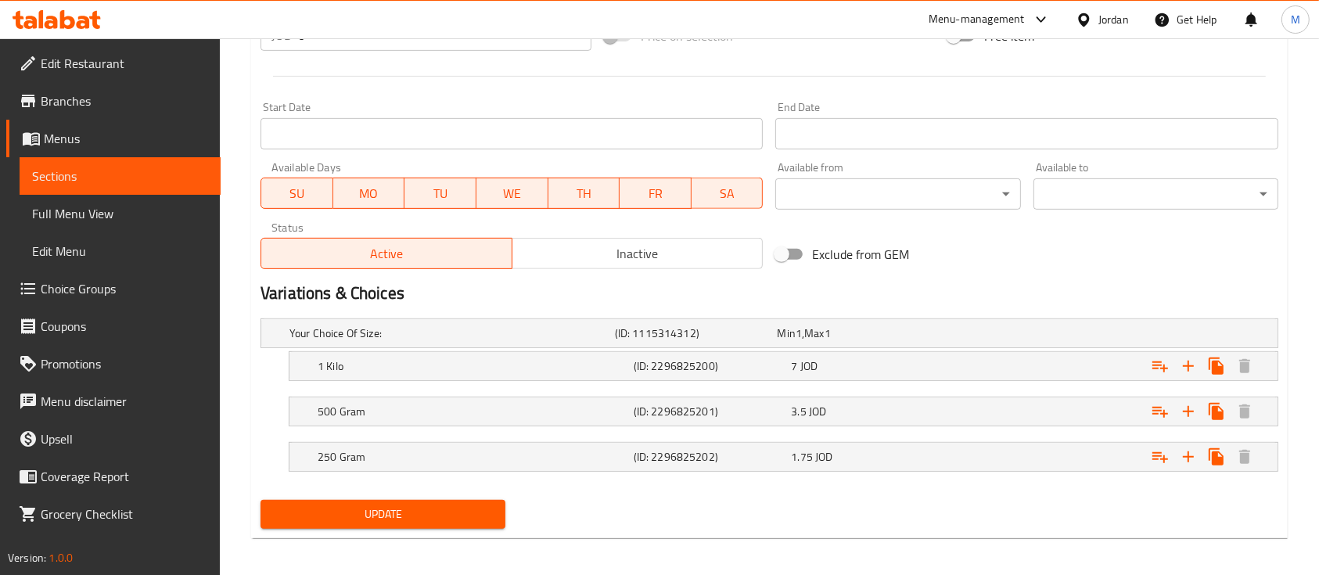
scroll to position [632, 0]
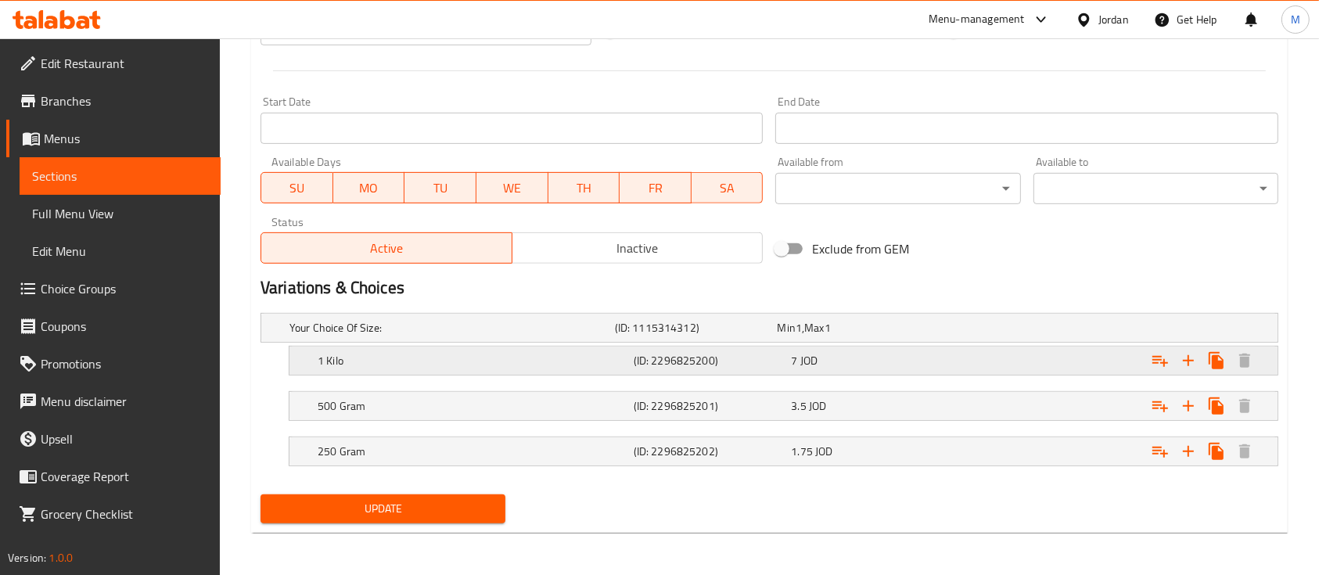
click at [933, 361] on div "7 JOD" at bounding box center [867, 361] width 152 height 16
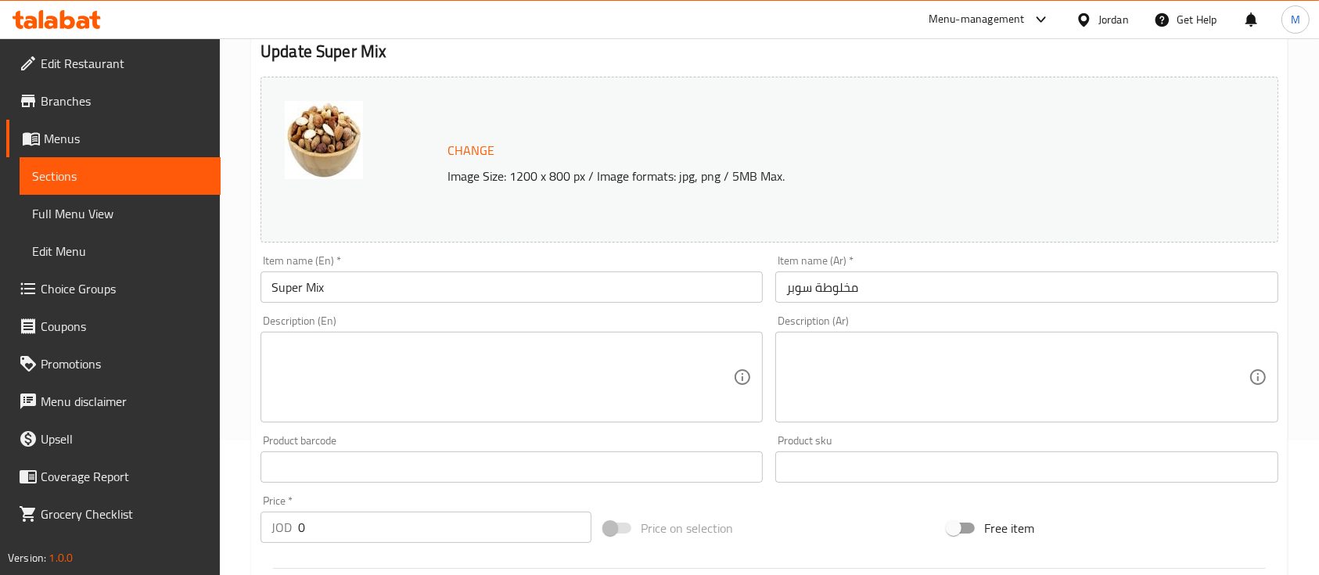
scroll to position [0, 0]
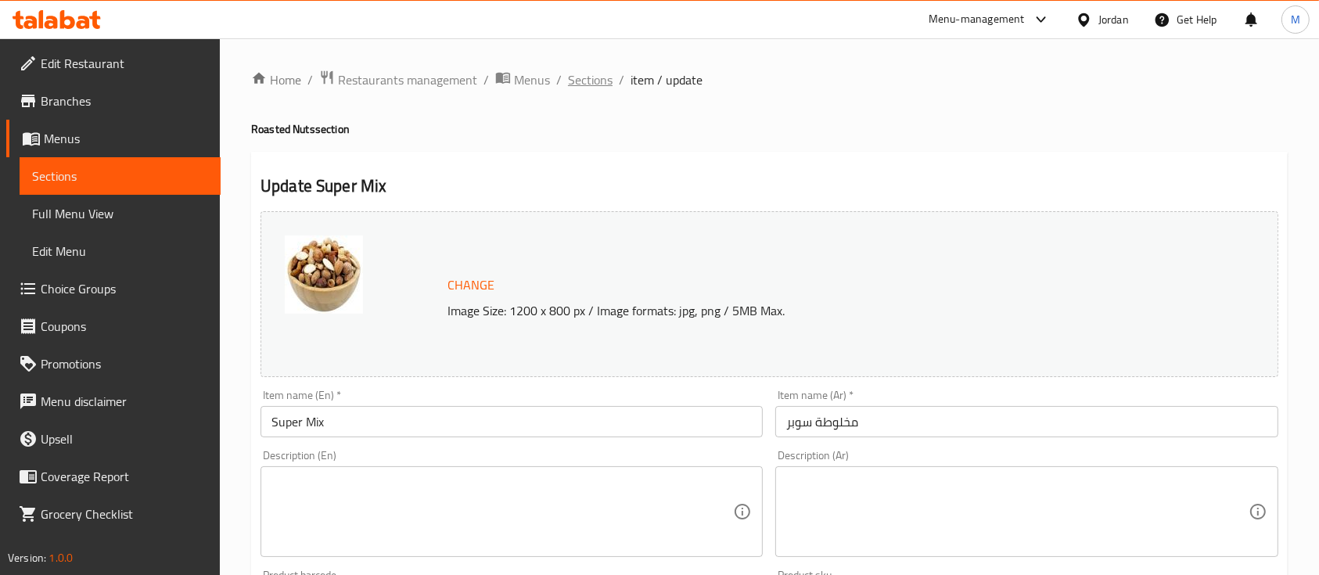
click at [607, 77] on span "Sections" at bounding box center [590, 79] width 45 height 19
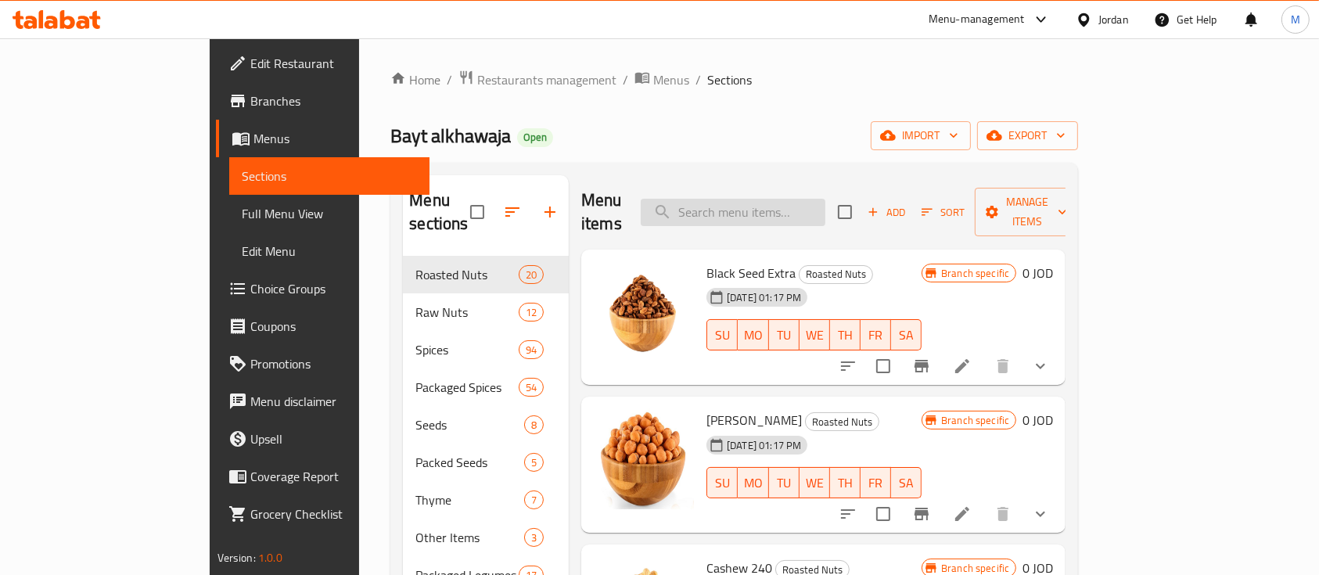
click at [825, 203] on input "search" at bounding box center [733, 212] width 185 height 27
paste input "لوز أرباع"
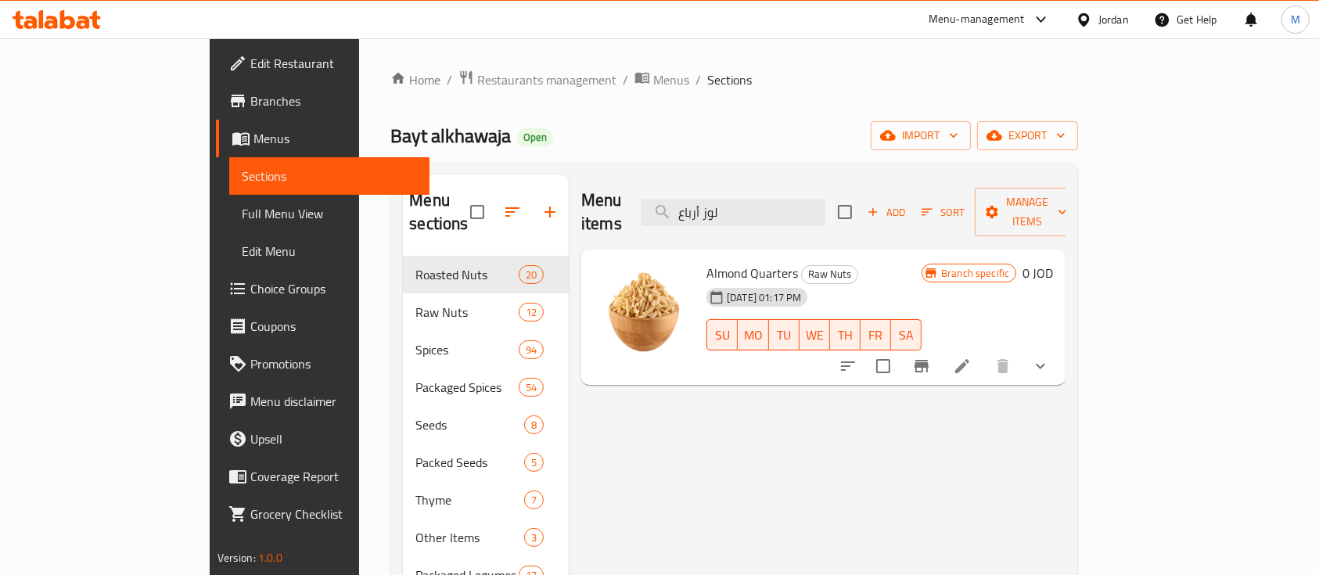
type input "لوز أرباع"
click at [984, 354] on li at bounding box center [963, 366] width 44 height 28
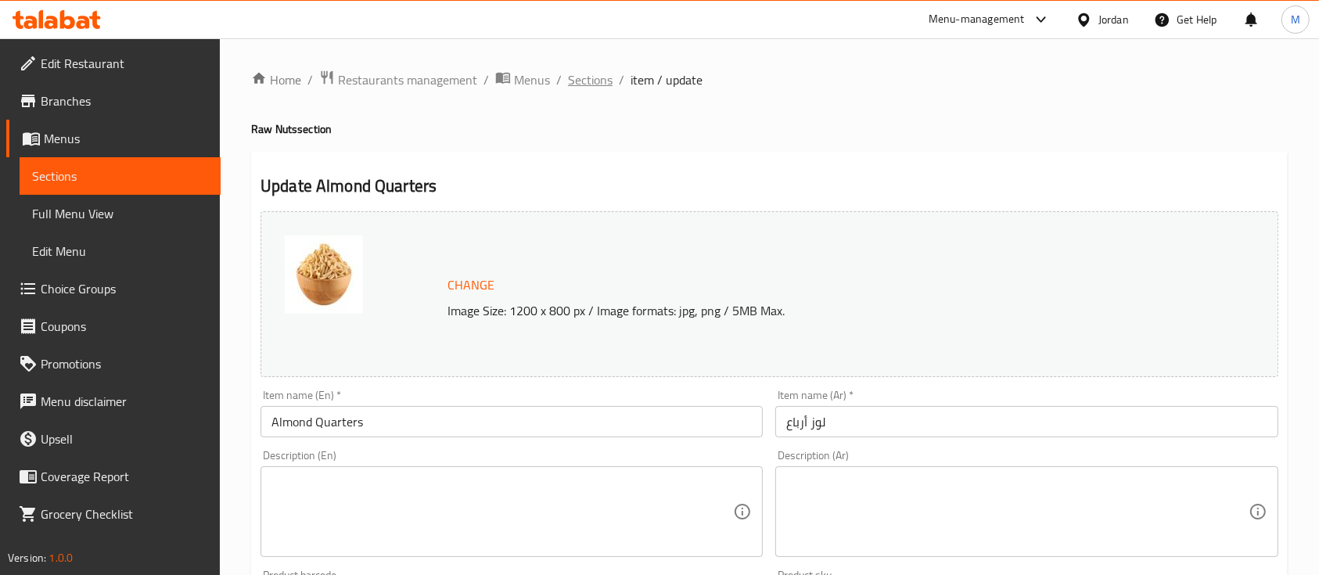
click at [607, 82] on span "Sections" at bounding box center [590, 79] width 45 height 19
